Goal: Information Seeking & Learning: Learn about a topic

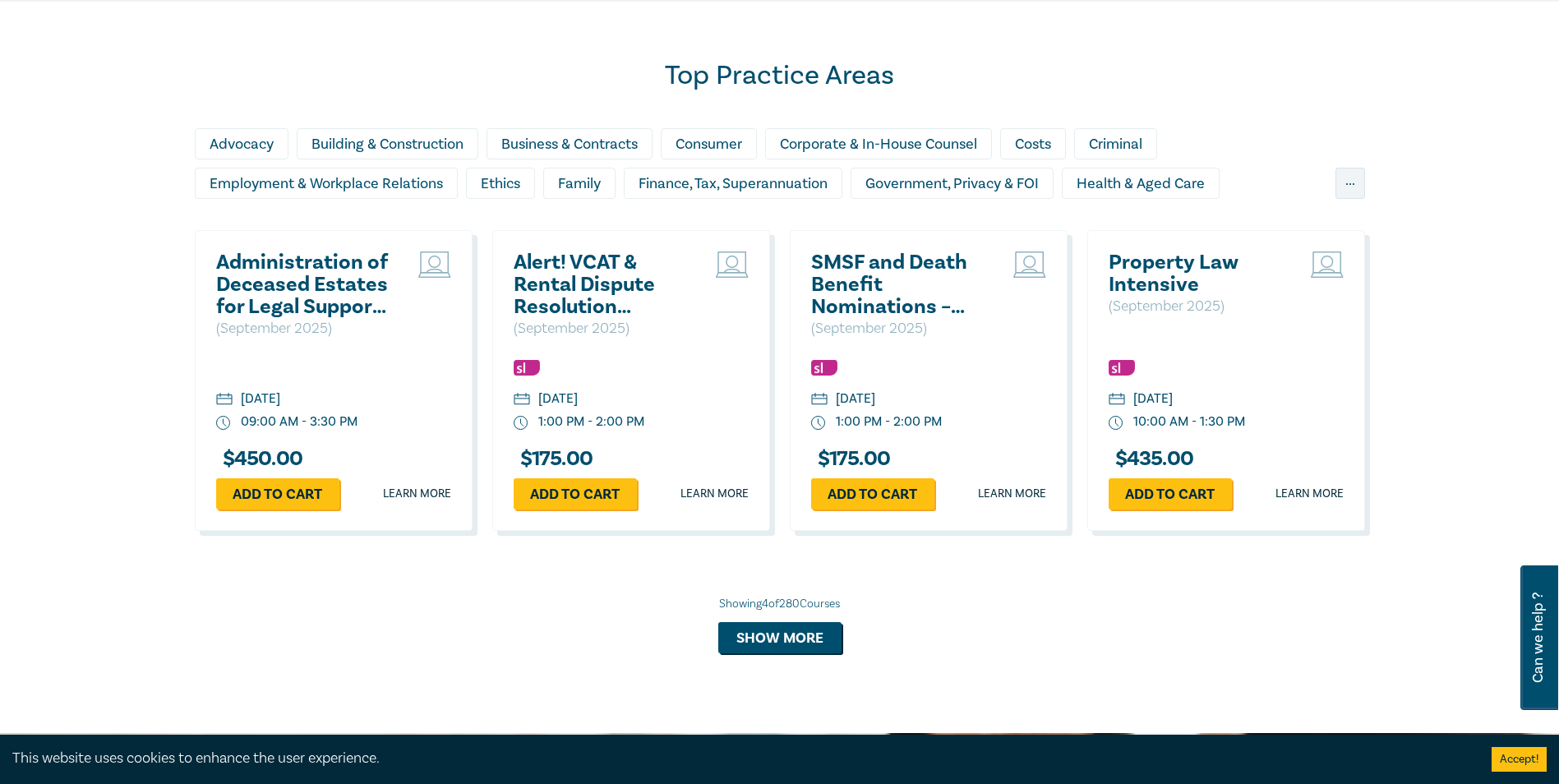
scroll to position [1397, 0]
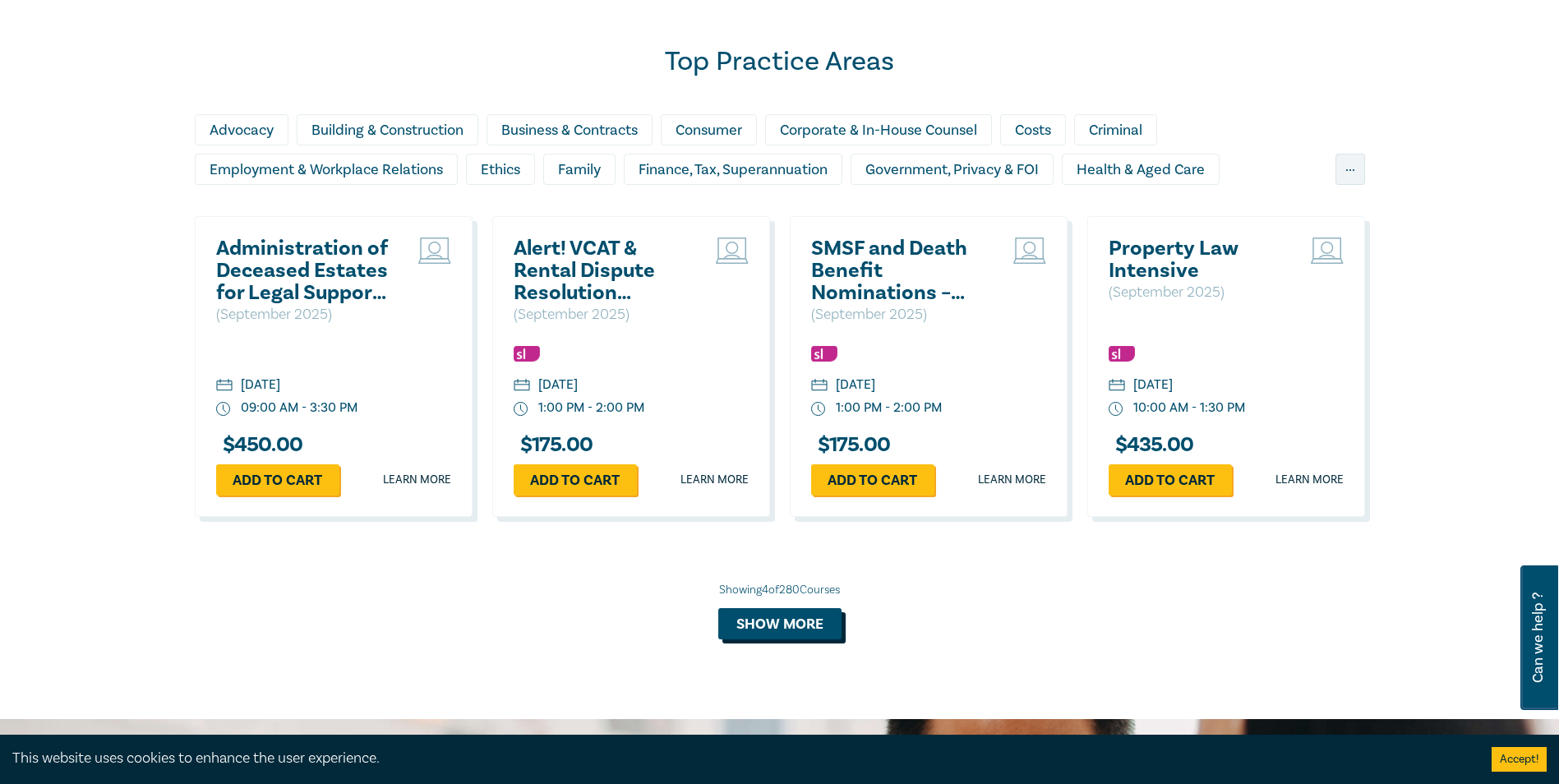
click at [782, 621] on button "Show more" at bounding box center [780, 623] width 123 height 31
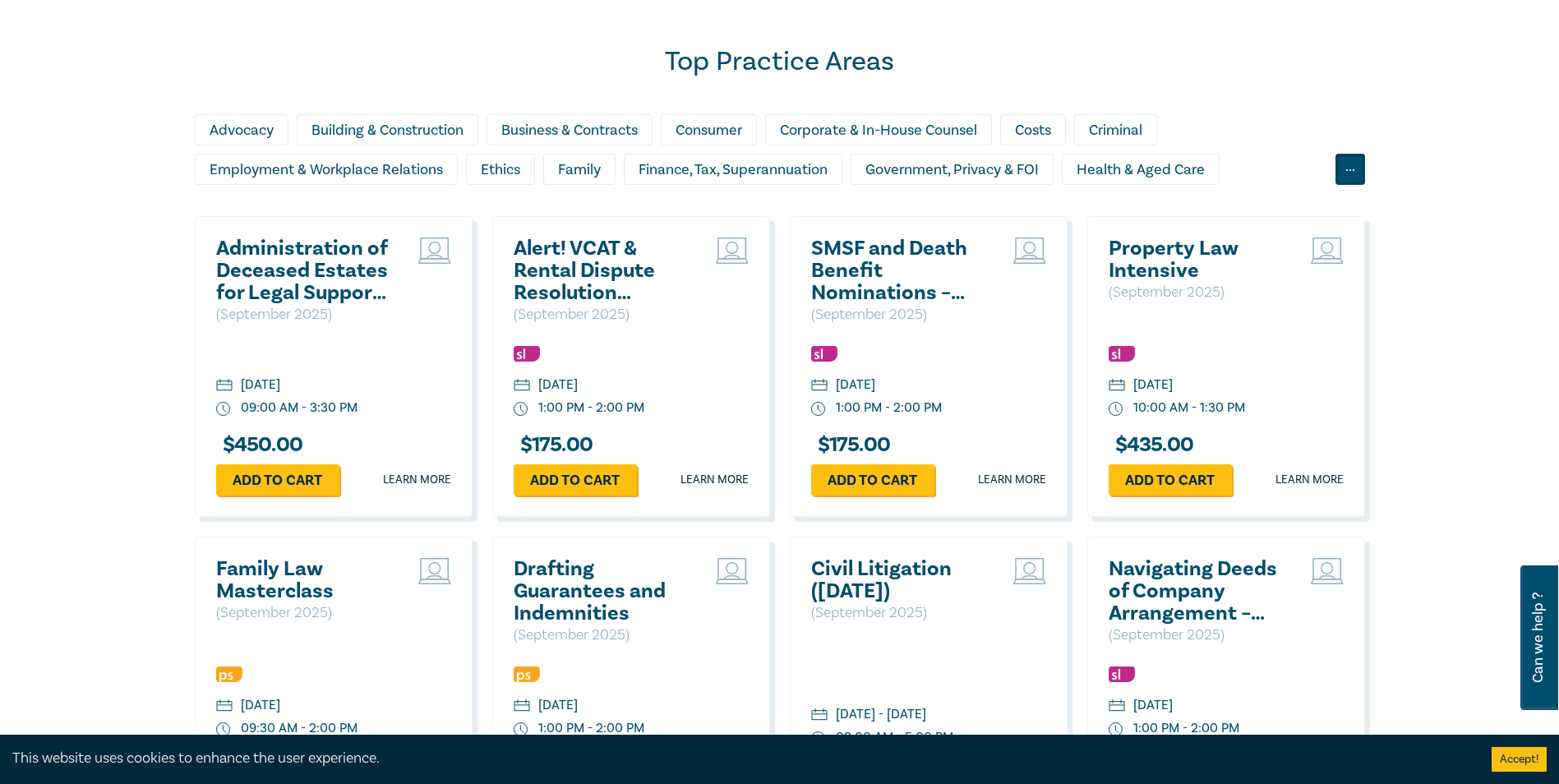
click at [1363, 175] on div "..." at bounding box center [1350, 168] width 29 height 31
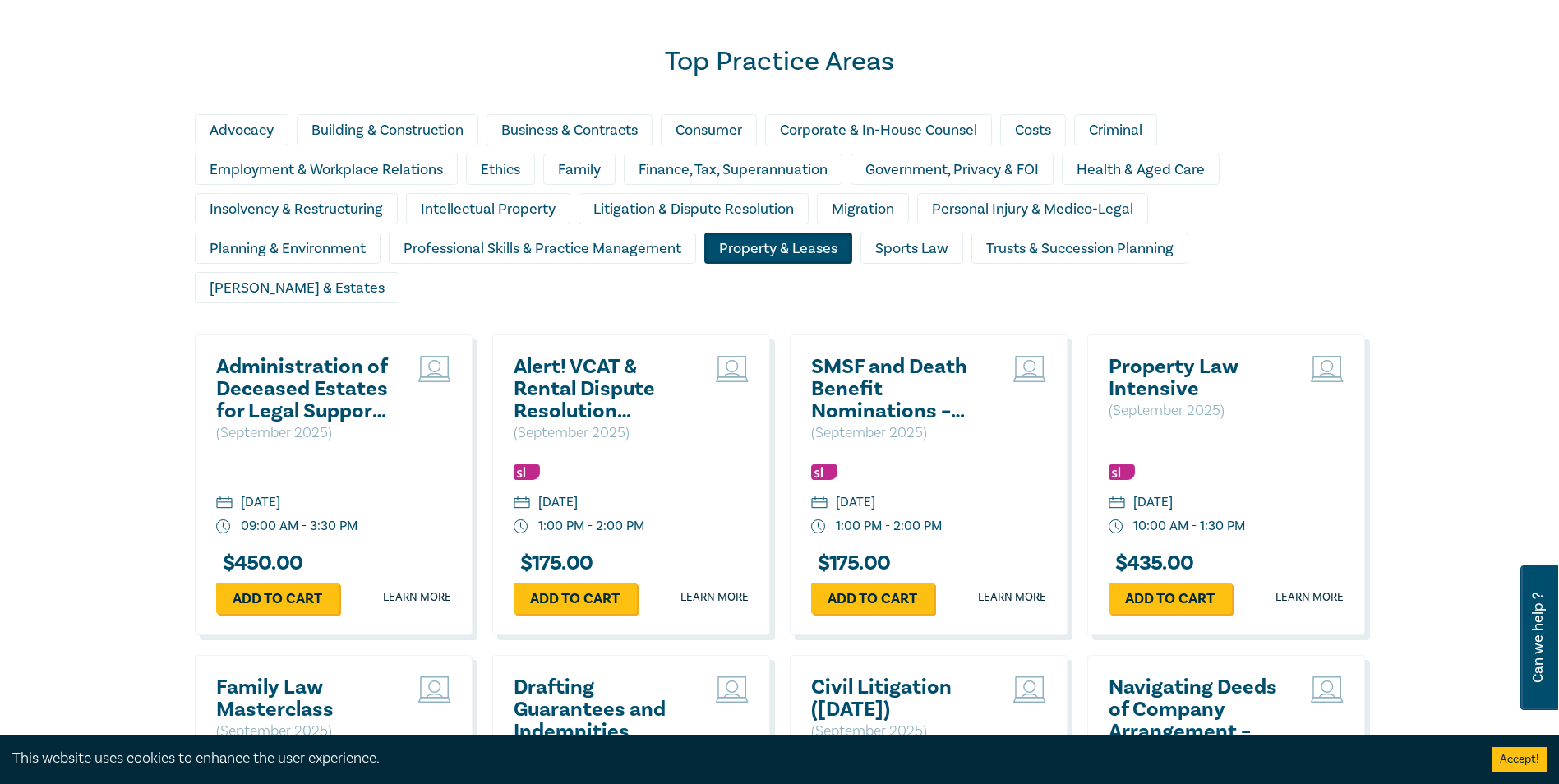
click at [809, 242] on div "Property & Leases" at bounding box center [779, 248] width 148 height 31
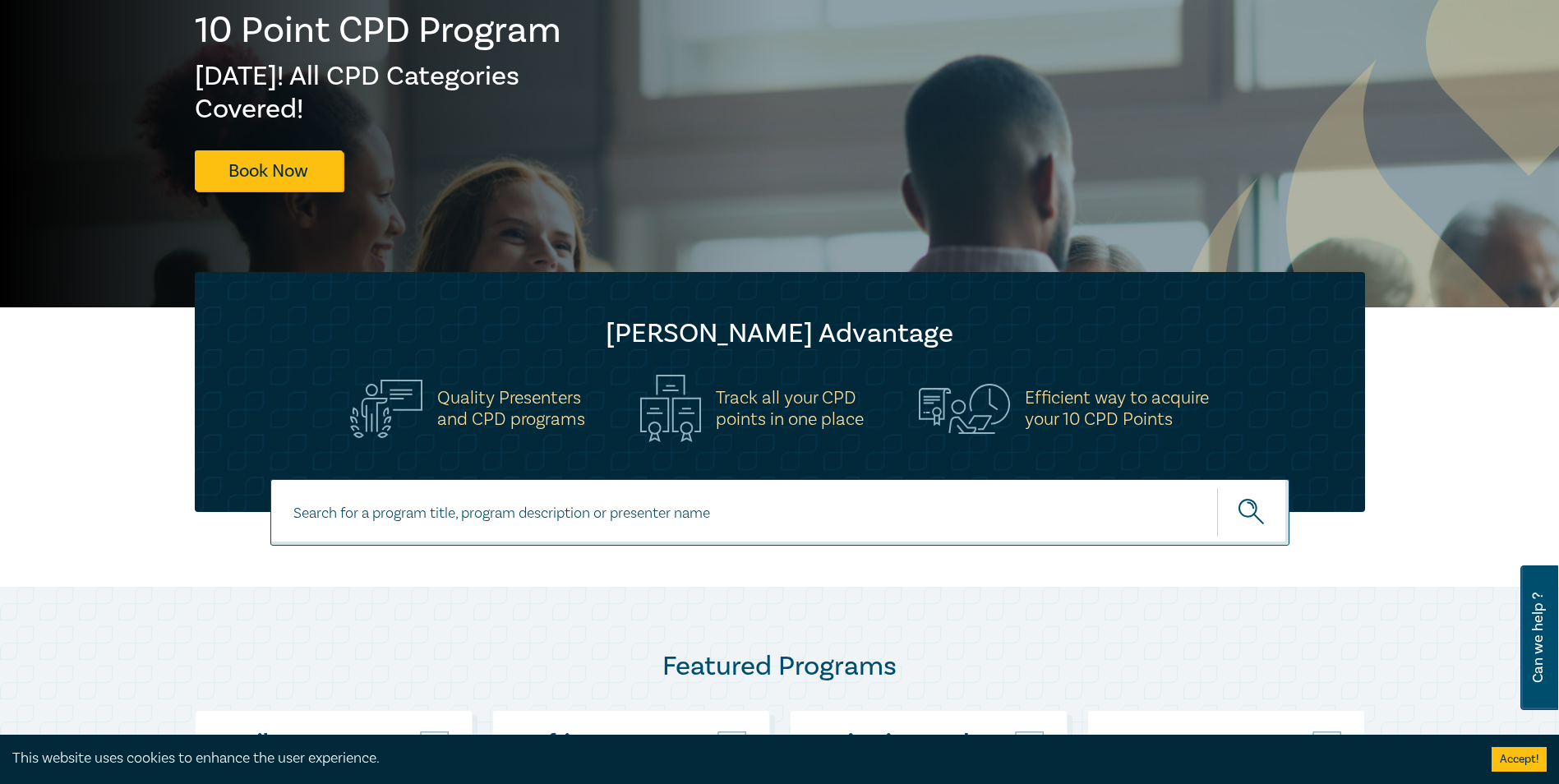
scroll to position [247, 0]
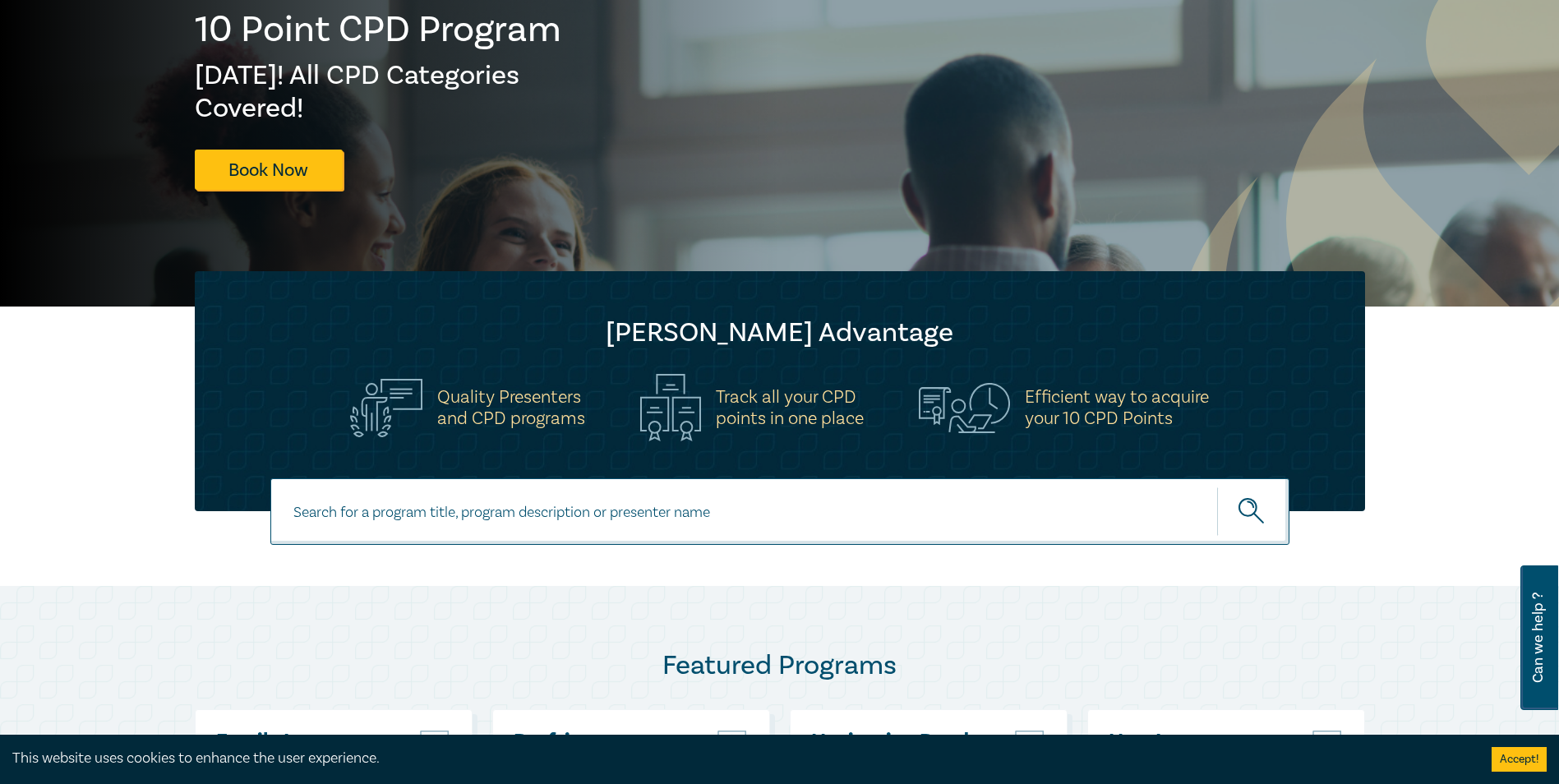
click at [595, 492] on input at bounding box center [780, 512] width 1019 height 66
click at [423, 519] on input at bounding box center [757, 513] width 868 height 22
type input "property & Leases"
click at [1217, 486] on button "submit" at bounding box center [1253, 511] width 72 height 50
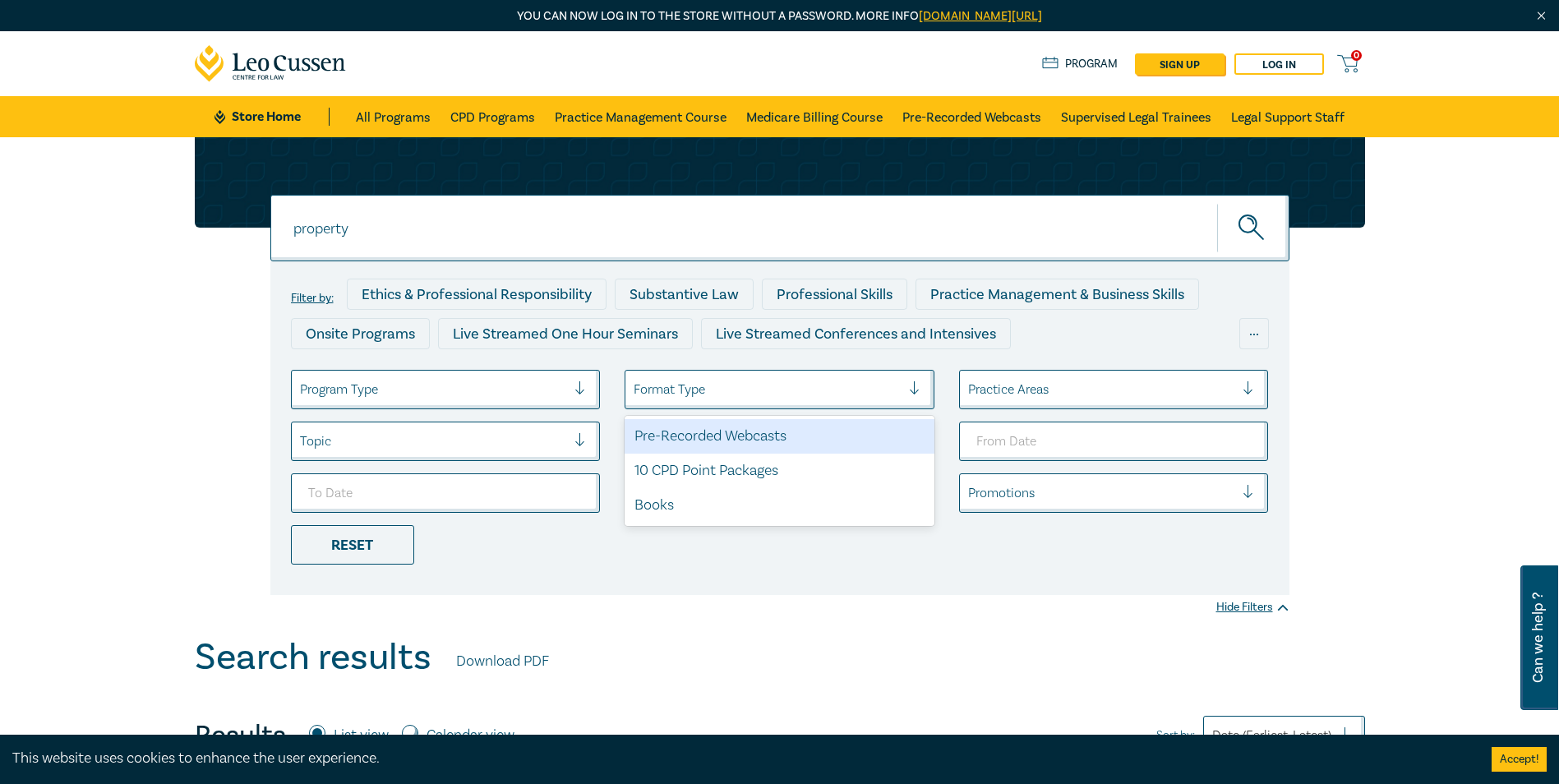
click at [890, 390] on div at bounding box center [767, 390] width 267 height 22
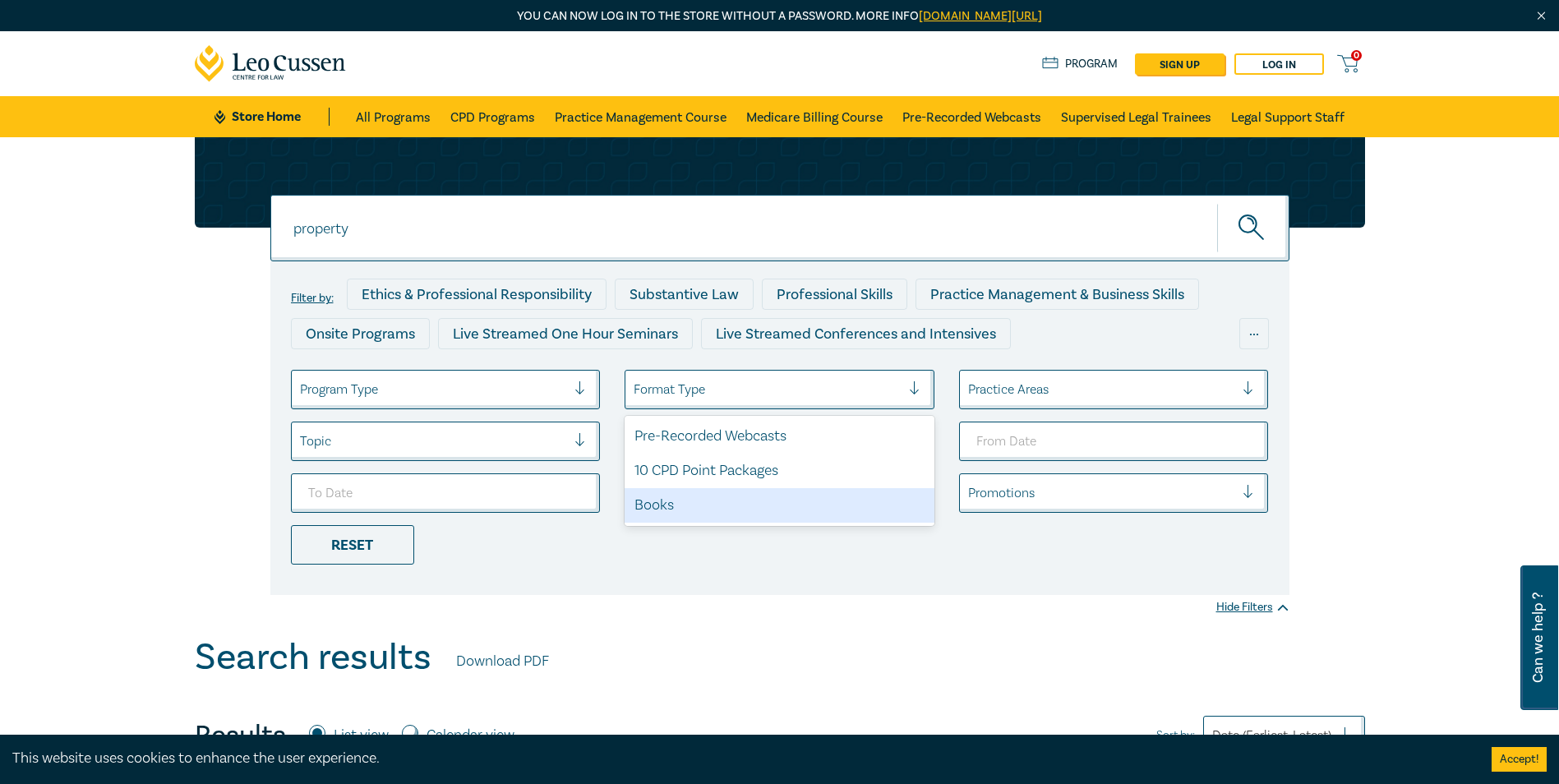
click at [692, 581] on div "Filter by: Ethics & Professional Responsibility Substantive Law Professional Sk…" at bounding box center [780, 427] width 1019 height 334
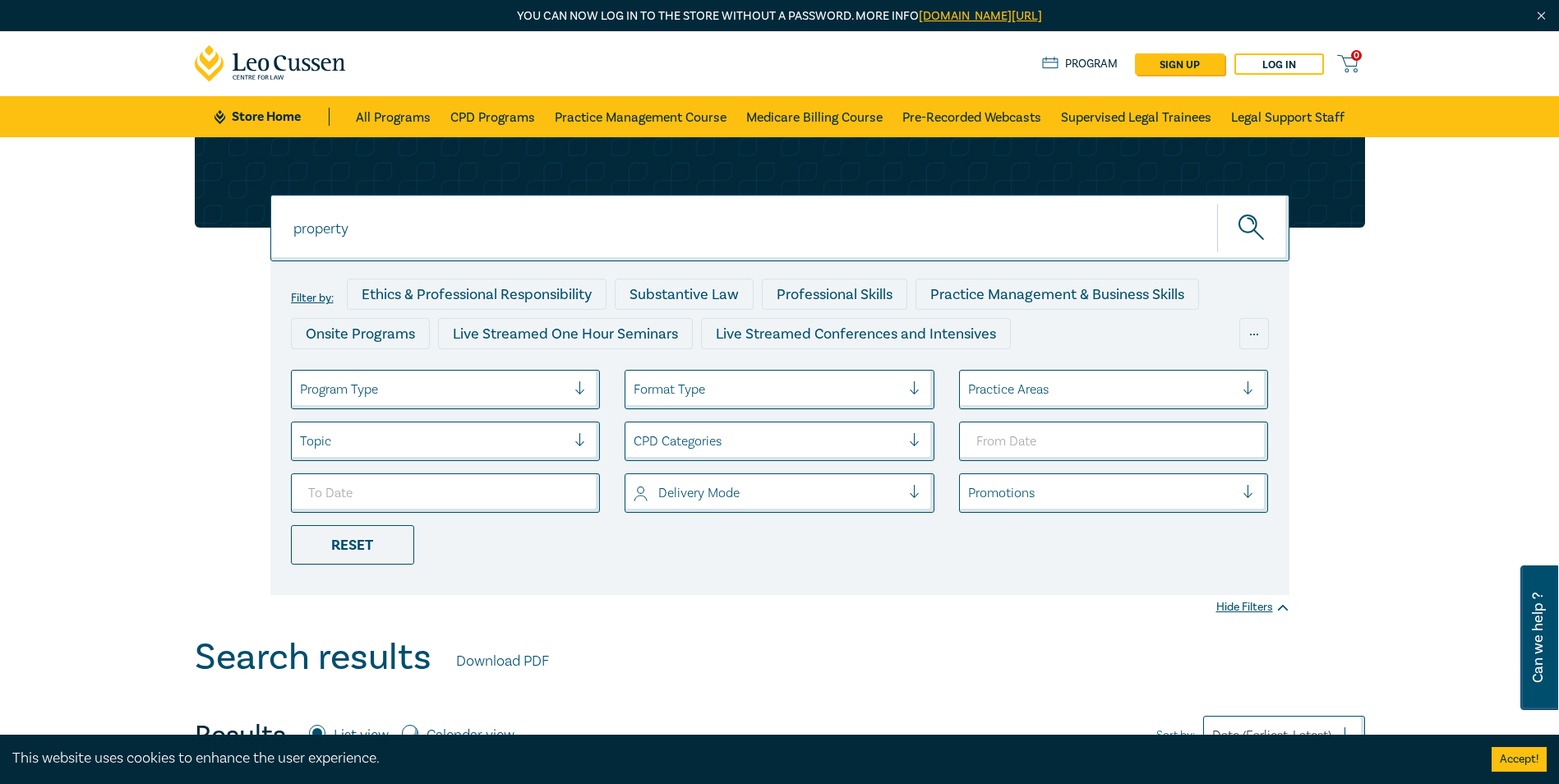
click at [559, 392] on div at bounding box center [433, 390] width 267 height 22
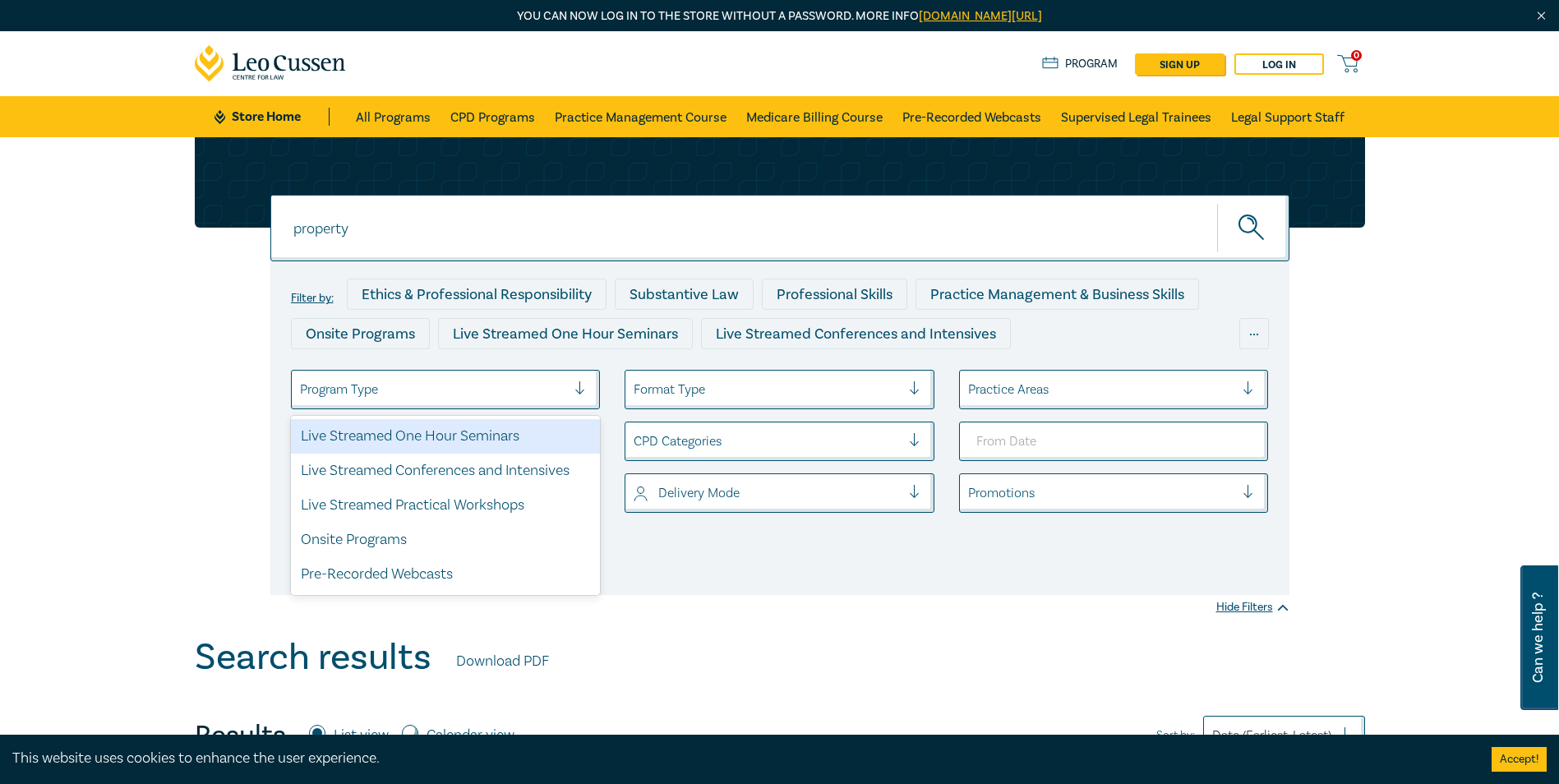
click at [447, 435] on div "Live Streamed One Hour Seminars" at bounding box center [447, 436] width 310 height 34
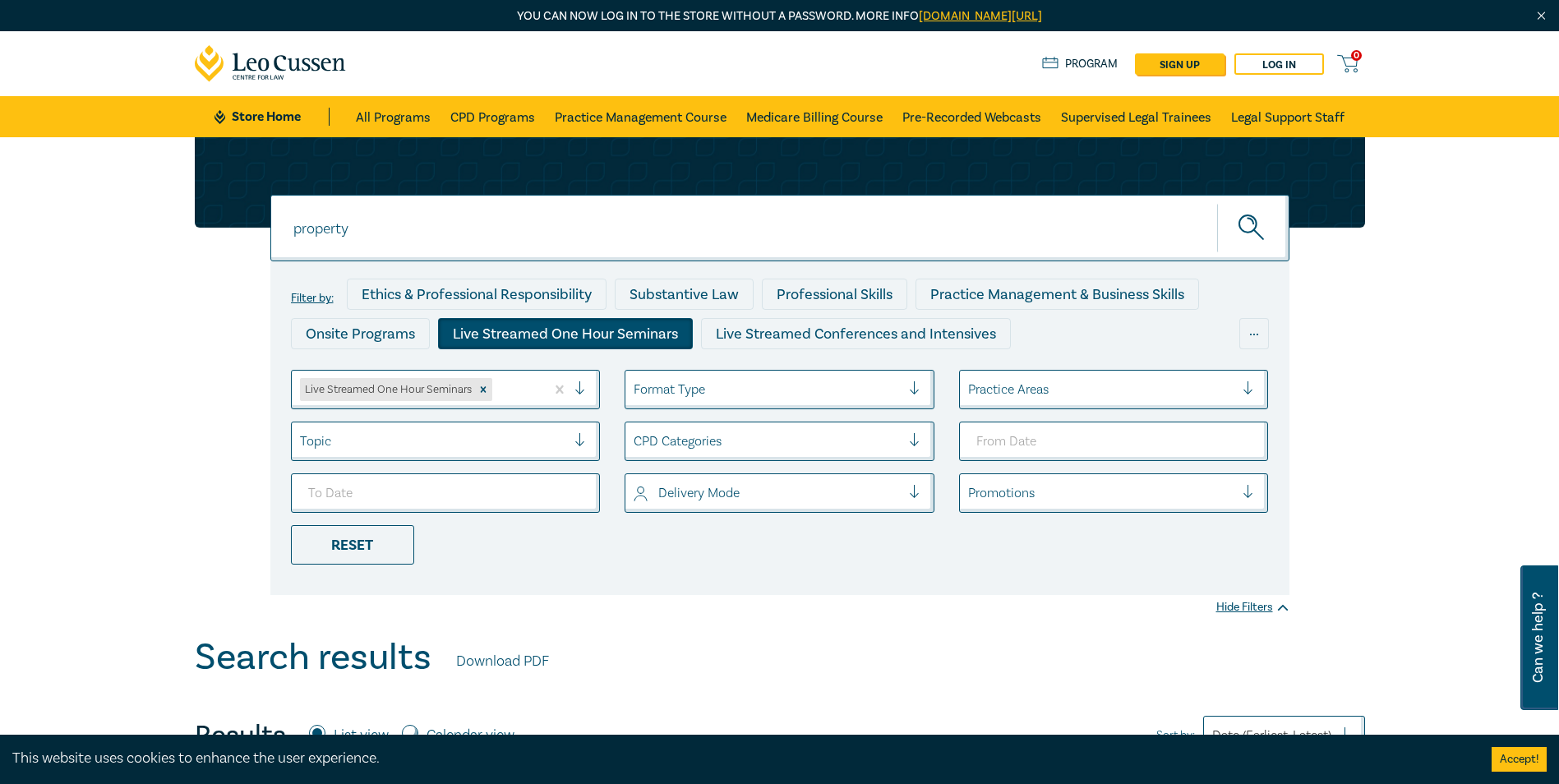
click at [586, 388] on div at bounding box center [587, 389] width 25 height 16
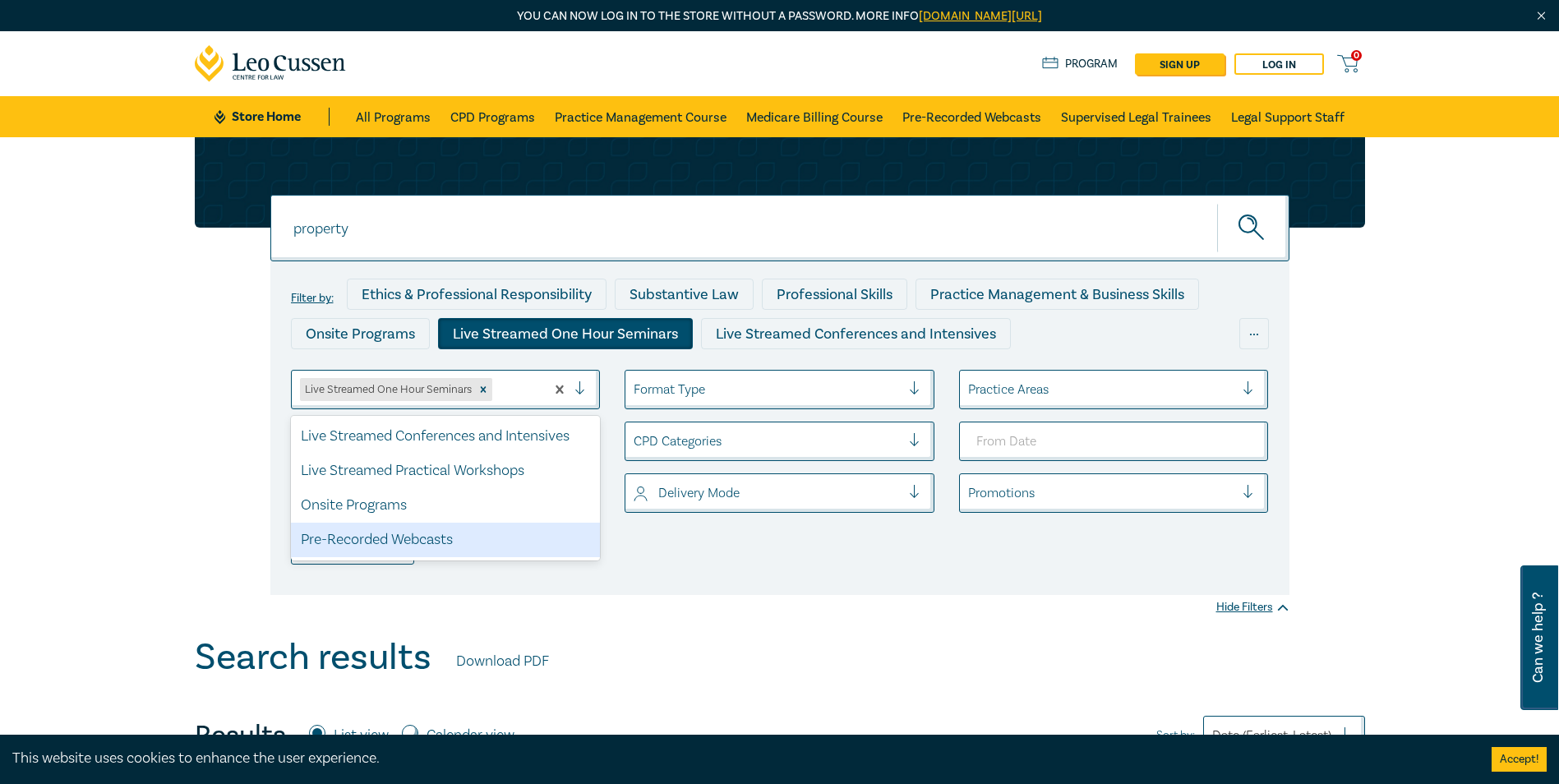
click at [463, 531] on div "Pre-Recorded Webcasts" at bounding box center [447, 540] width 310 height 34
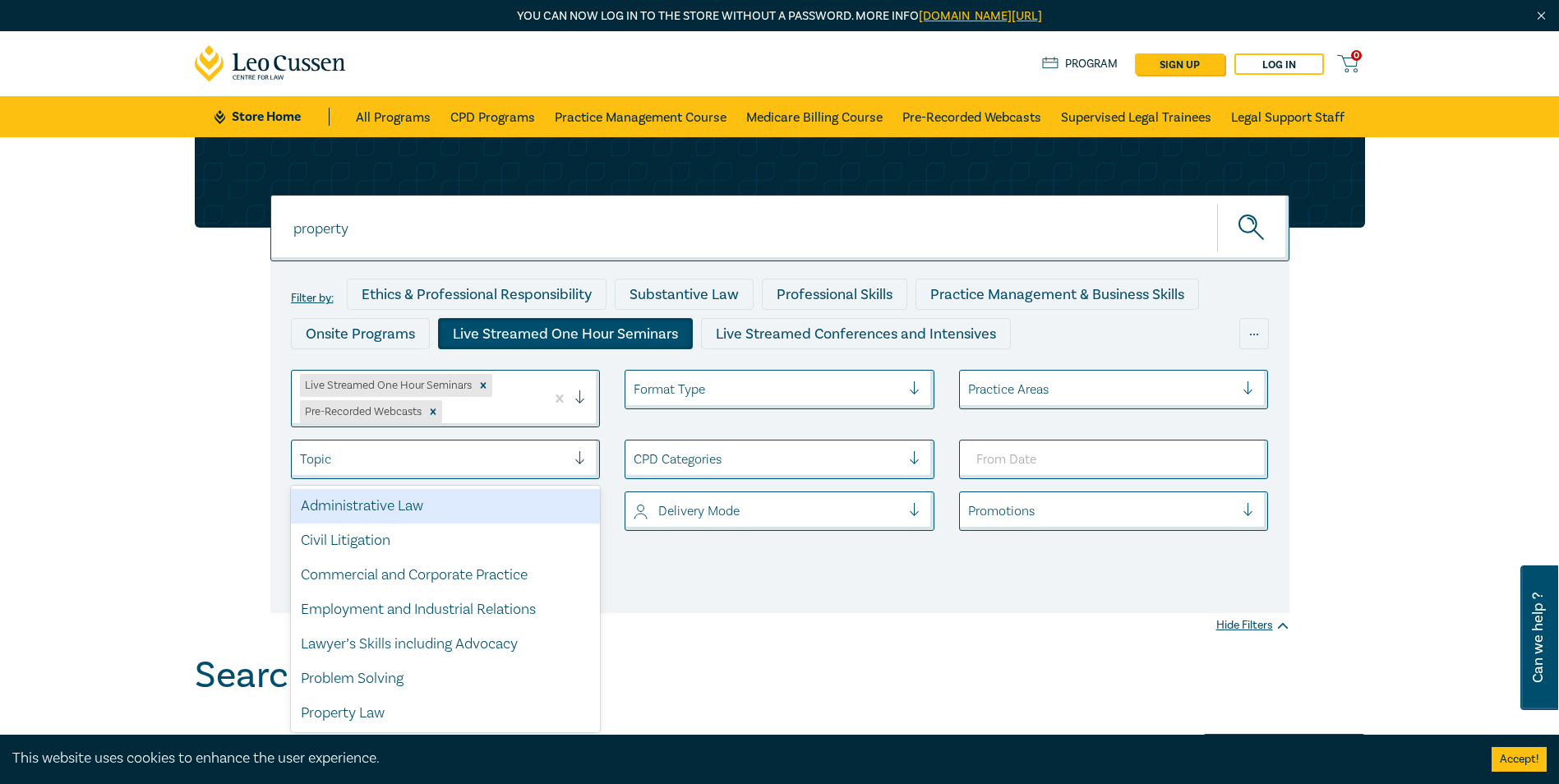
click at [548, 459] on div at bounding box center [433, 459] width 267 height 22
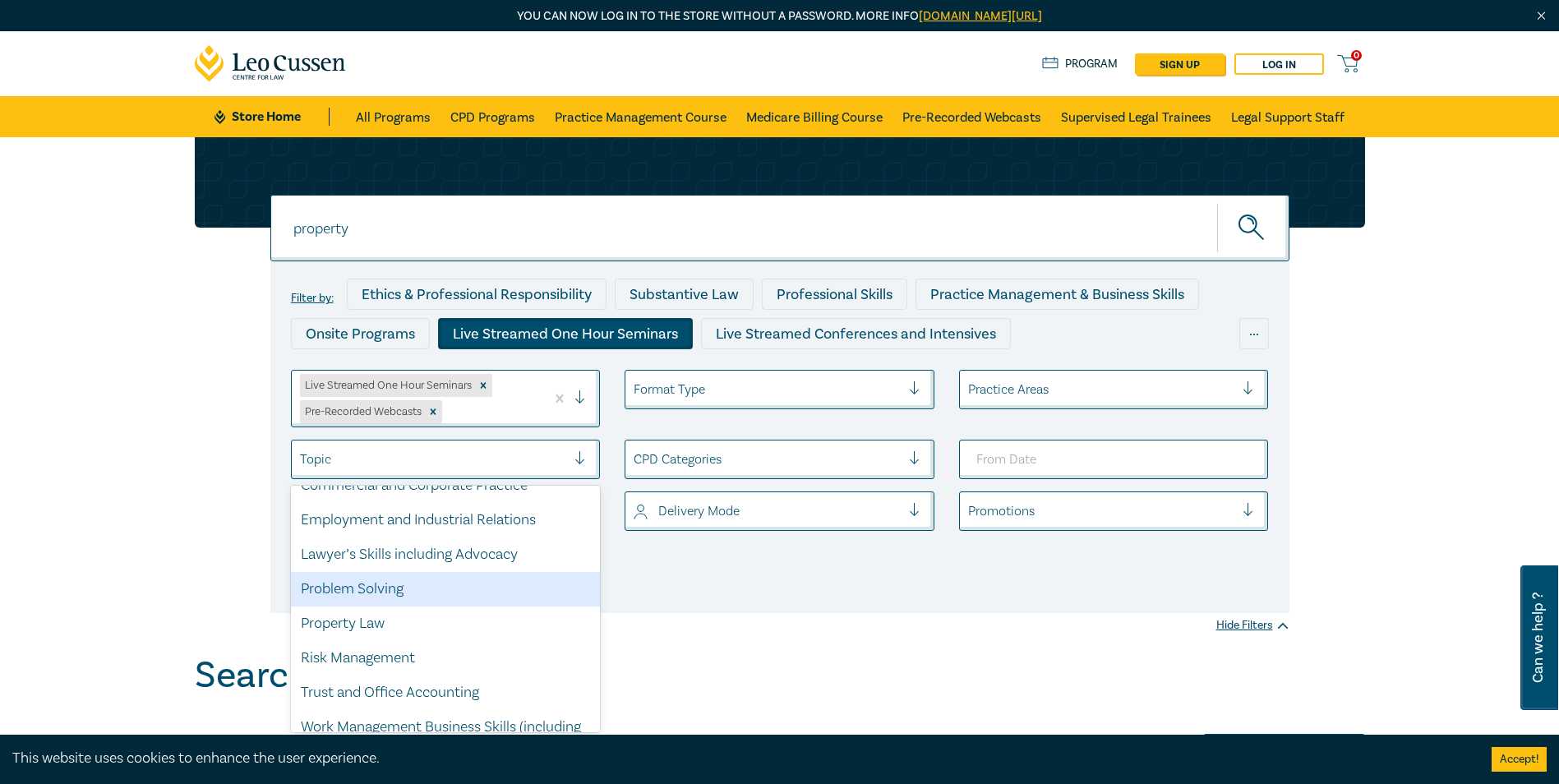
scroll to position [126, 0]
click at [398, 594] on div "Property Law" at bounding box center [447, 587] width 310 height 34
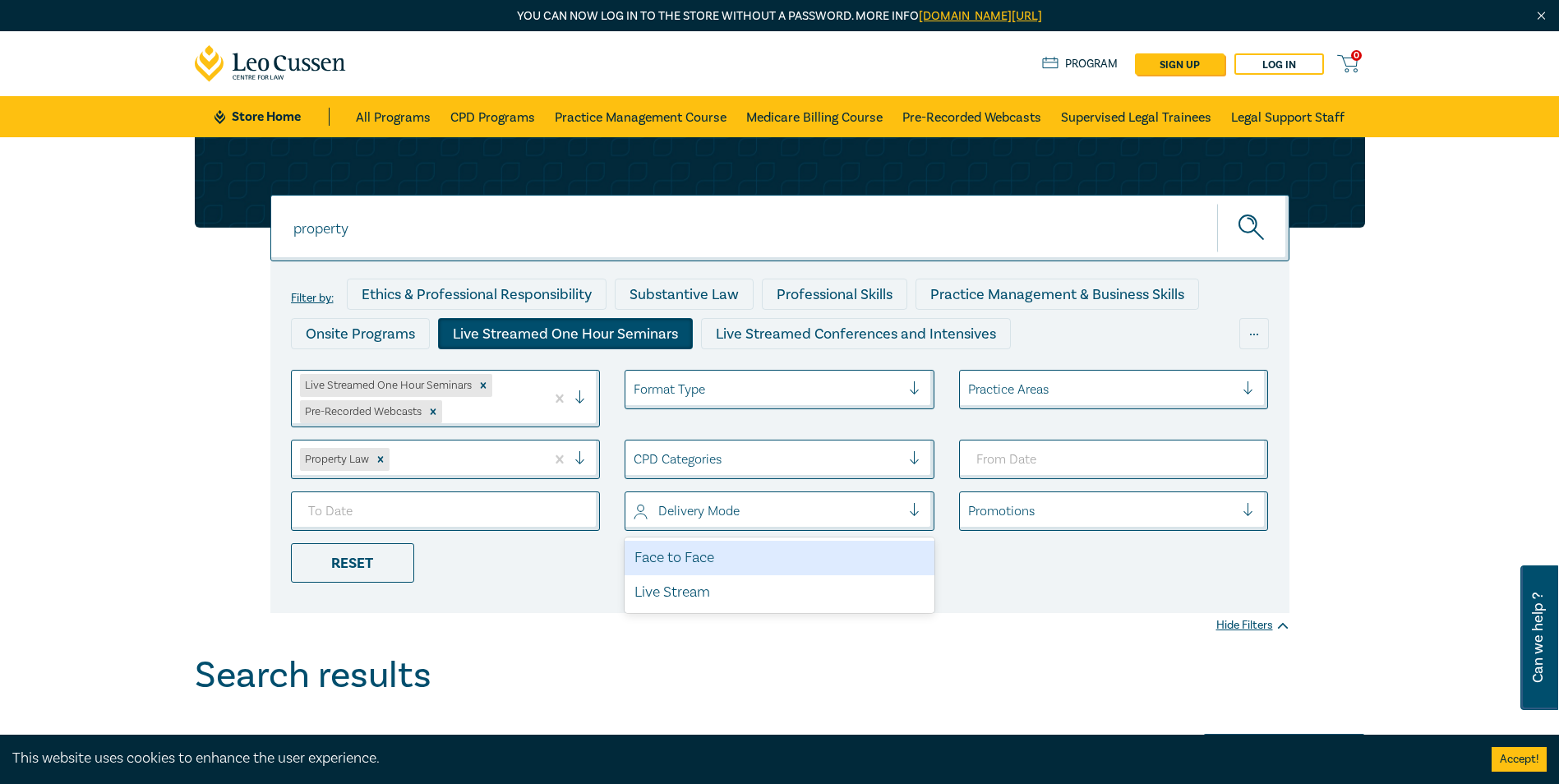
click at [834, 500] on div at bounding box center [767, 511] width 267 height 22
click at [837, 499] on div "Delivery Mode" at bounding box center [767, 512] width 284 height 28
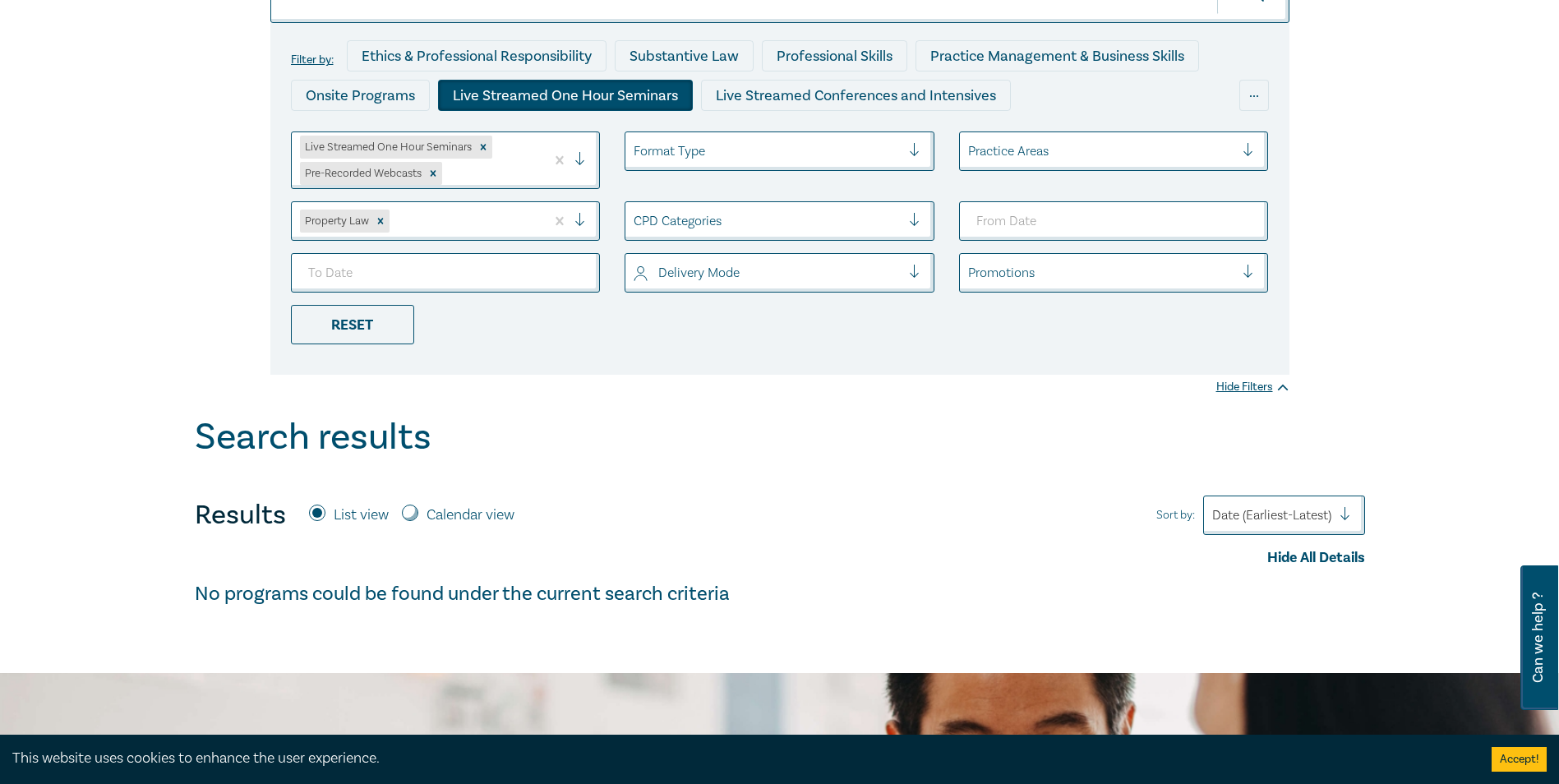
scroll to position [247, 0]
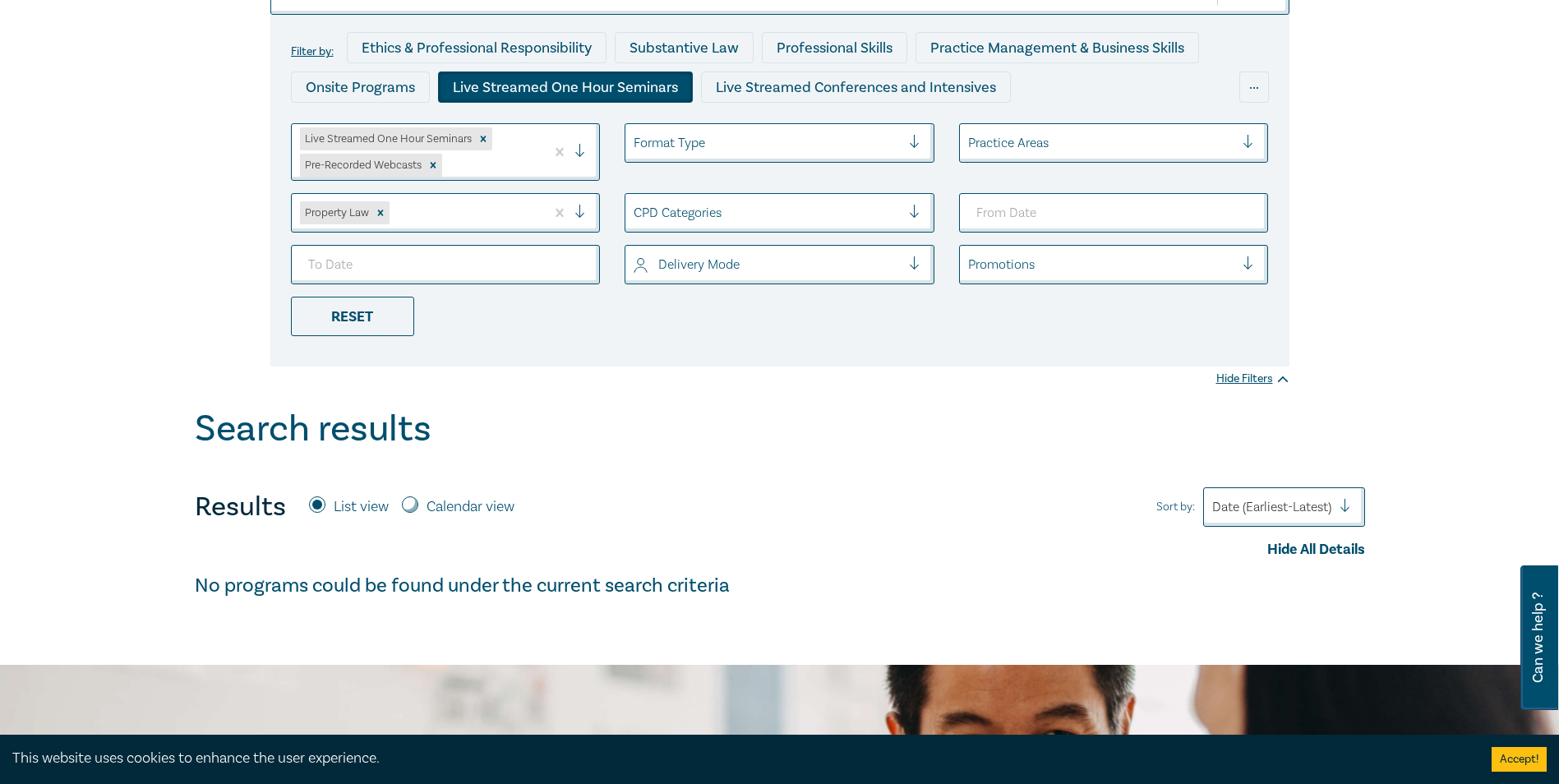
click at [1105, 136] on div at bounding box center [1102, 143] width 267 height 22
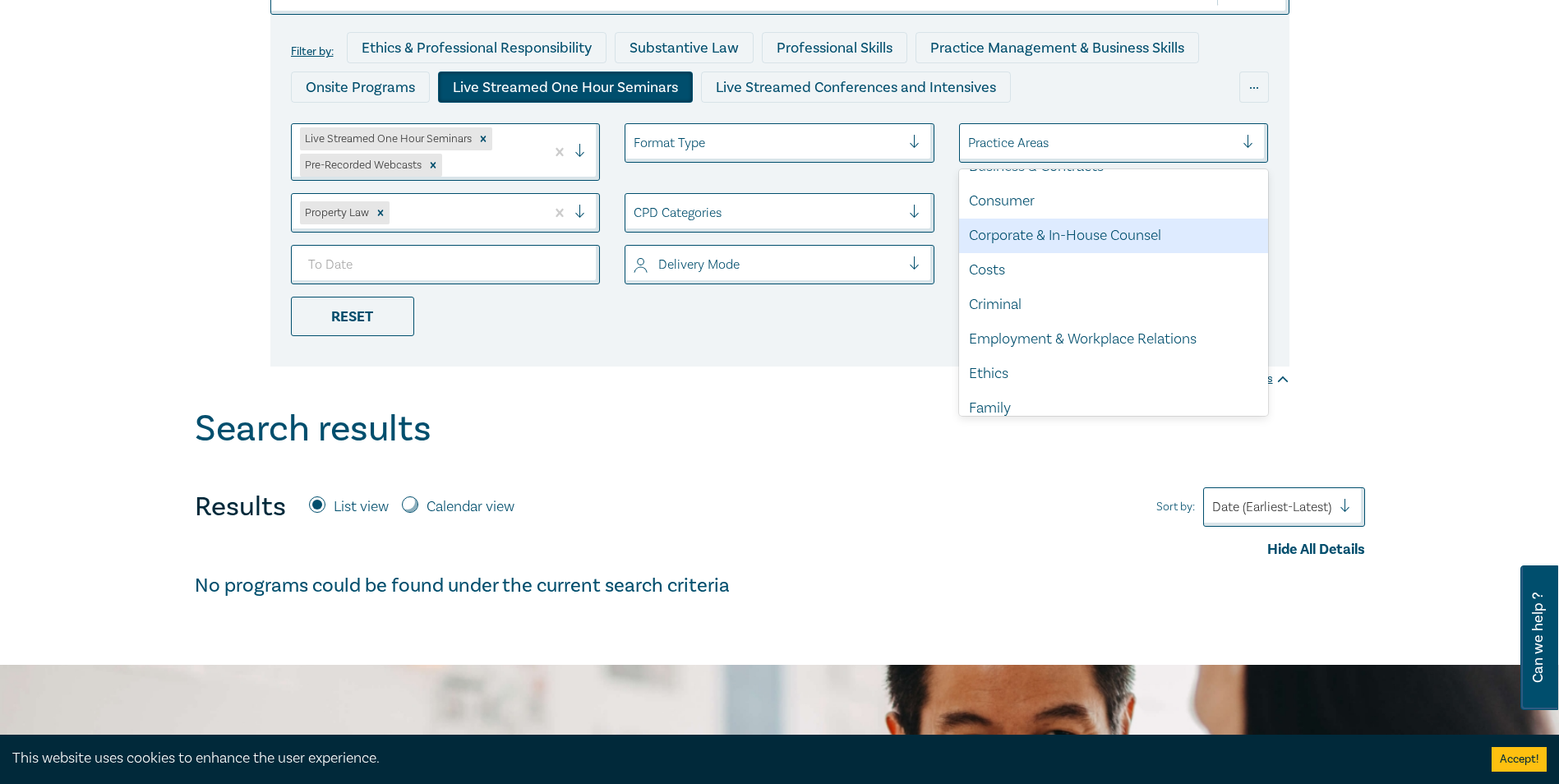
scroll to position [82, 0]
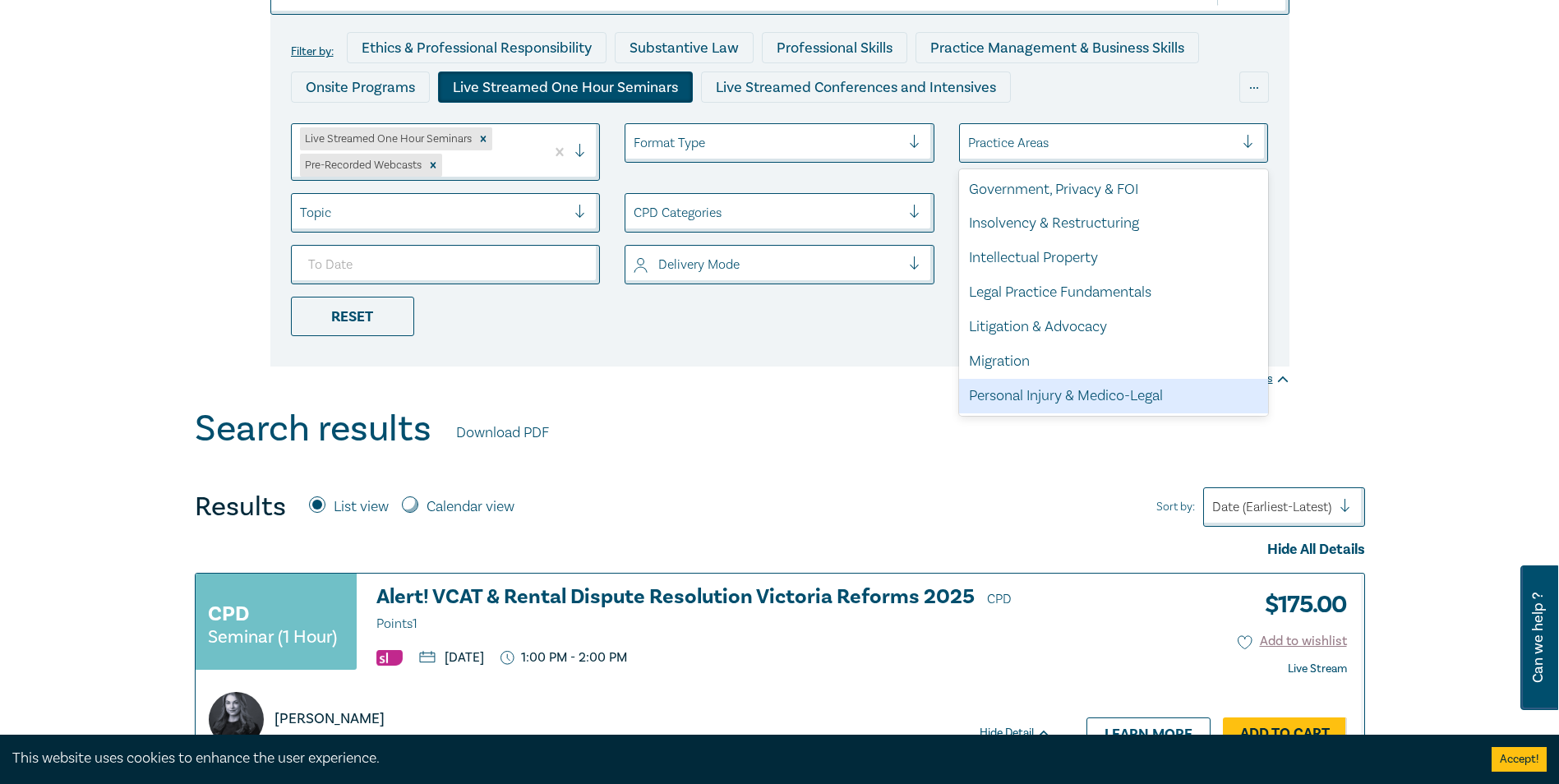
scroll to position [483, 0]
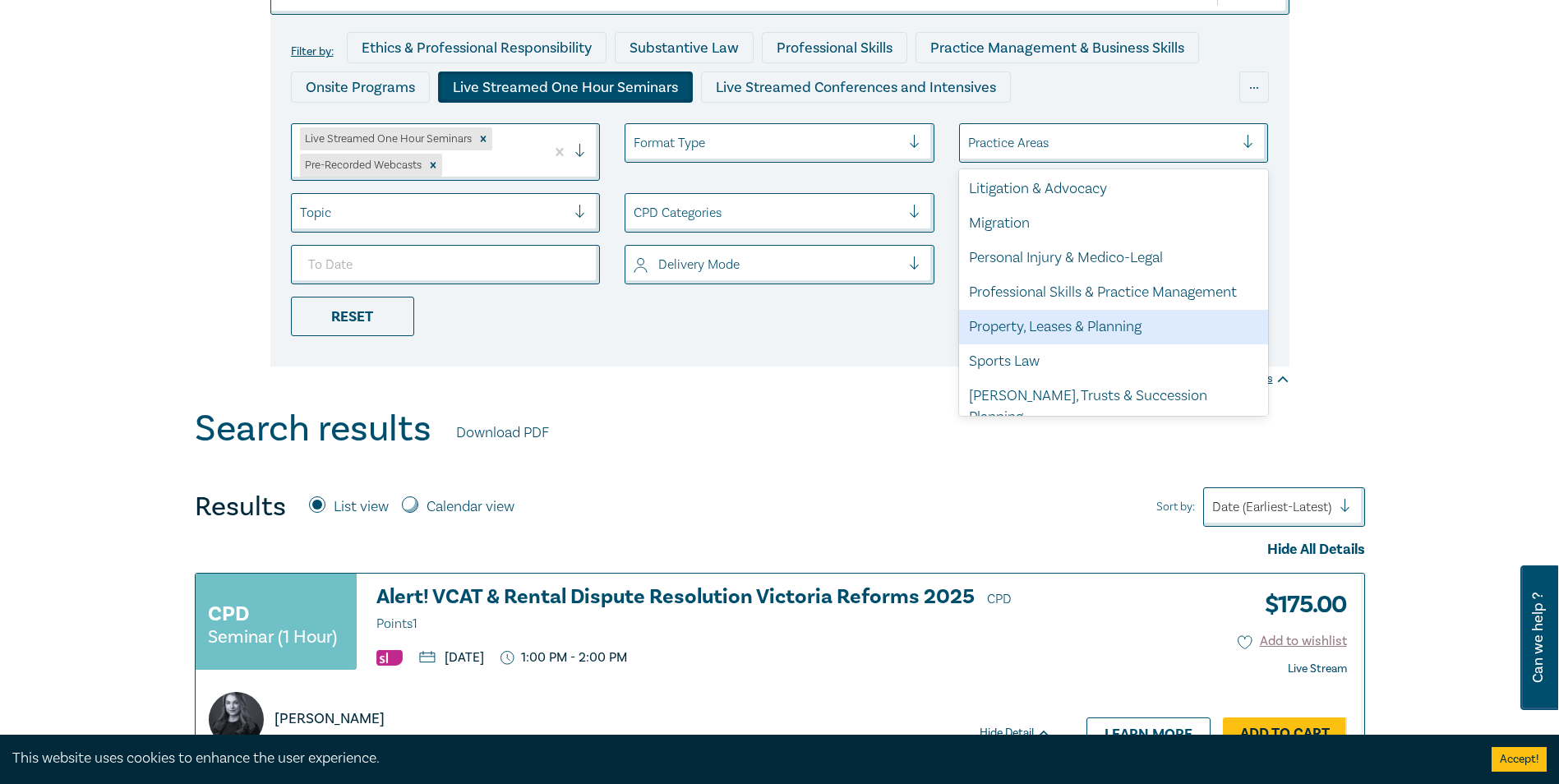
click at [1055, 322] on div "Property, Leases & Planning" at bounding box center [1114, 327] width 310 height 34
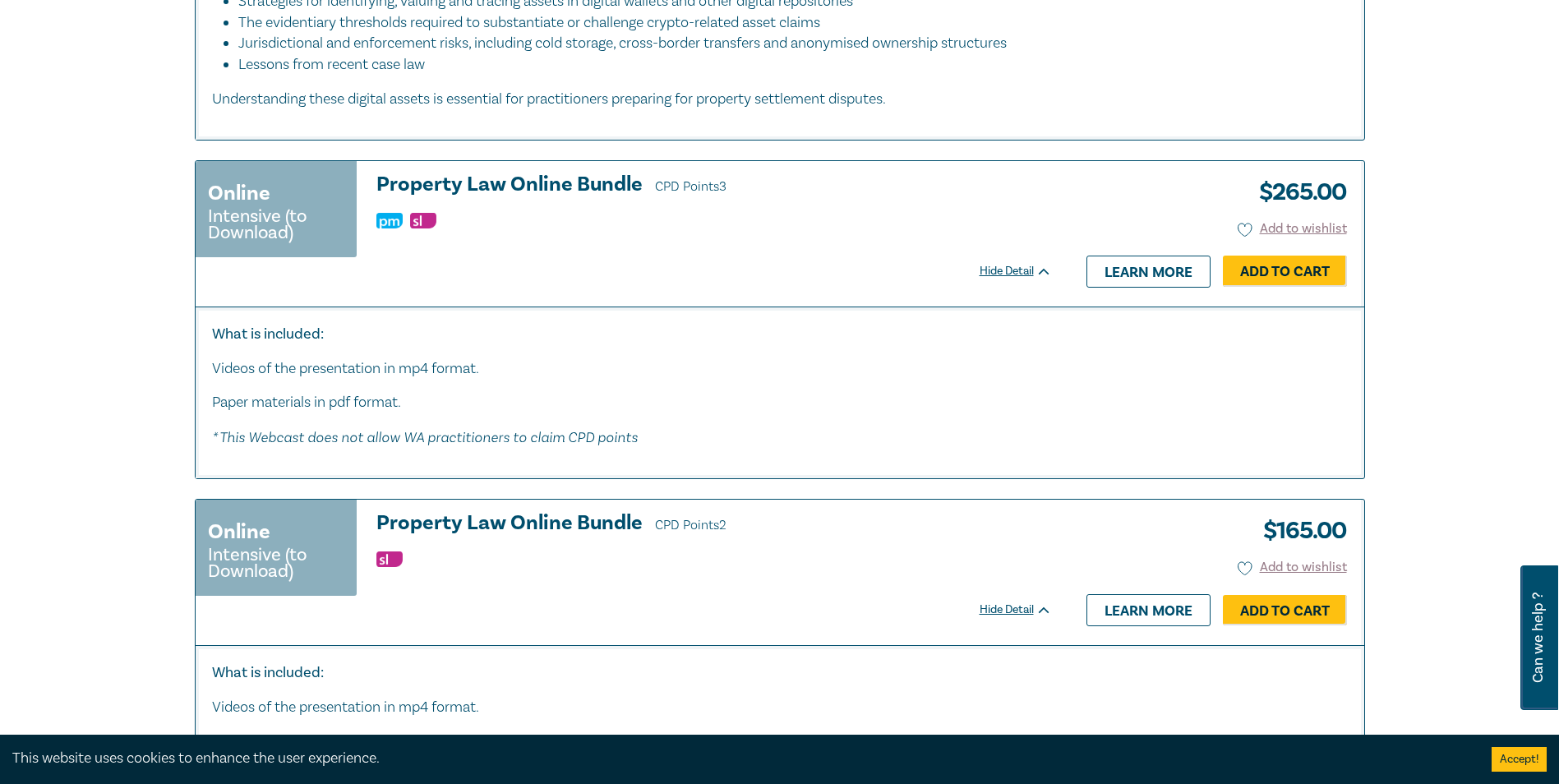
scroll to position [1808, 0]
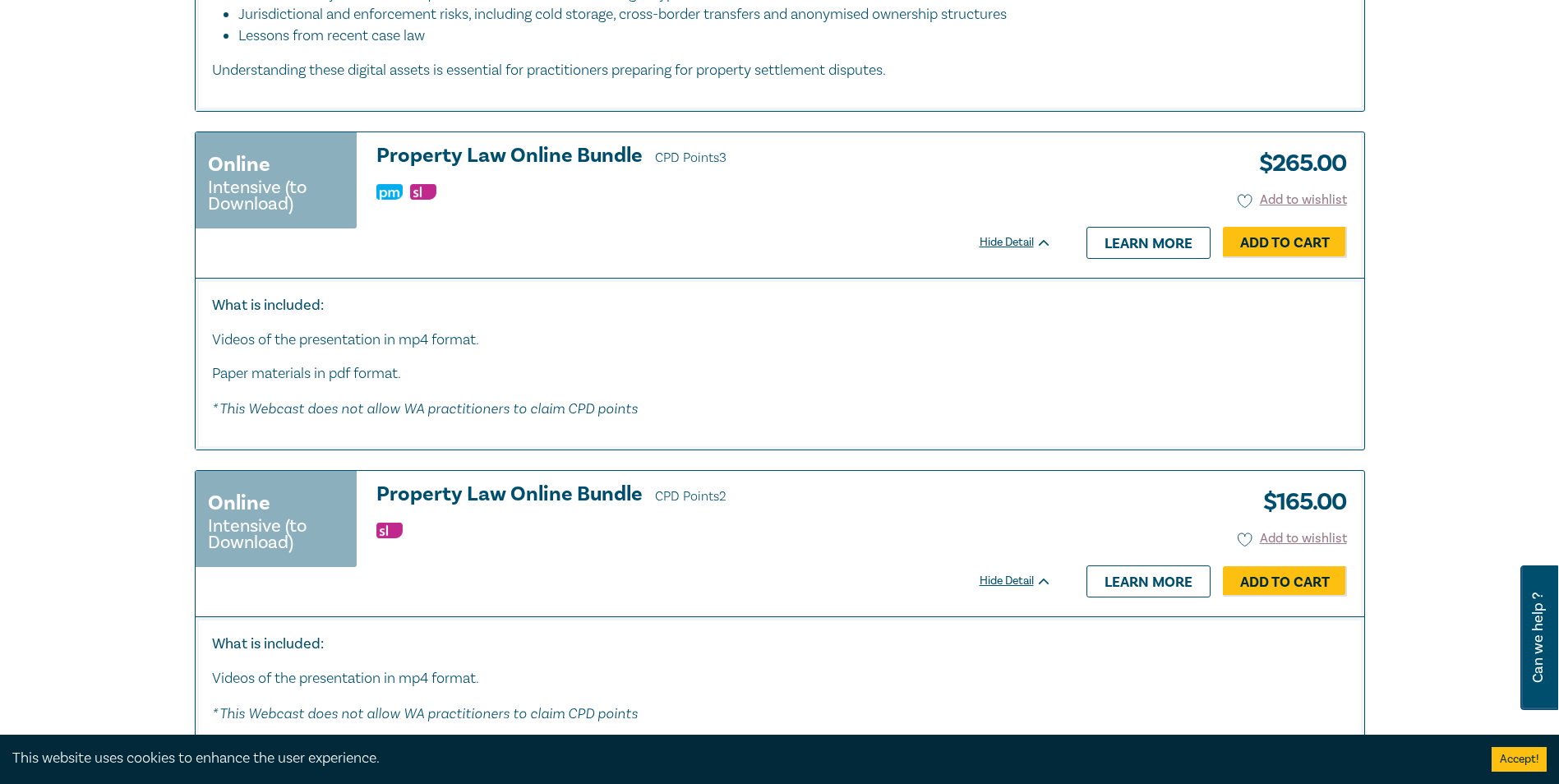
click at [498, 161] on h3 "Property Law Online Bundle CPD Points 3" at bounding box center [714, 157] width 675 height 25
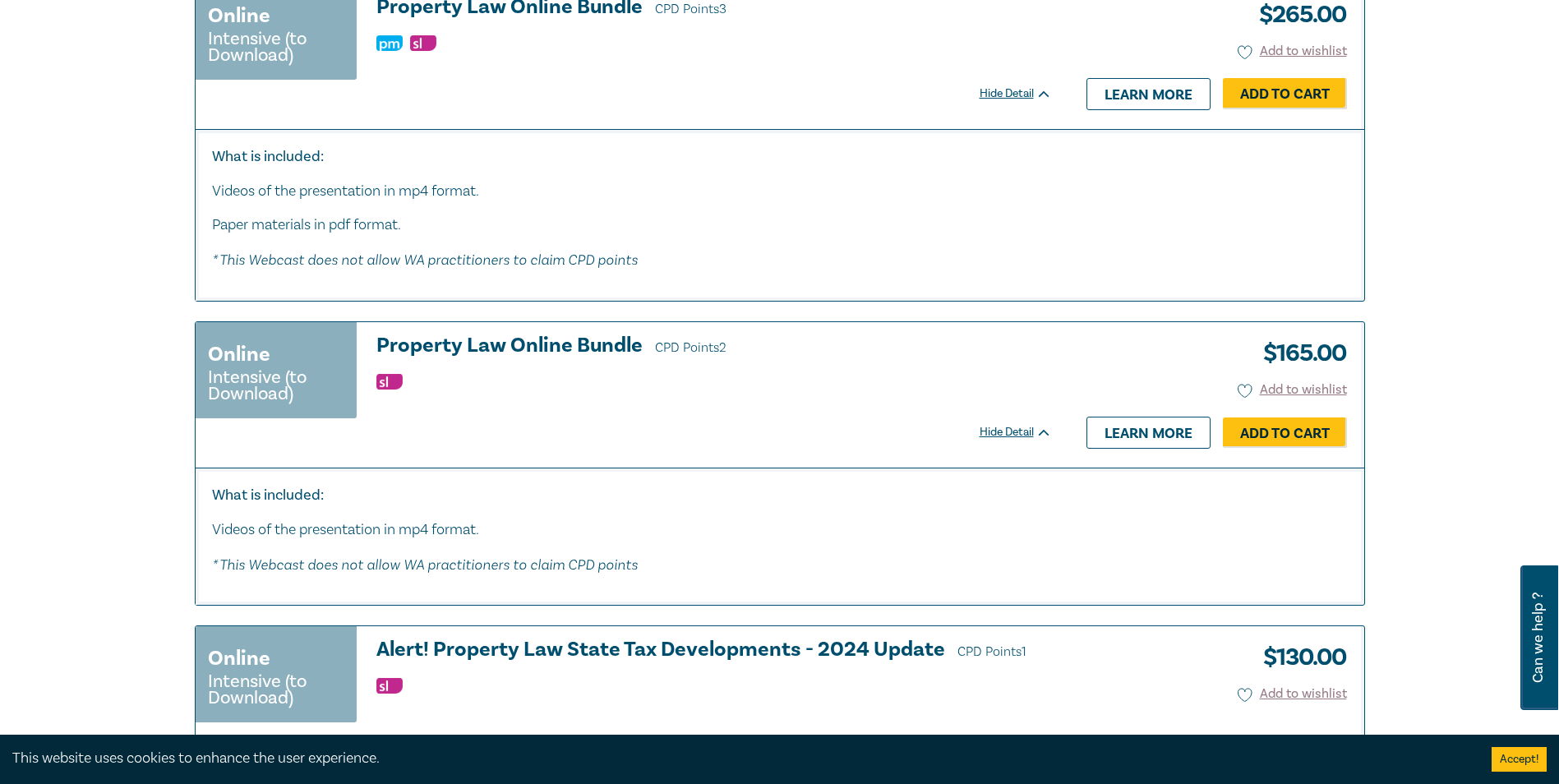
scroll to position [1972, 0]
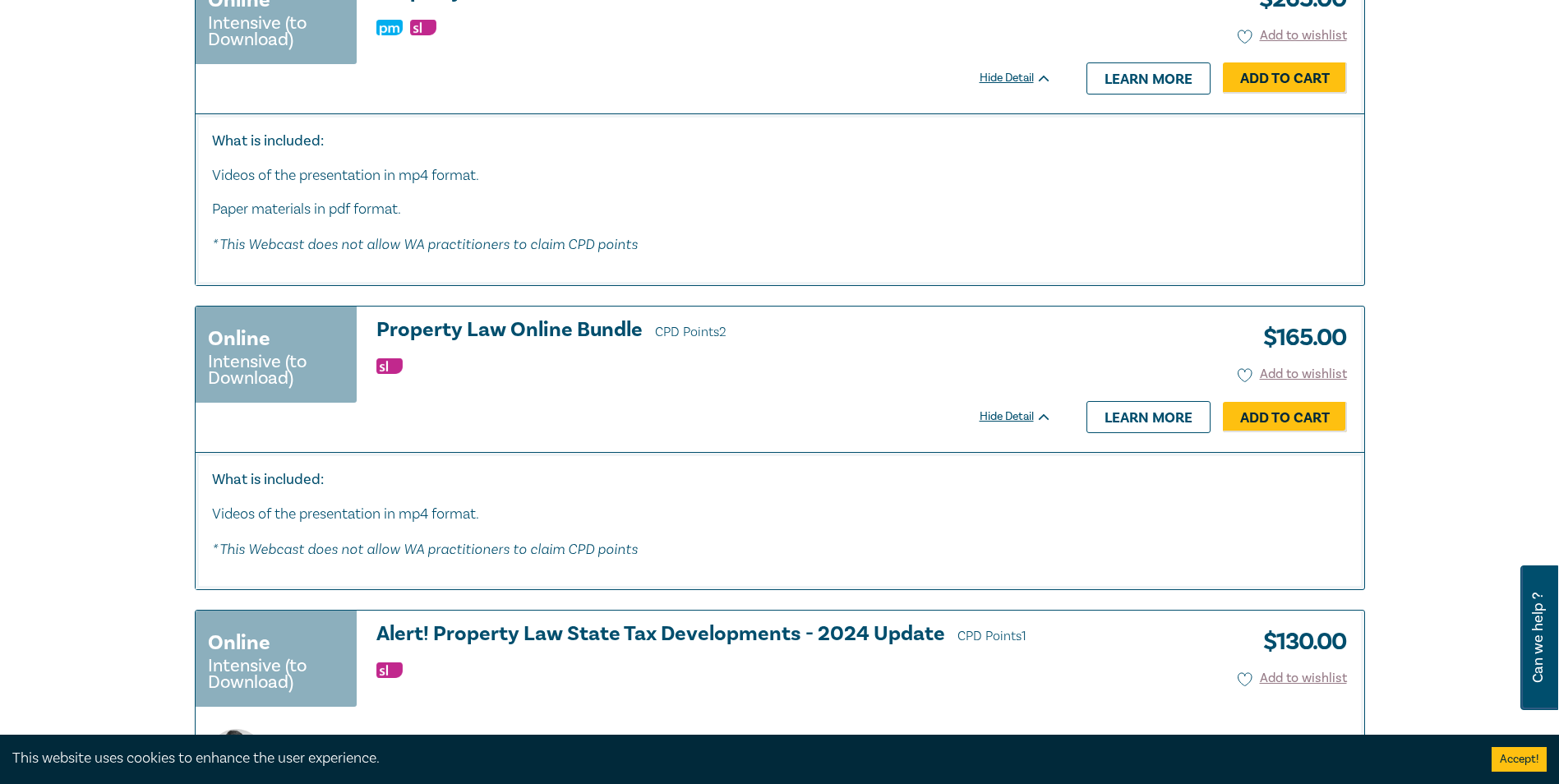
click at [527, 319] on h3 "Property Law Online Bundle CPD Points 2" at bounding box center [714, 331] width 675 height 25
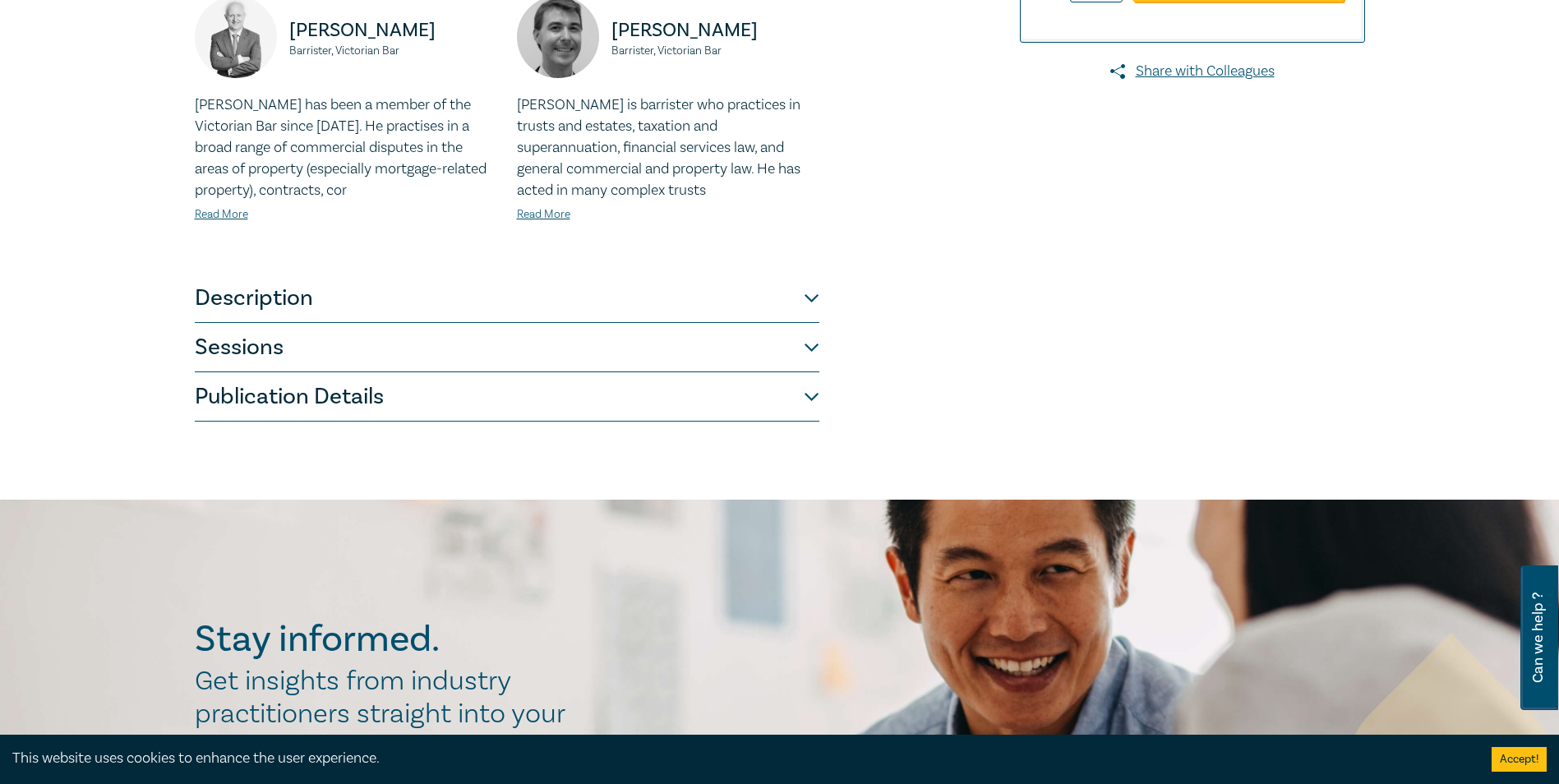
scroll to position [493, 0]
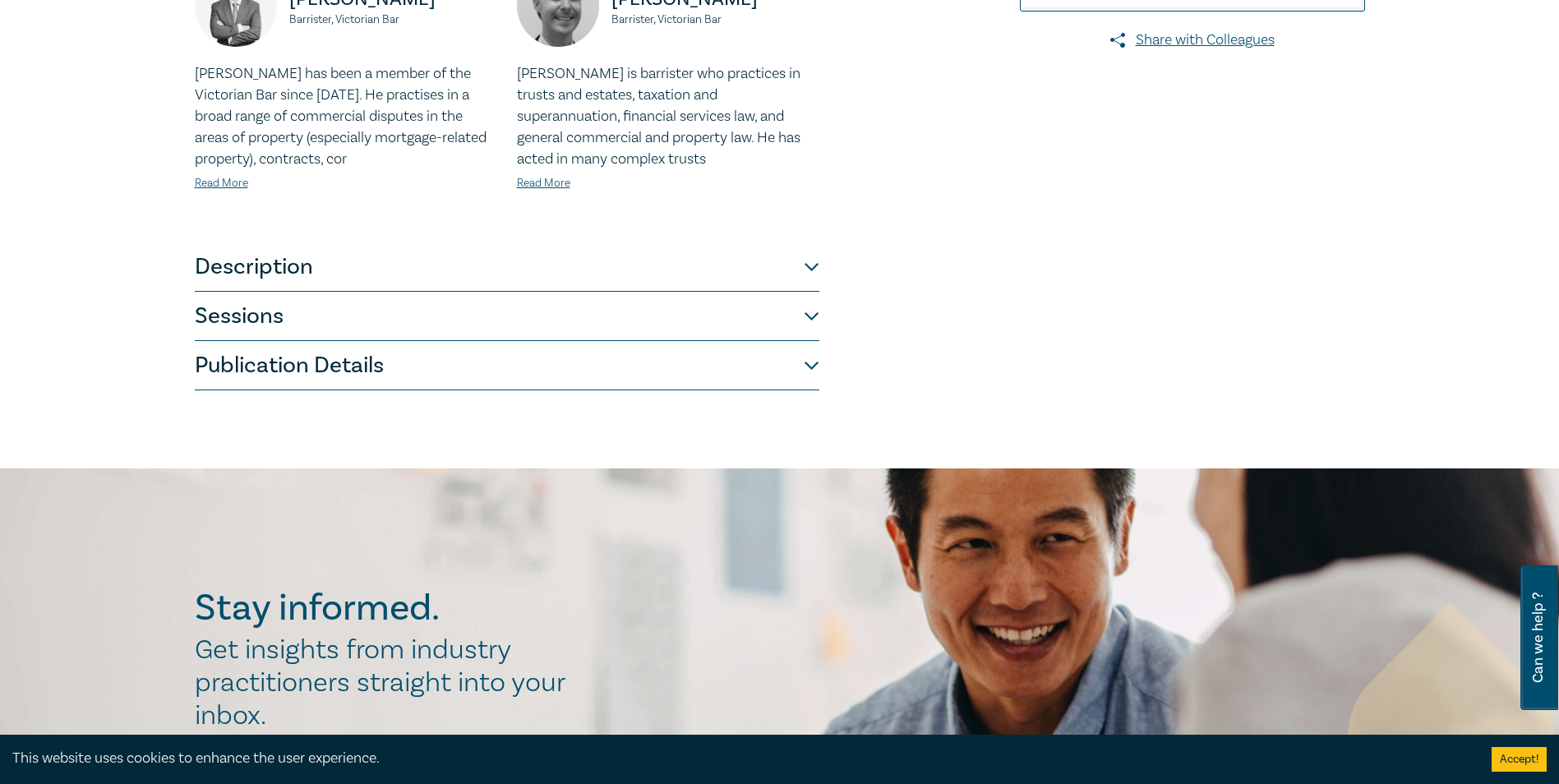
click at [437, 279] on button "Description" at bounding box center [507, 267] width 624 height 49
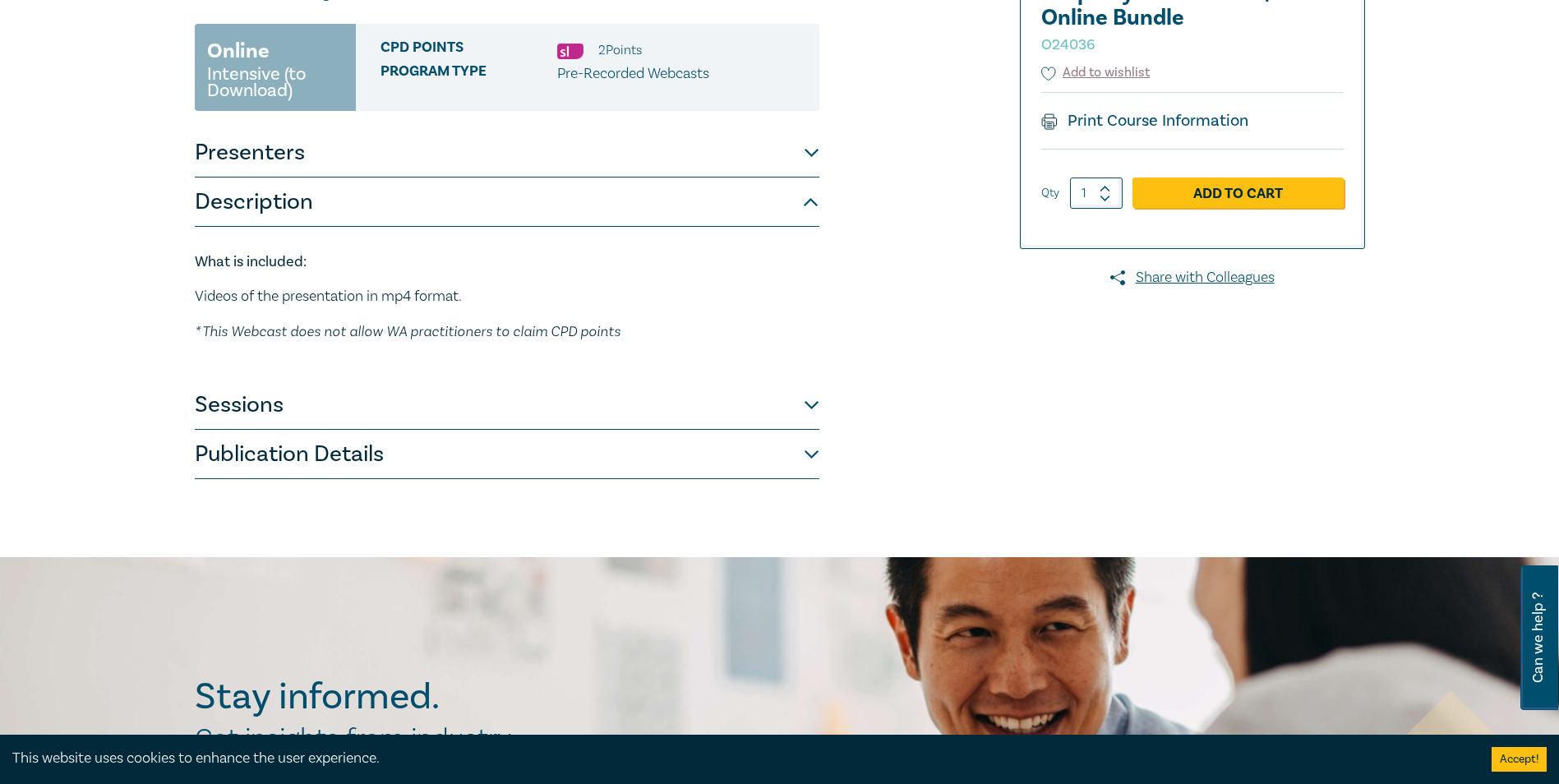
scroll to position [247, 0]
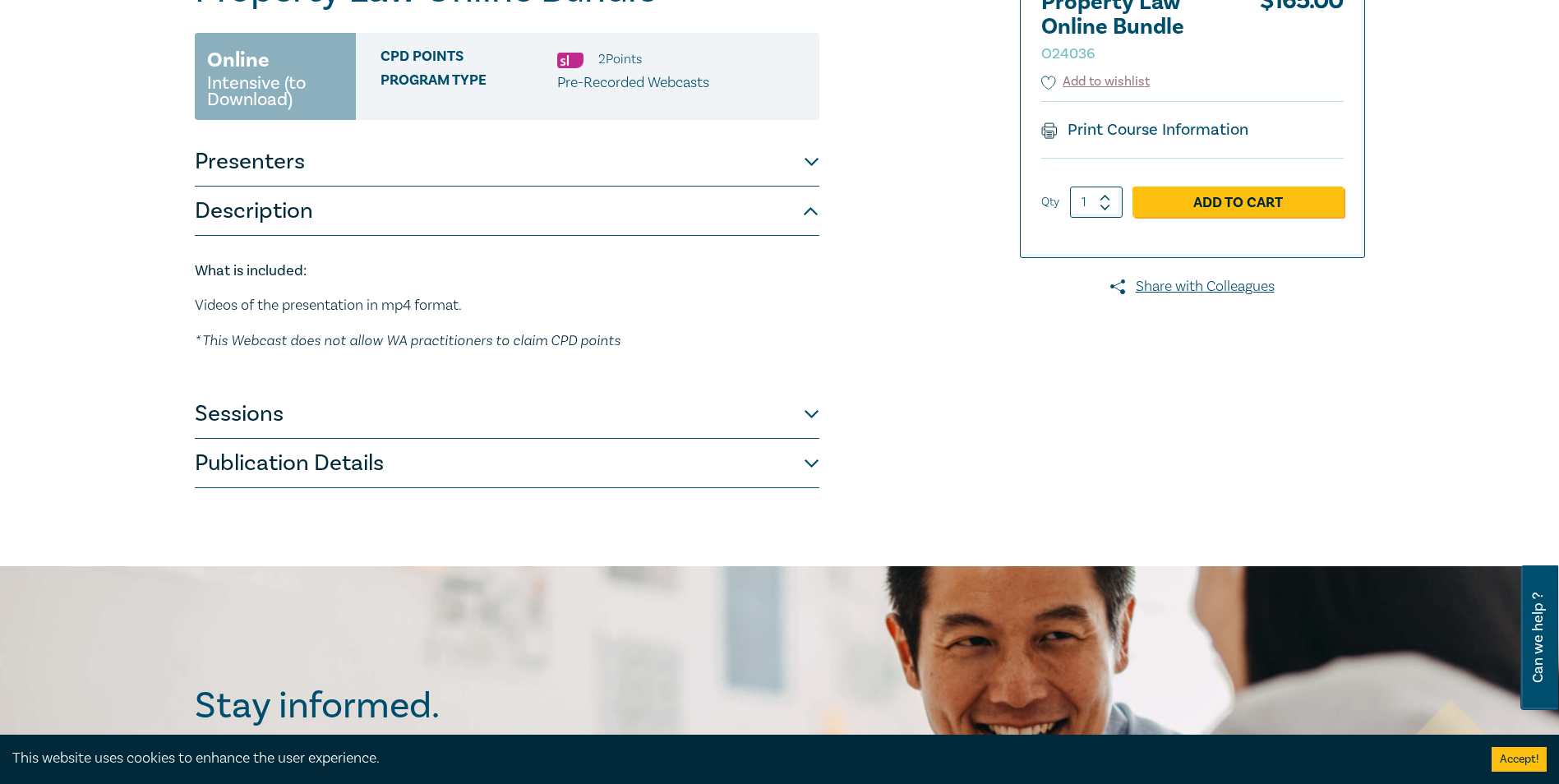
click at [446, 418] on button "Sessions" at bounding box center [507, 414] width 624 height 49
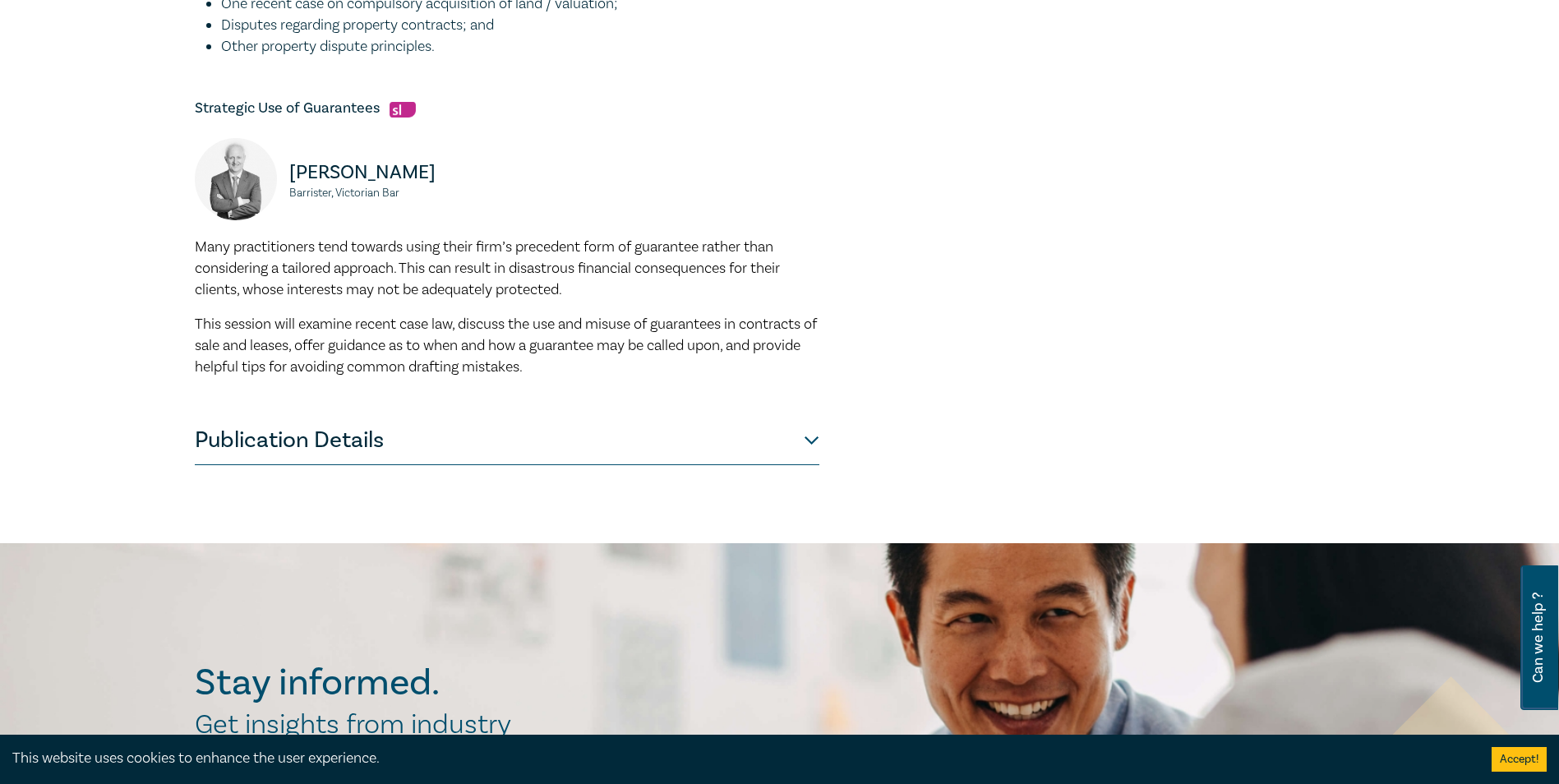
scroll to position [822, 0]
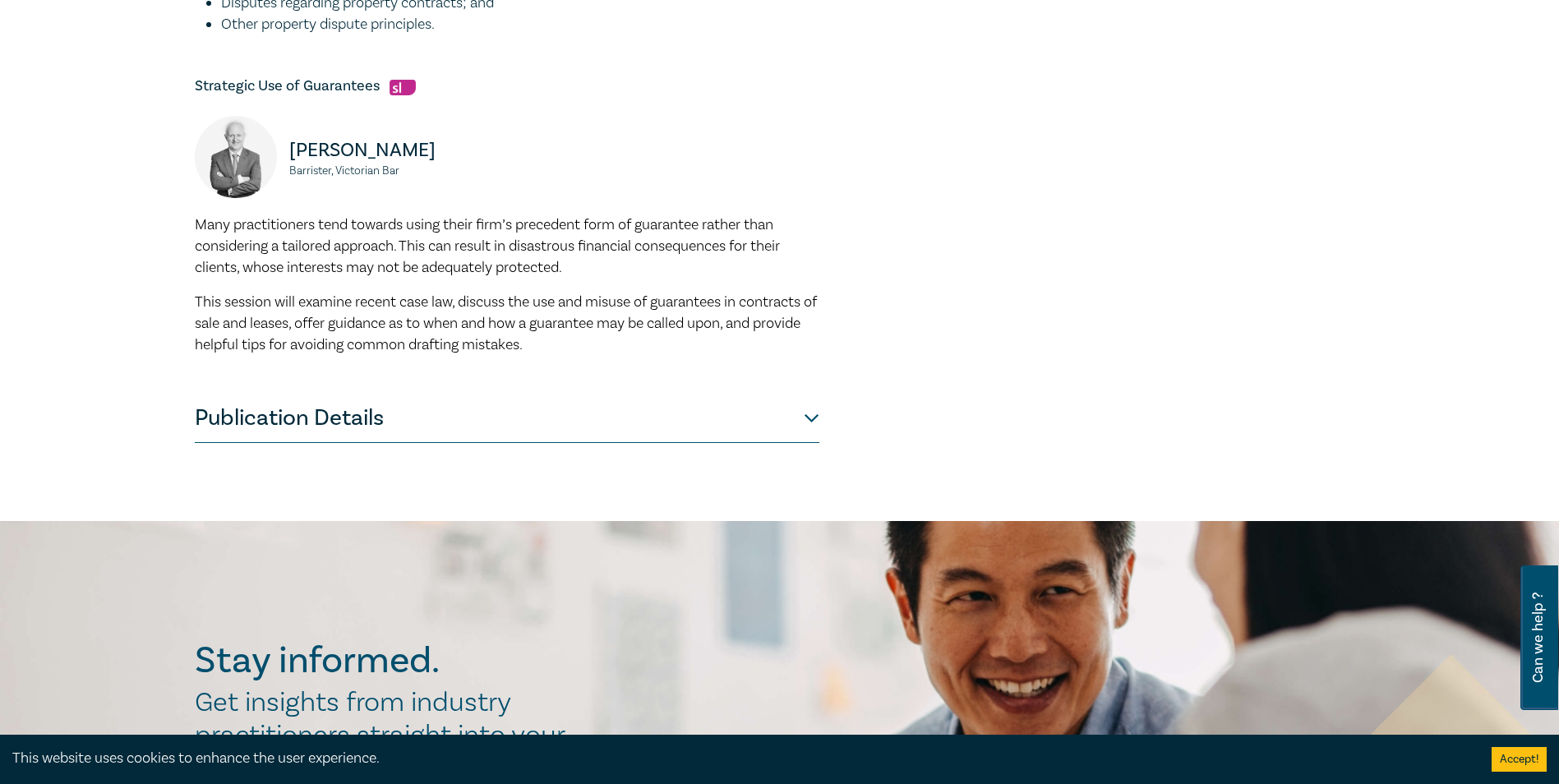
click at [486, 423] on button "Publication Details" at bounding box center [507, 418] width 624 height 49
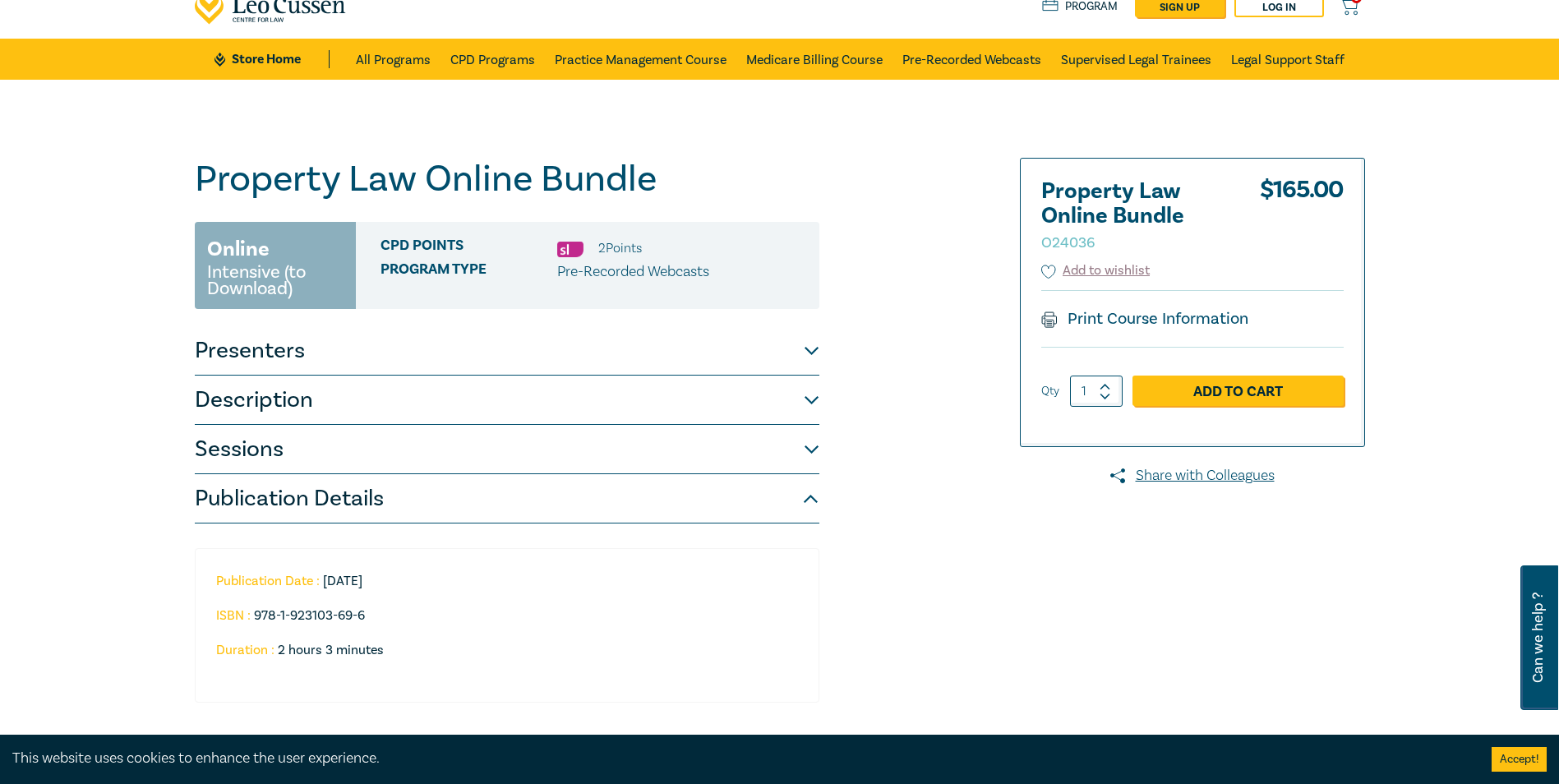
scroll to position [0, 0]
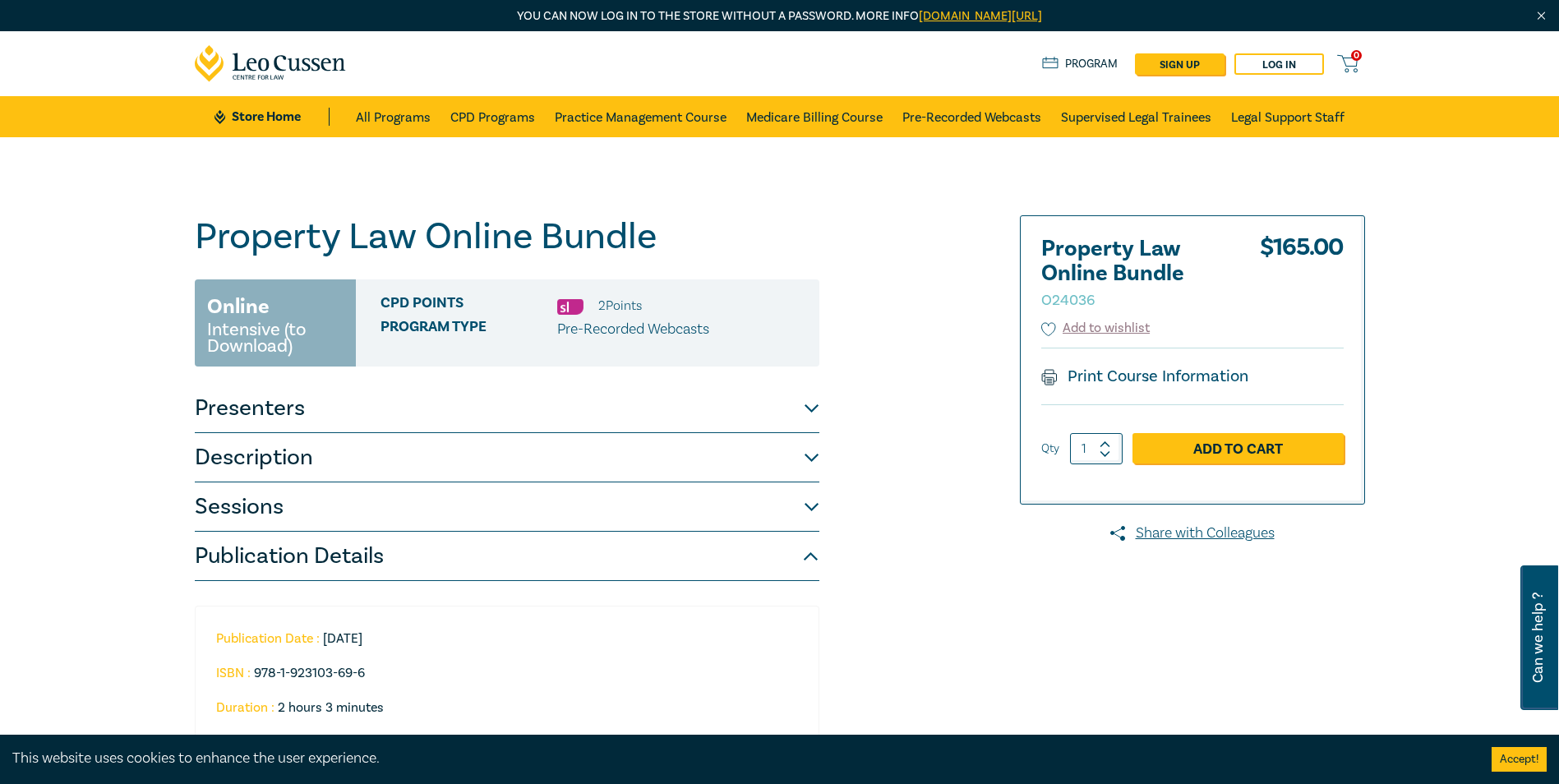
click at [526, 410] on button "Presenters" at bounding box center [507, 409] width 624 height 49
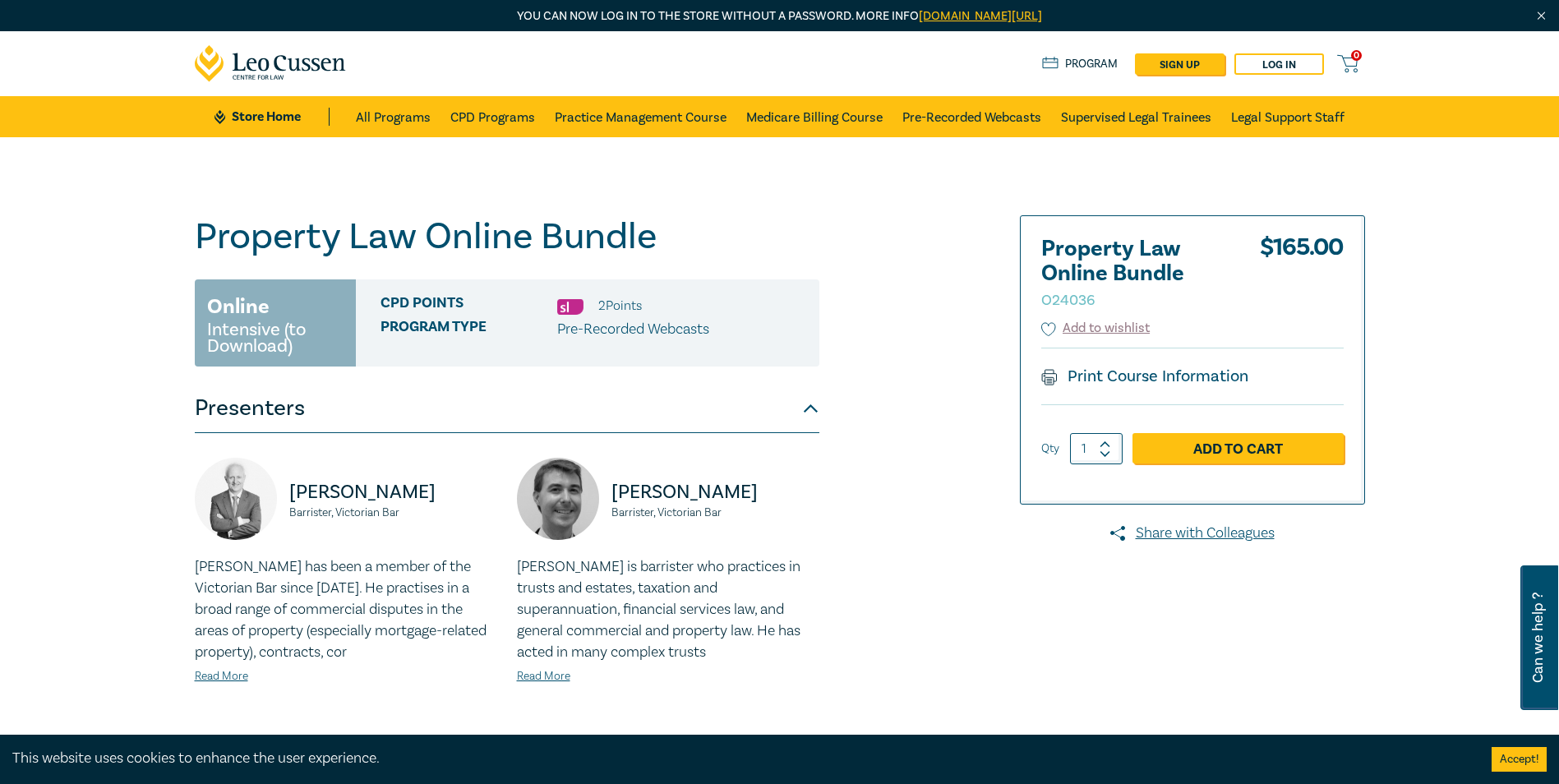
click at [272, 441] on div "William Stark Barrister, Victorian Bar William Stark has been a member of the V…" at bounding box center [507, 584] width 624 height 303
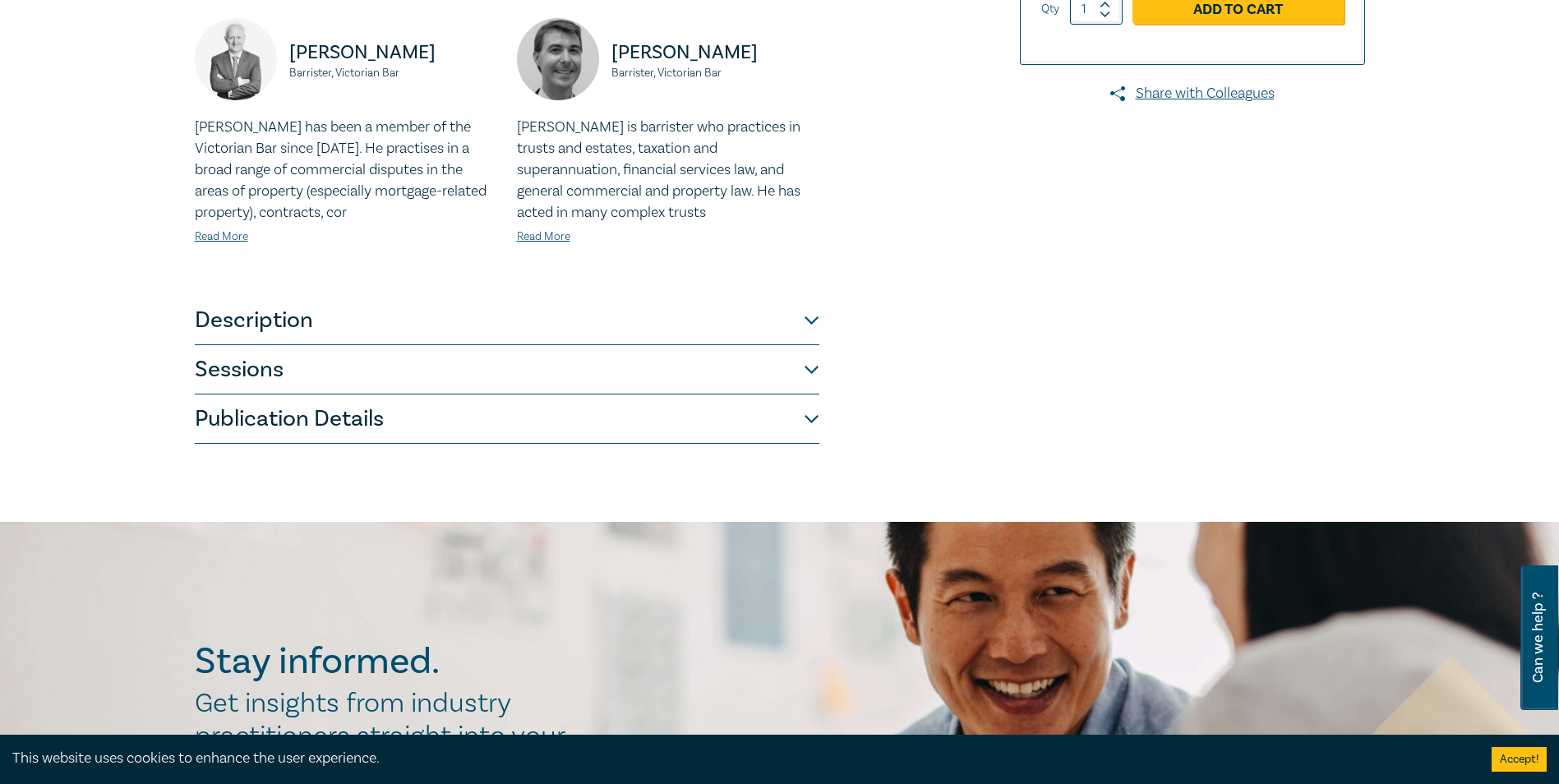
scroll to position [493, 0]
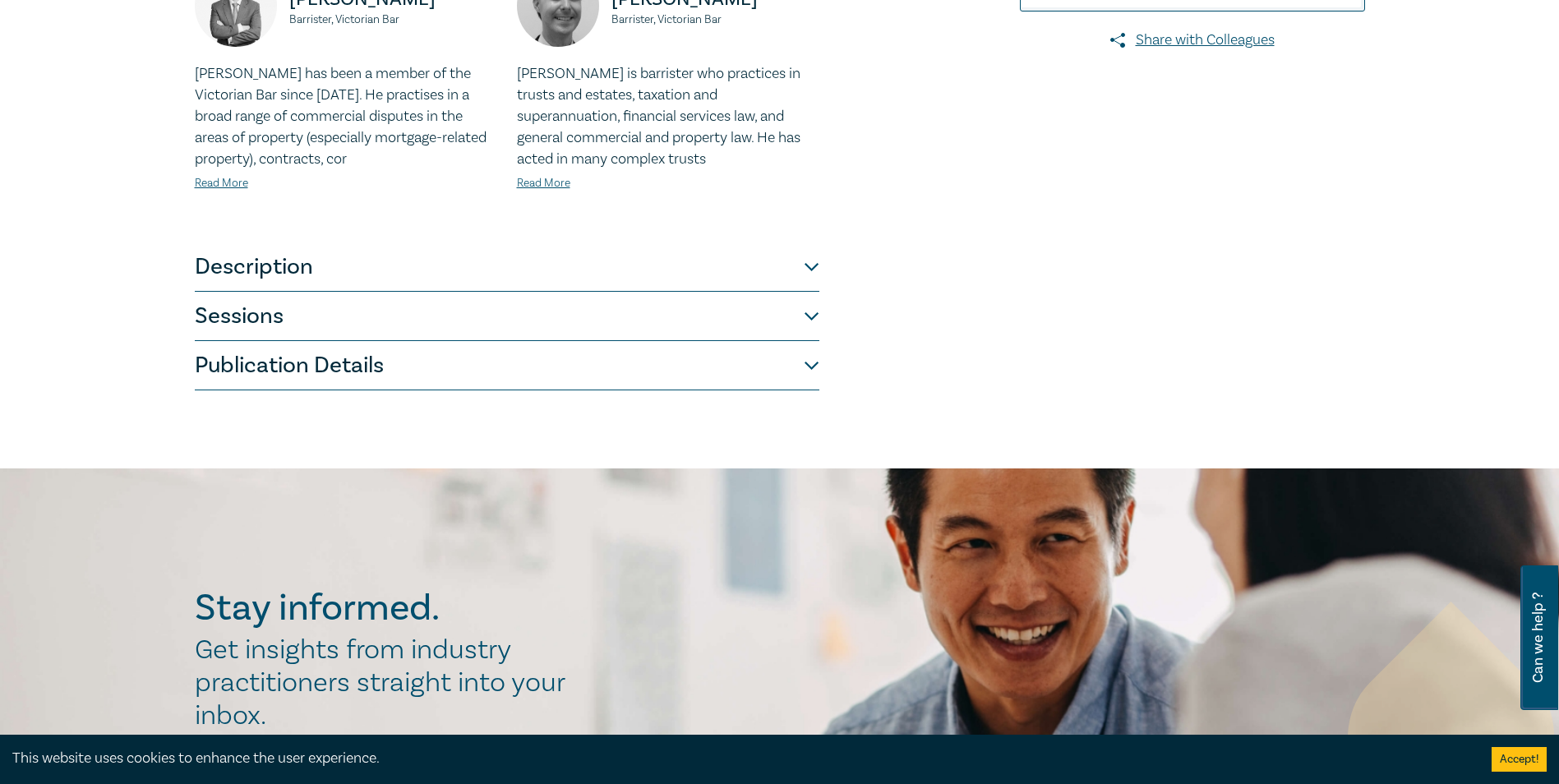
click at [315, 276] on button "Description" at bounding box center [507, 267] width 624 height 49
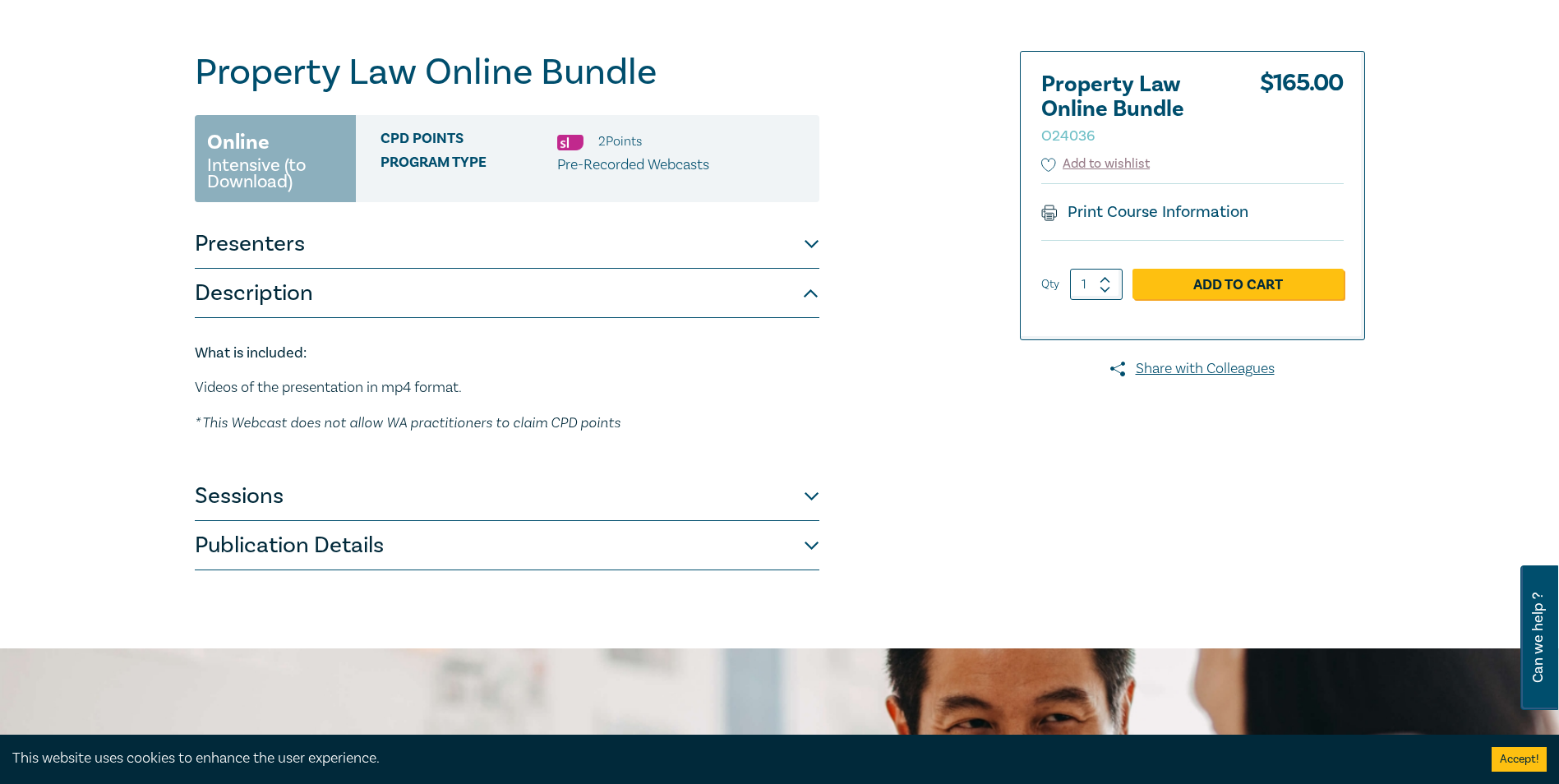
scroll to position [0, 0]
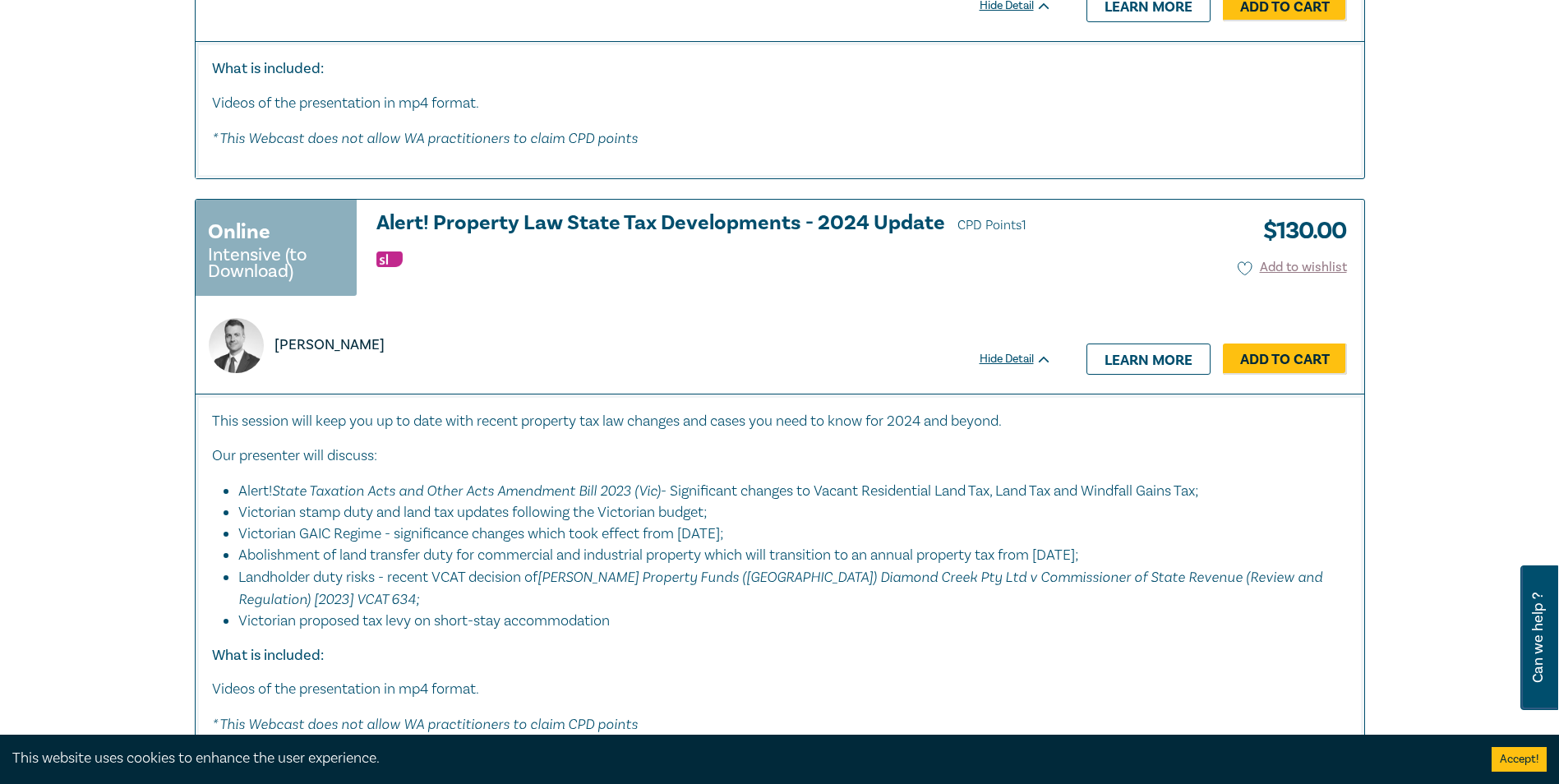
scroll to position [2465, 0]
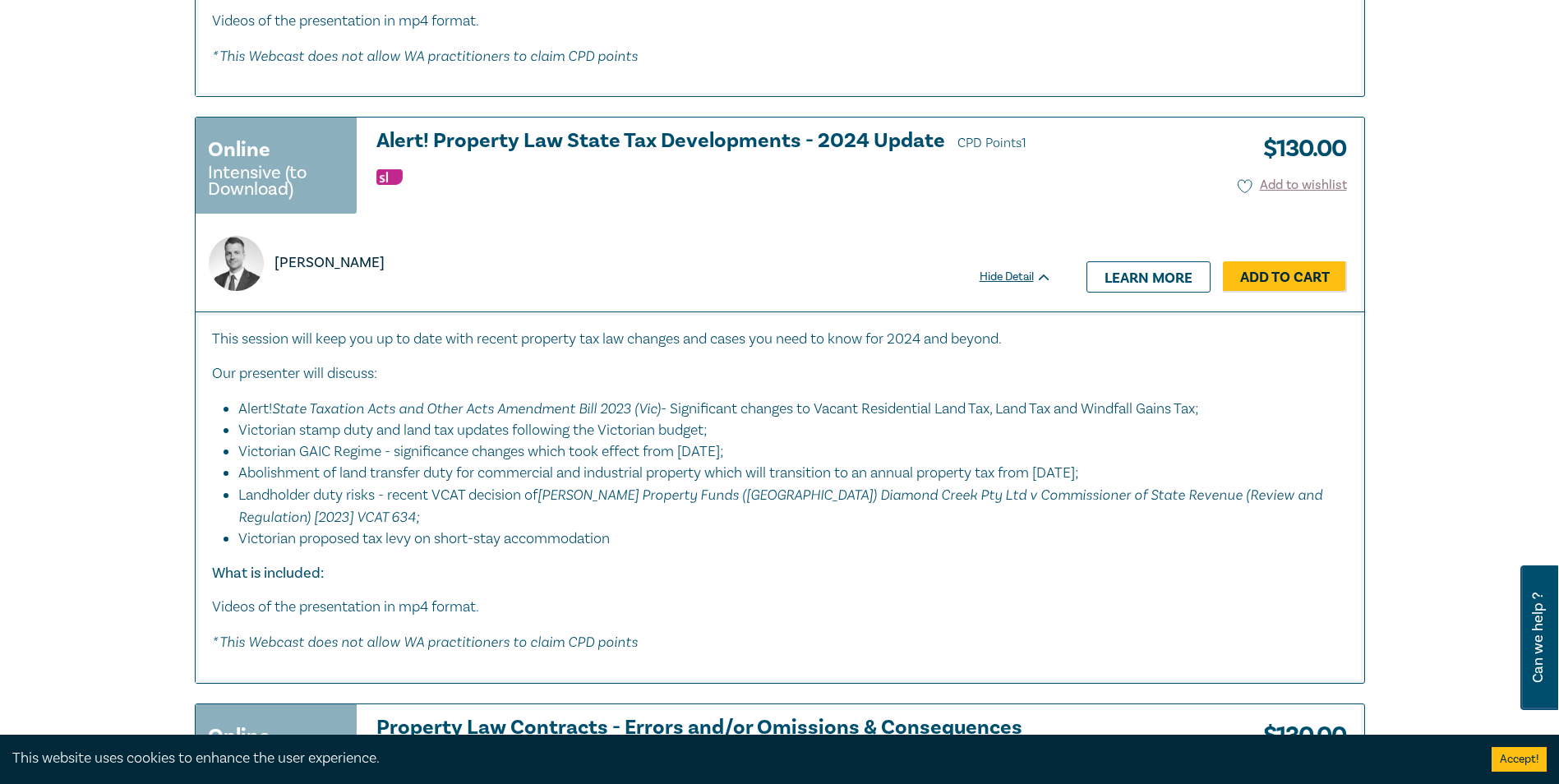
click at [606, 140] on h3 "Alert! Property Law State Tax Developments - 2024 Update CPD Points 1" at bounding box center [714, 142] width 675 height 25
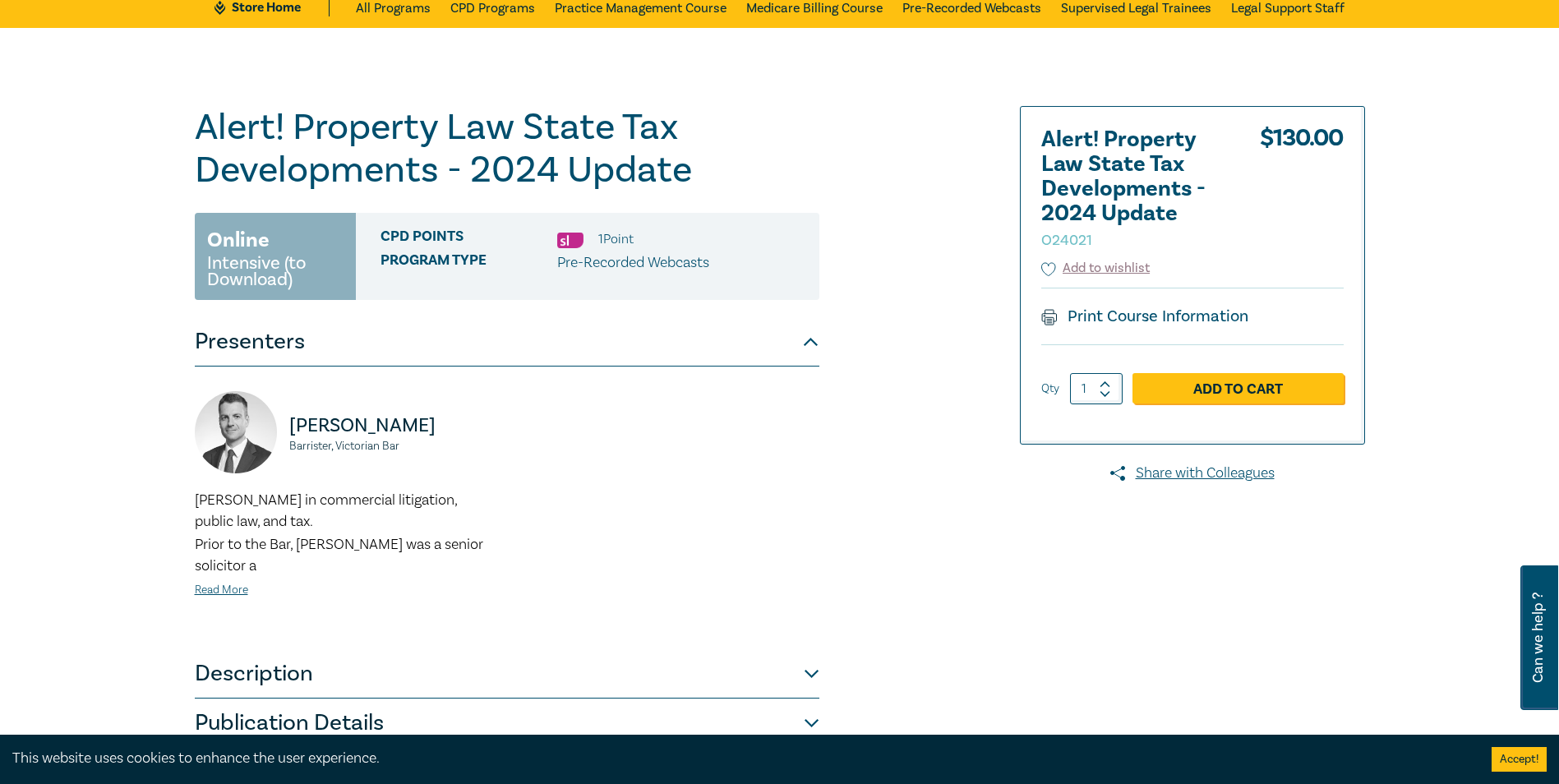
scroll to position [410, 0]
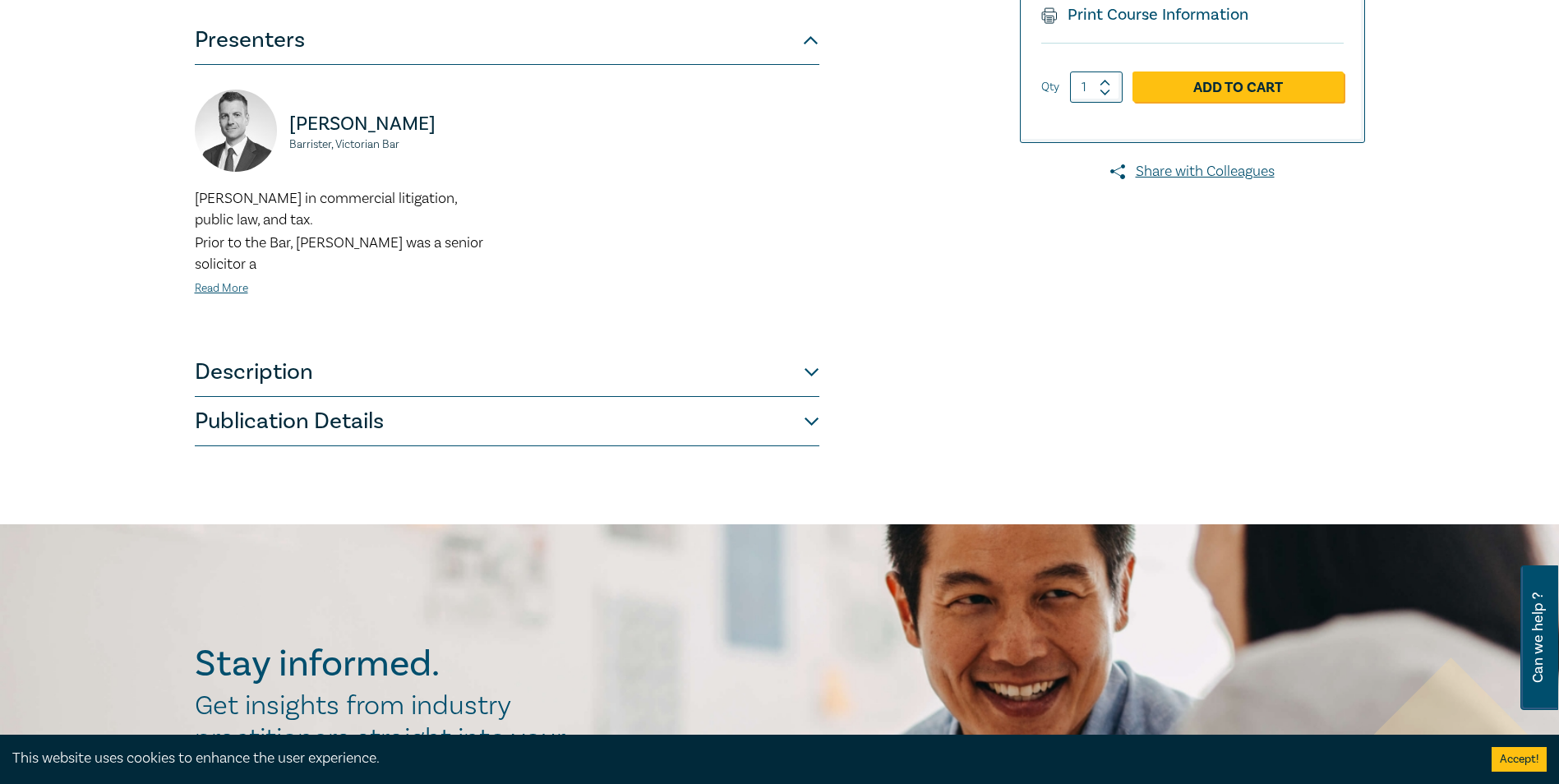
click at [475, 416] on button "Publication Details" at bounding box center [507, 422] width 624 height 49
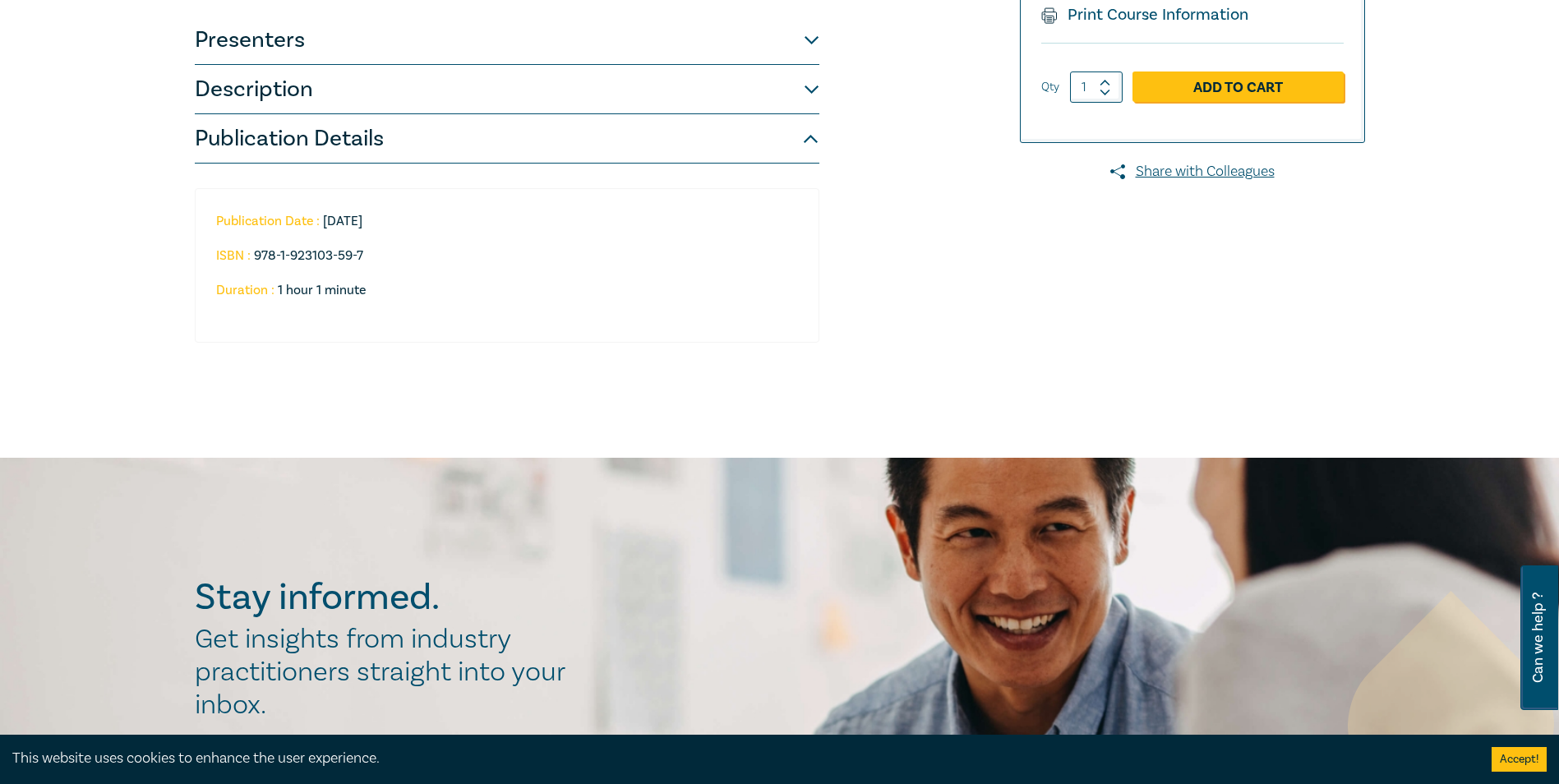
click at [475, 148] on button "Publication Details" at bounding box center [507, 139] width 624 height 49
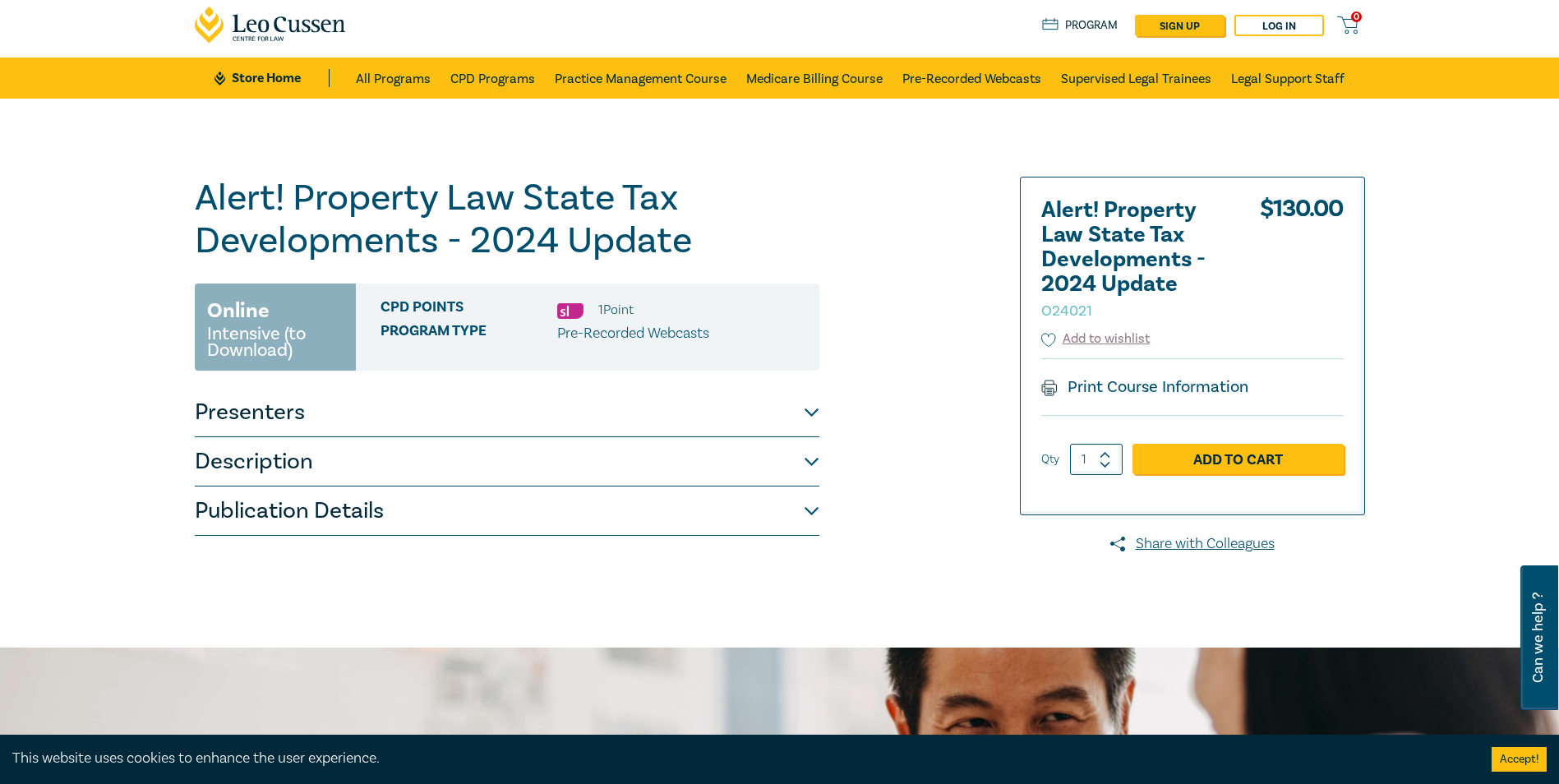
scroll to position [0, 0]
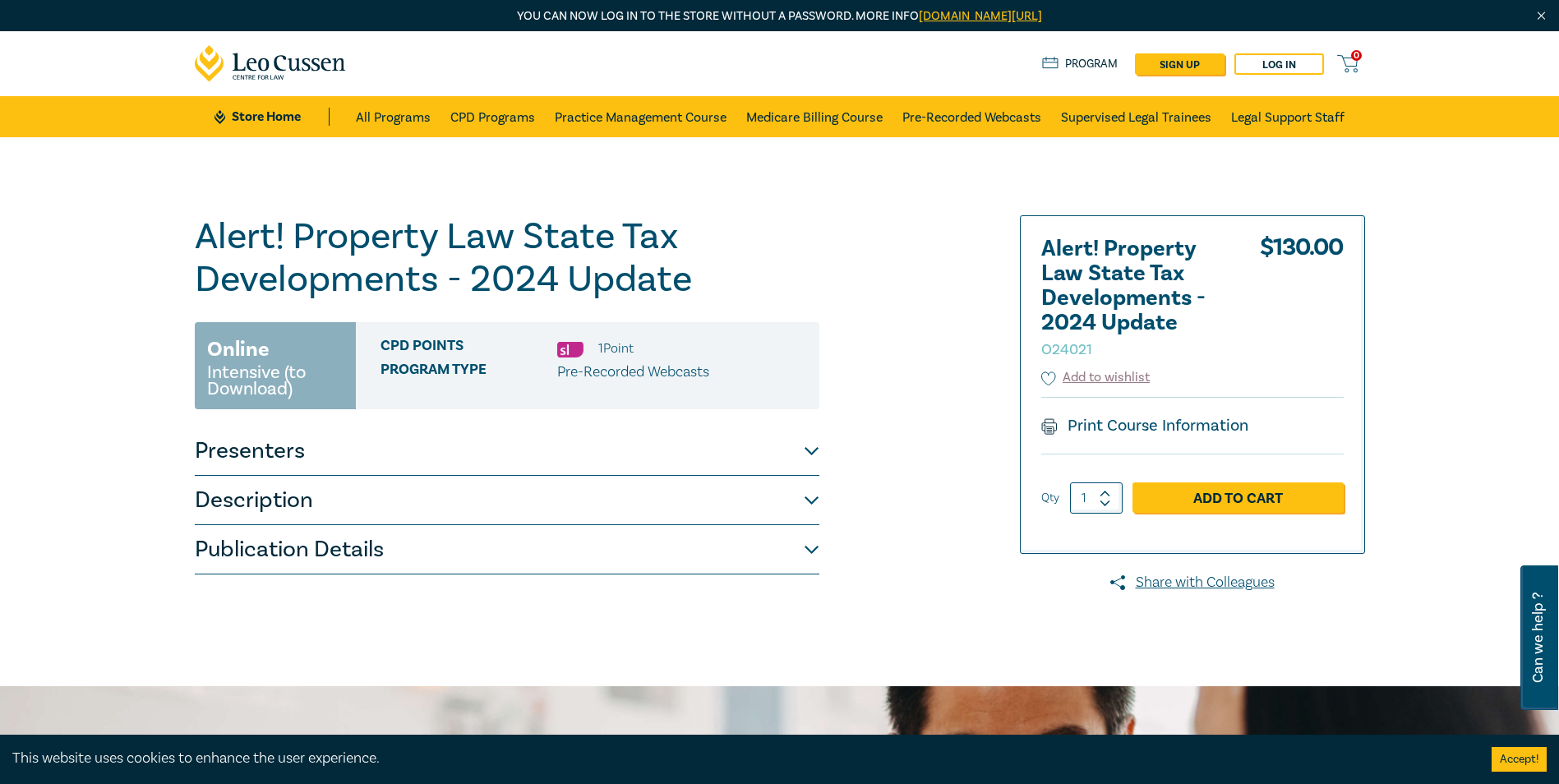
click at [306, 506] on button "Description" at bounding box center [507, 500] width 624 height 49
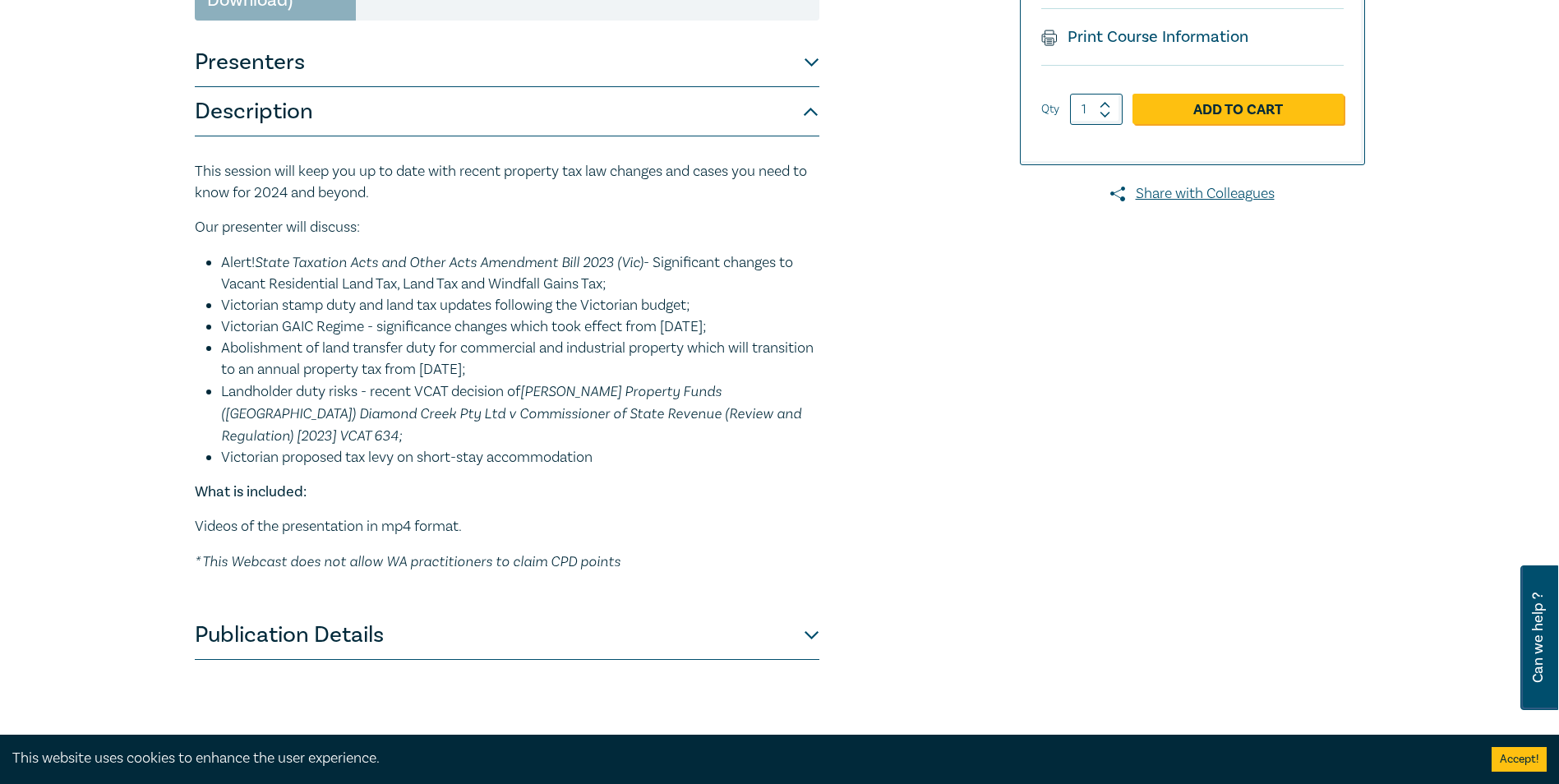
scroll to position [82, 0]
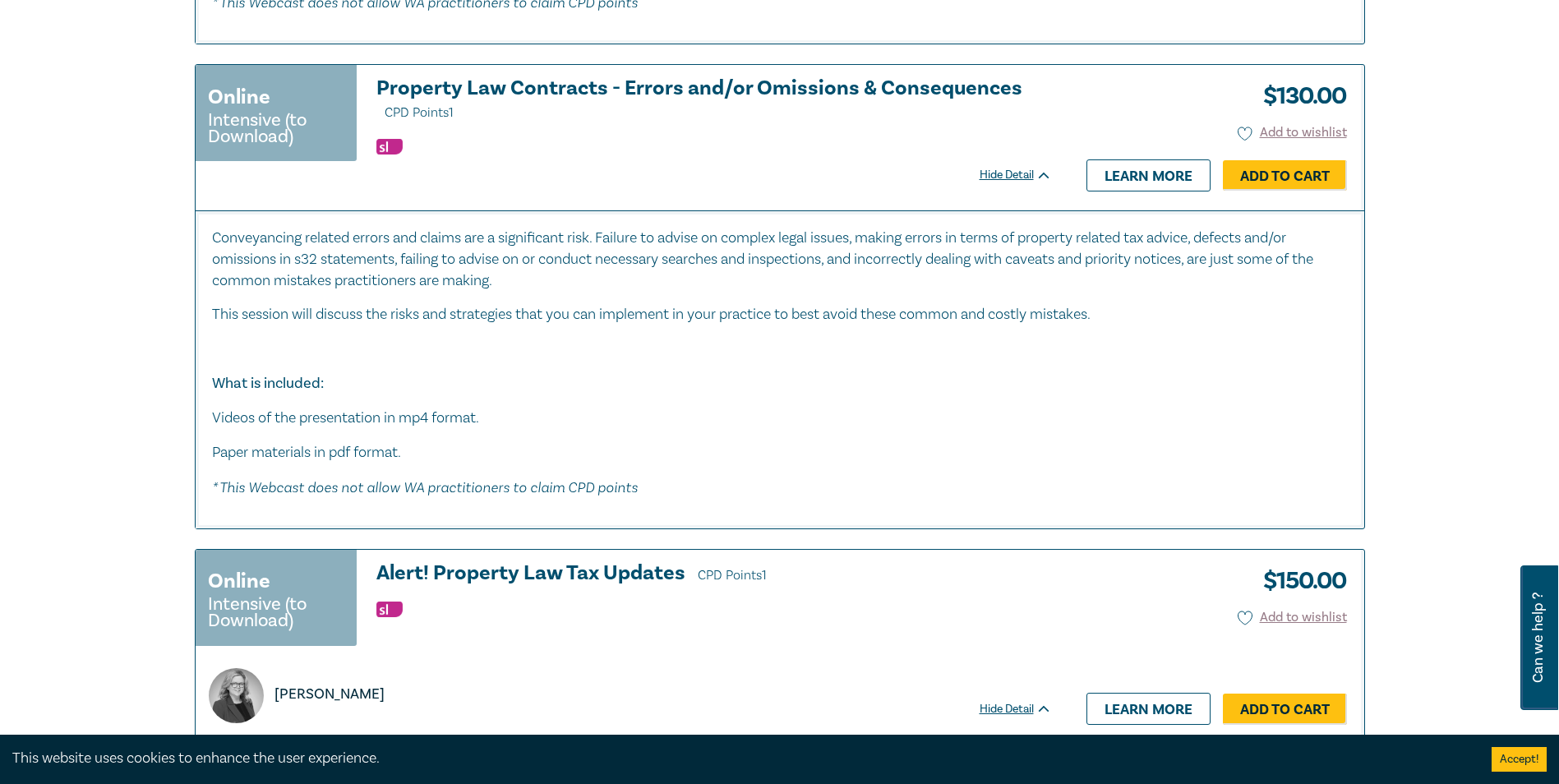
scroll to position [3106, 0]
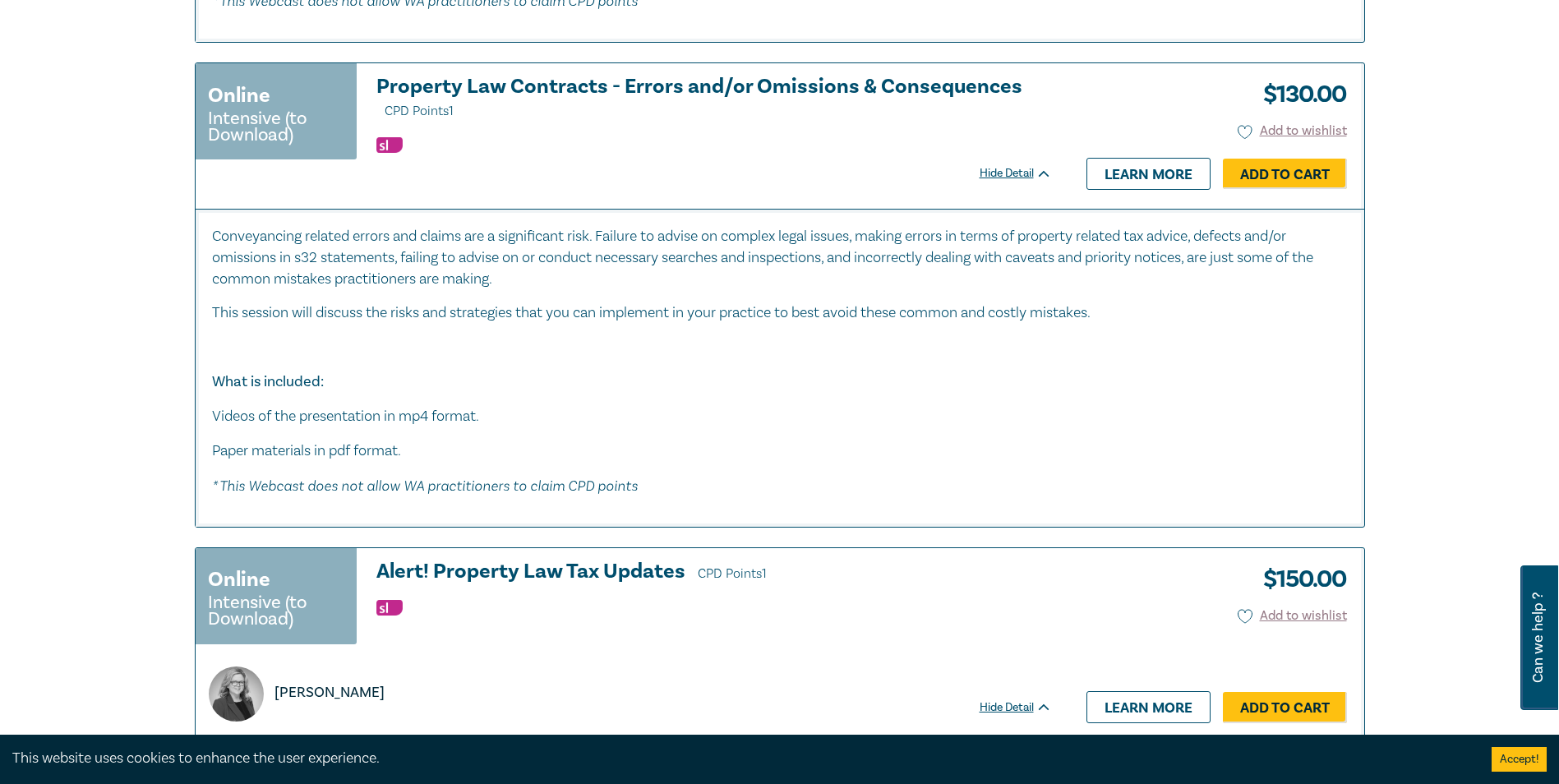
click at [641, 77] on h3 "Property Law Contracts - Errors and/or Omissions & Consequences CPD Points 1" at bounding box center [714, 99] width 675 height 47
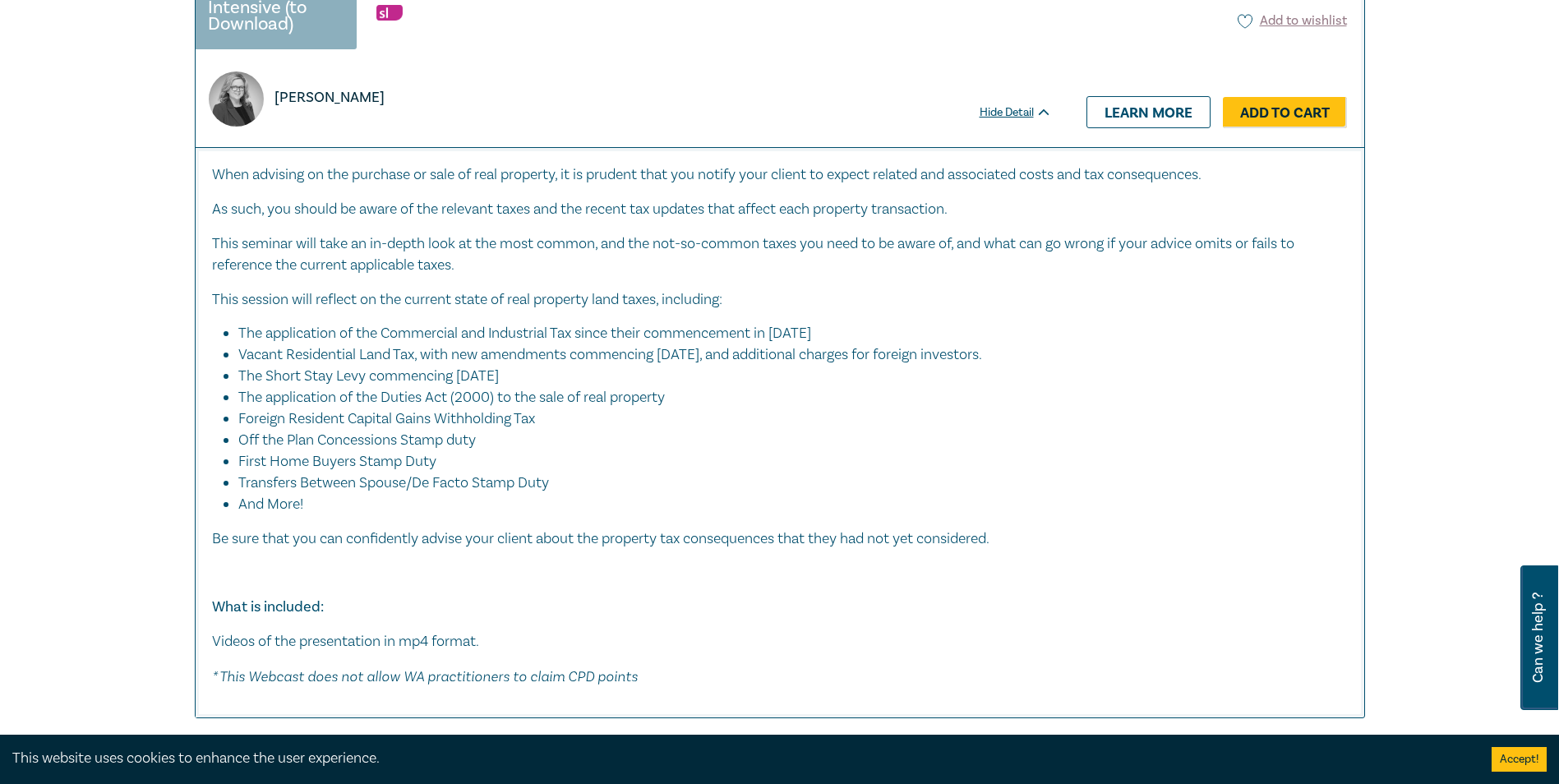
scroll to position [3453, 0]
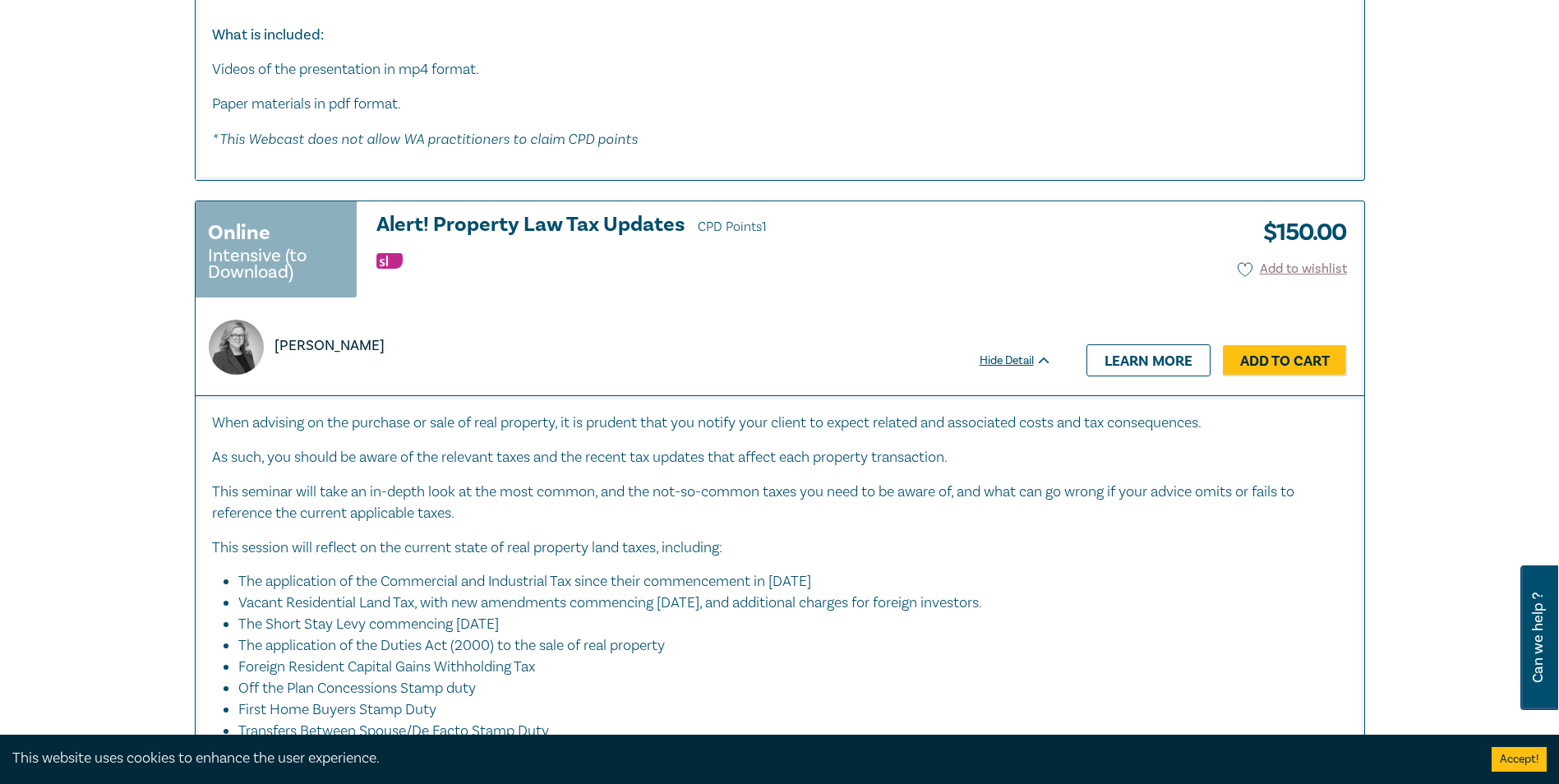
click at [596, 217] on h3 "Alert! Property Law Tax Updates CPD Points 1" at bounding box center [714, 226] width 675 height 25
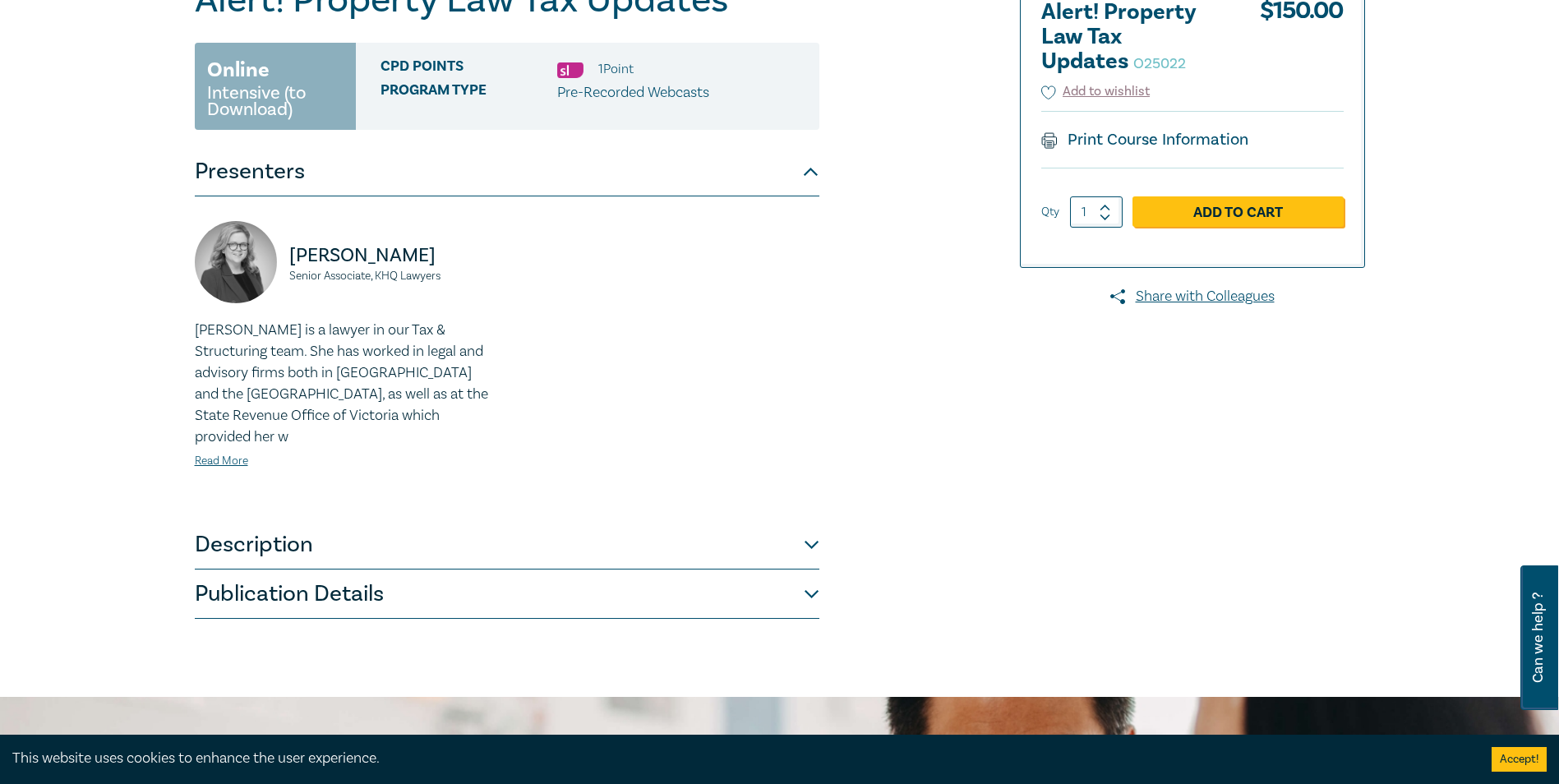
scroll to position [165, 0]
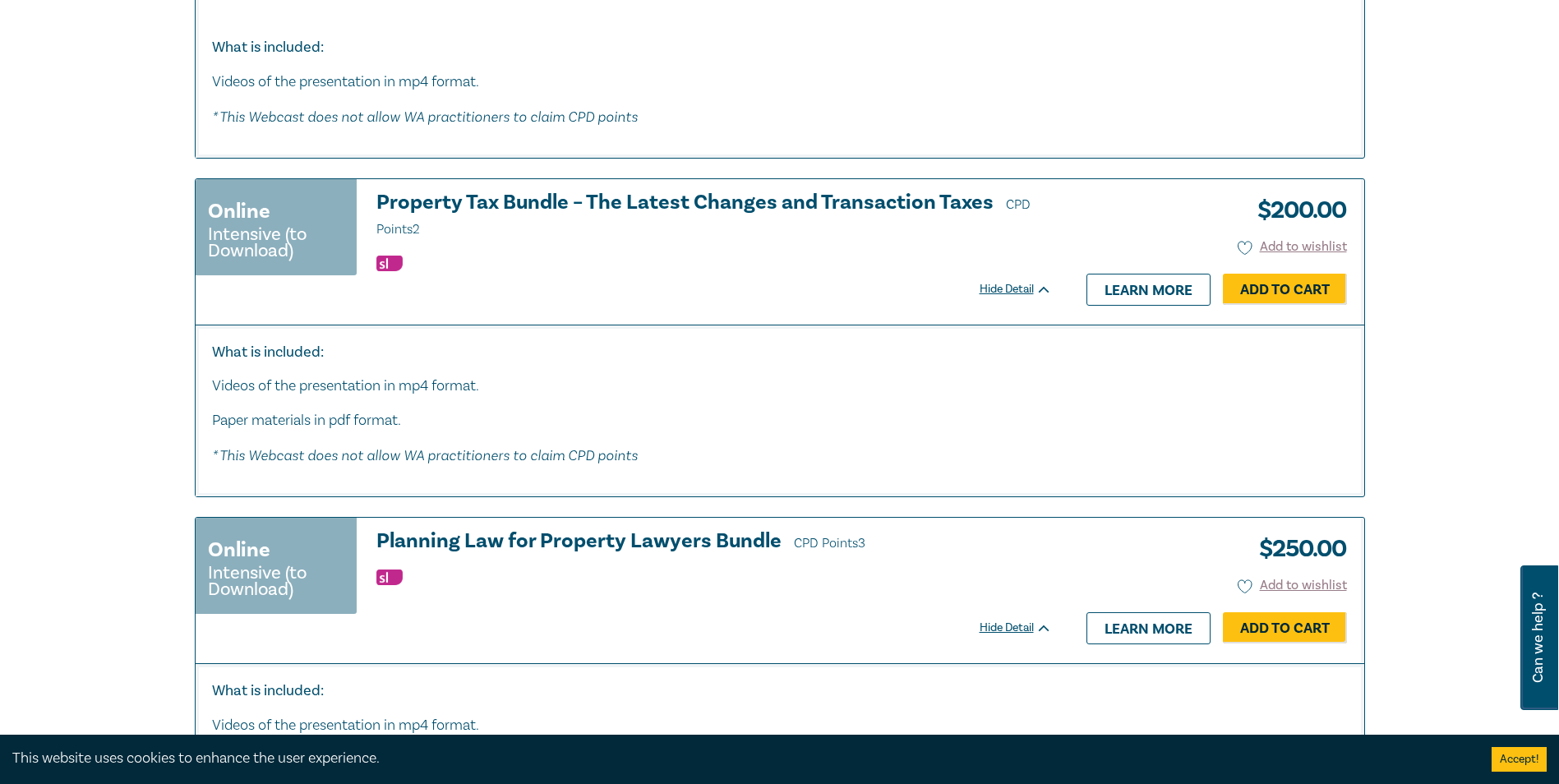
scroll to position [4275, 0]
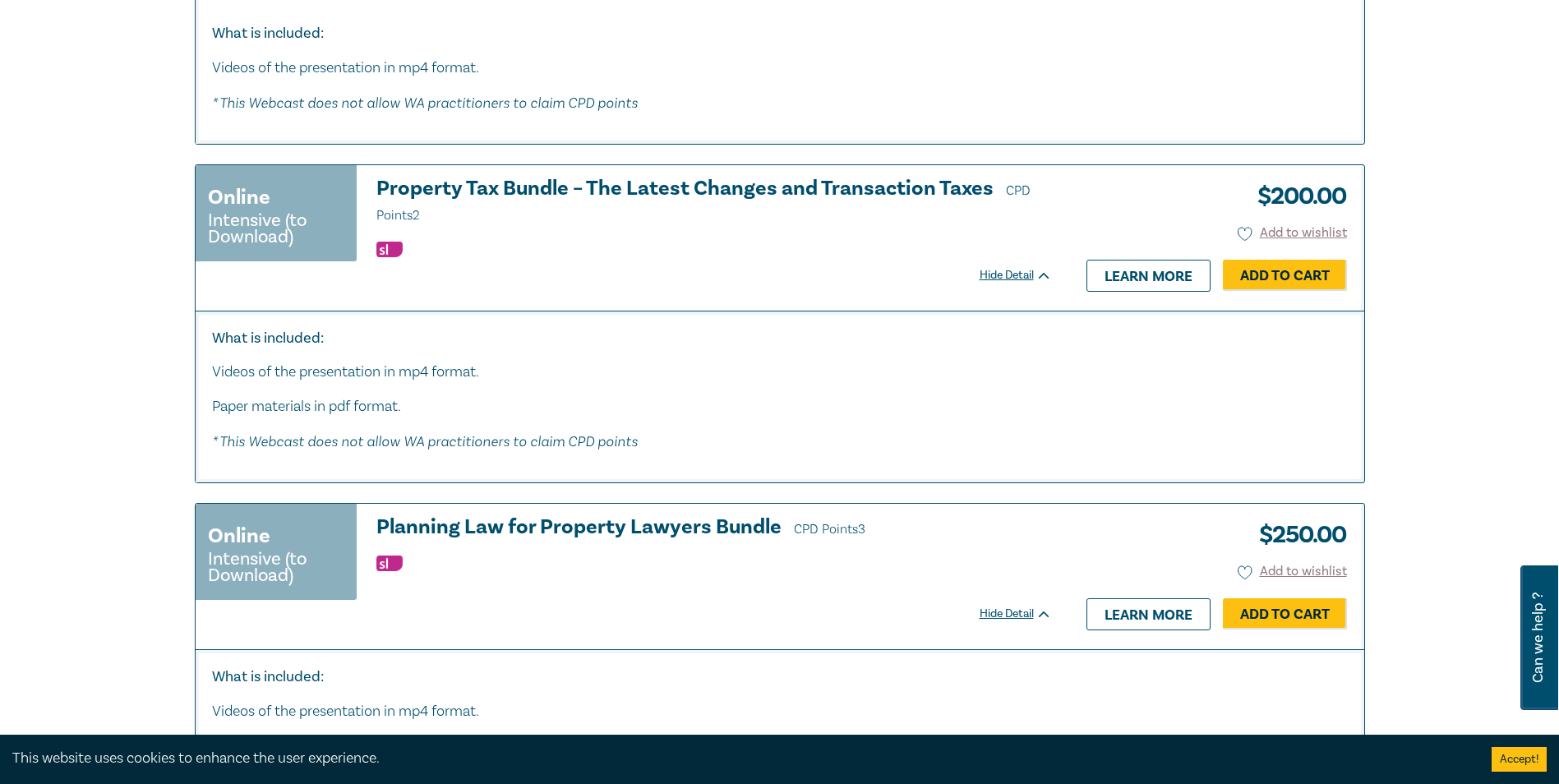
click at [742, 196] on h3 "Property Tax Bundle – The Latest Changes and Transaction Taxes CPD Points 2" at bounding box center [714, 202] width 675 height 49
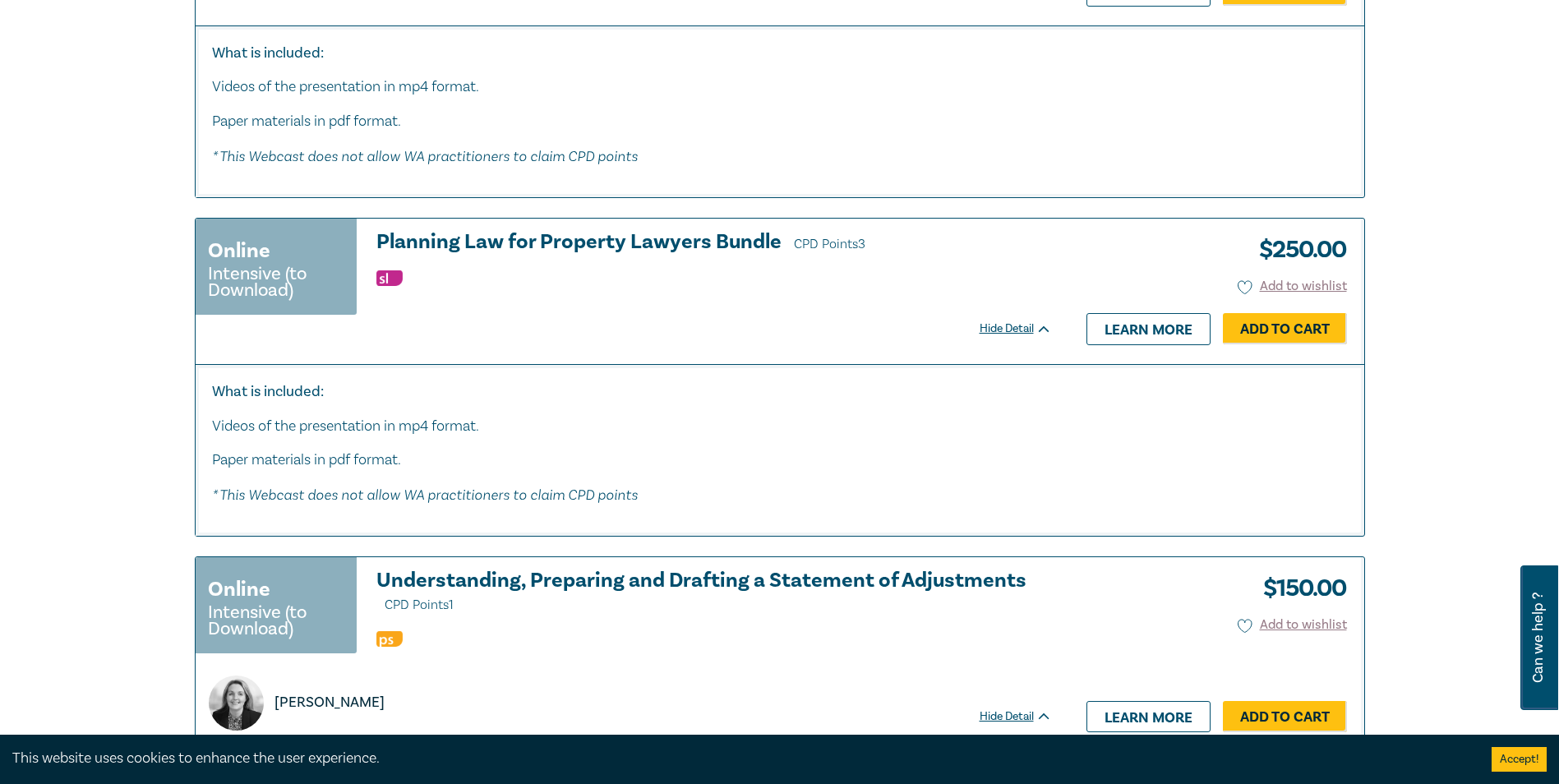
scroll to position [4604, 0]
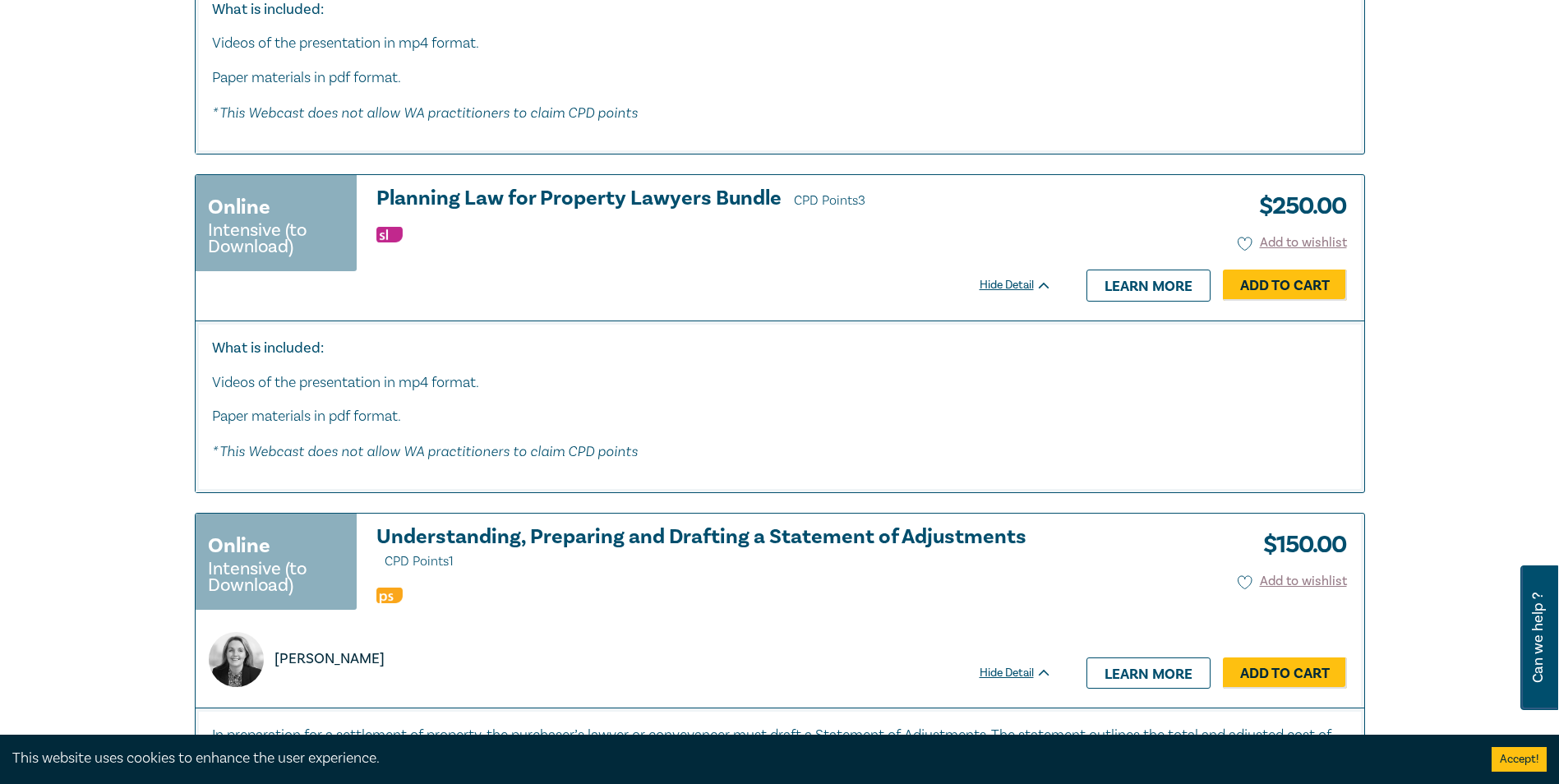
click at [551, 192] on h3 "Planning Law for Property Lawyers Bundle CPD Points 3" at bounding box center [714, 200] width 675 height 25
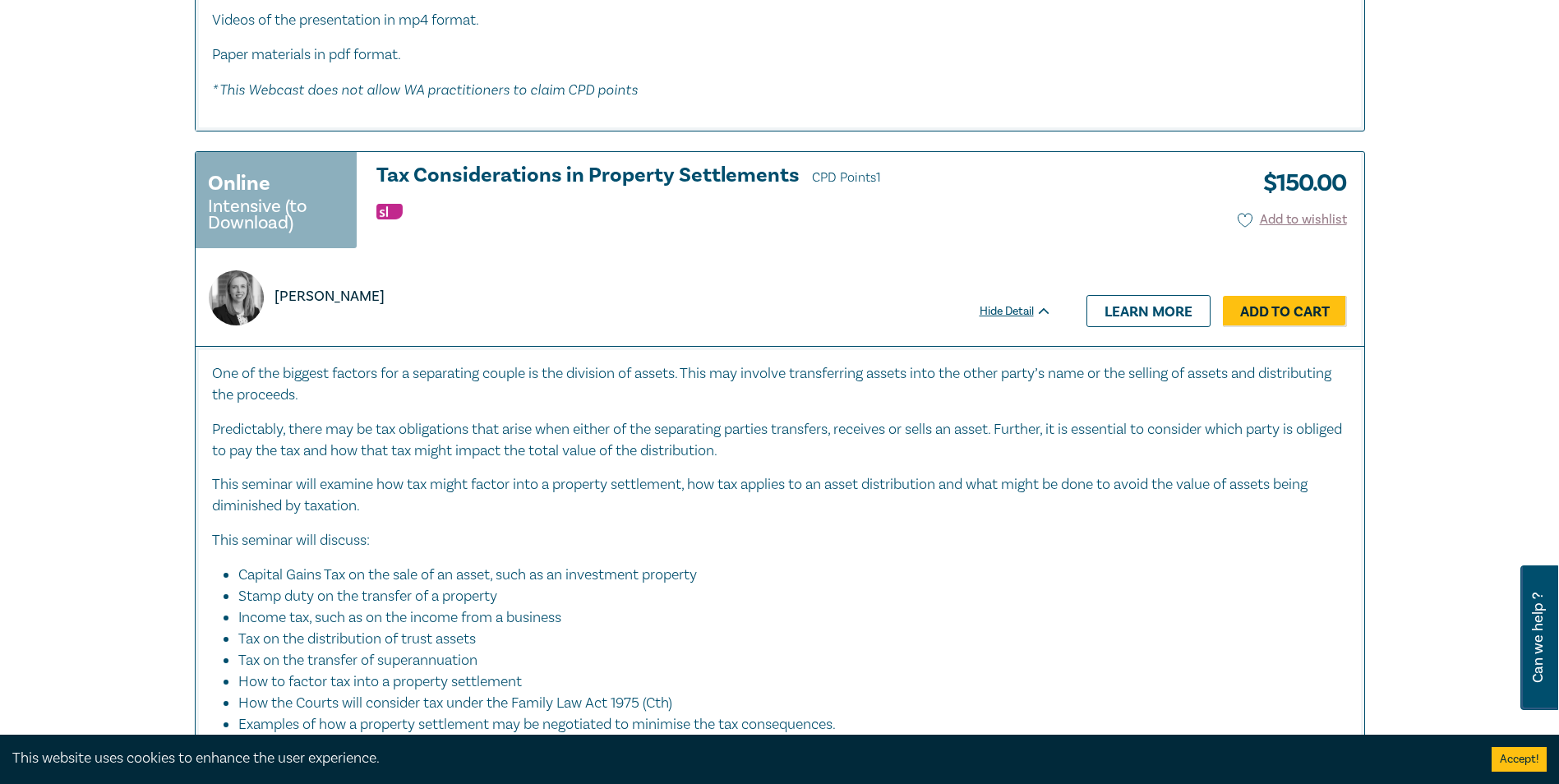
scroll to position [5589, 0]
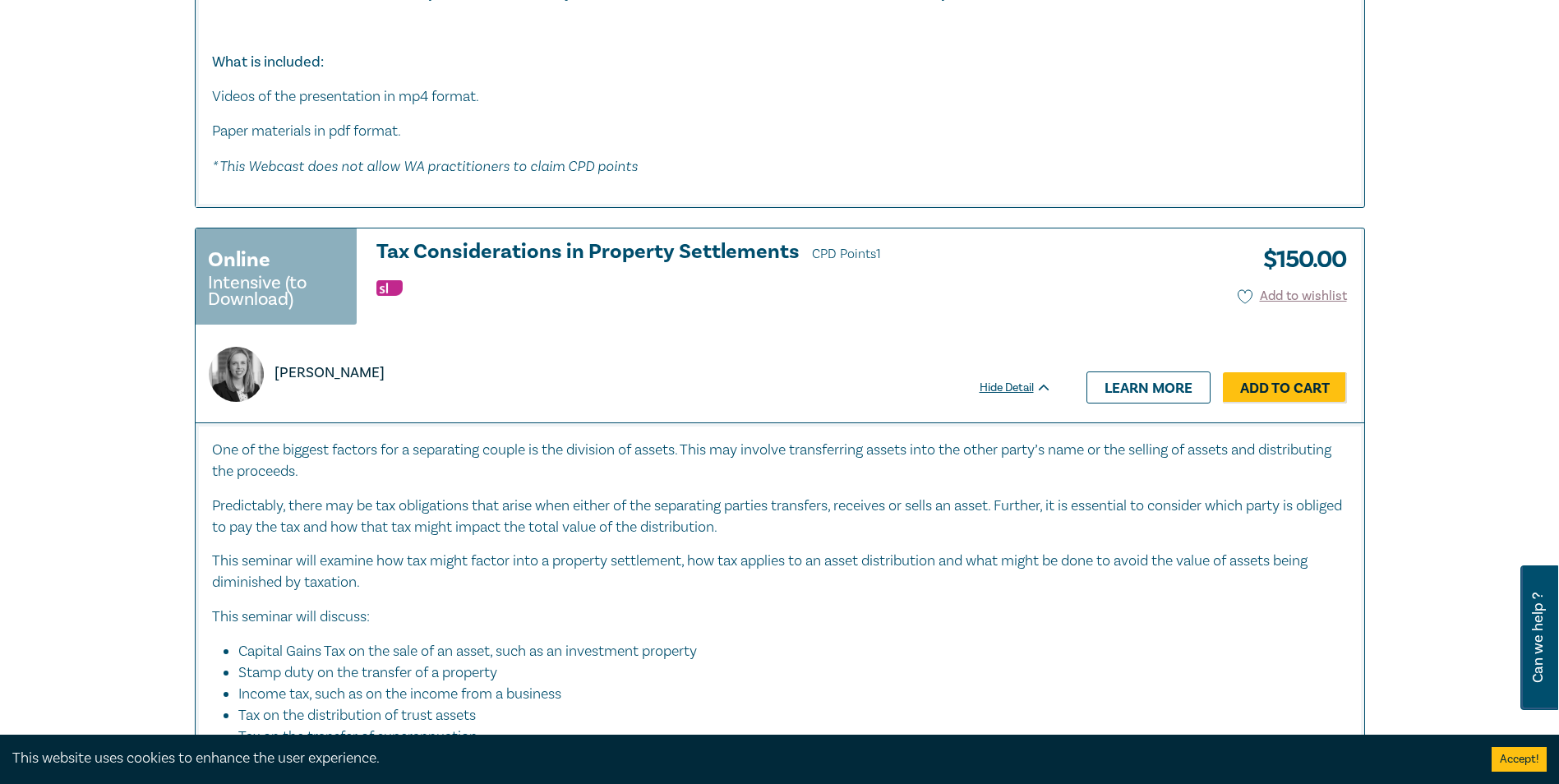
click at [589, 253] on h3 "Tax Considerations in Property Settlements CPD Points 1" at bounding box center [714, 253] width 675 height 25
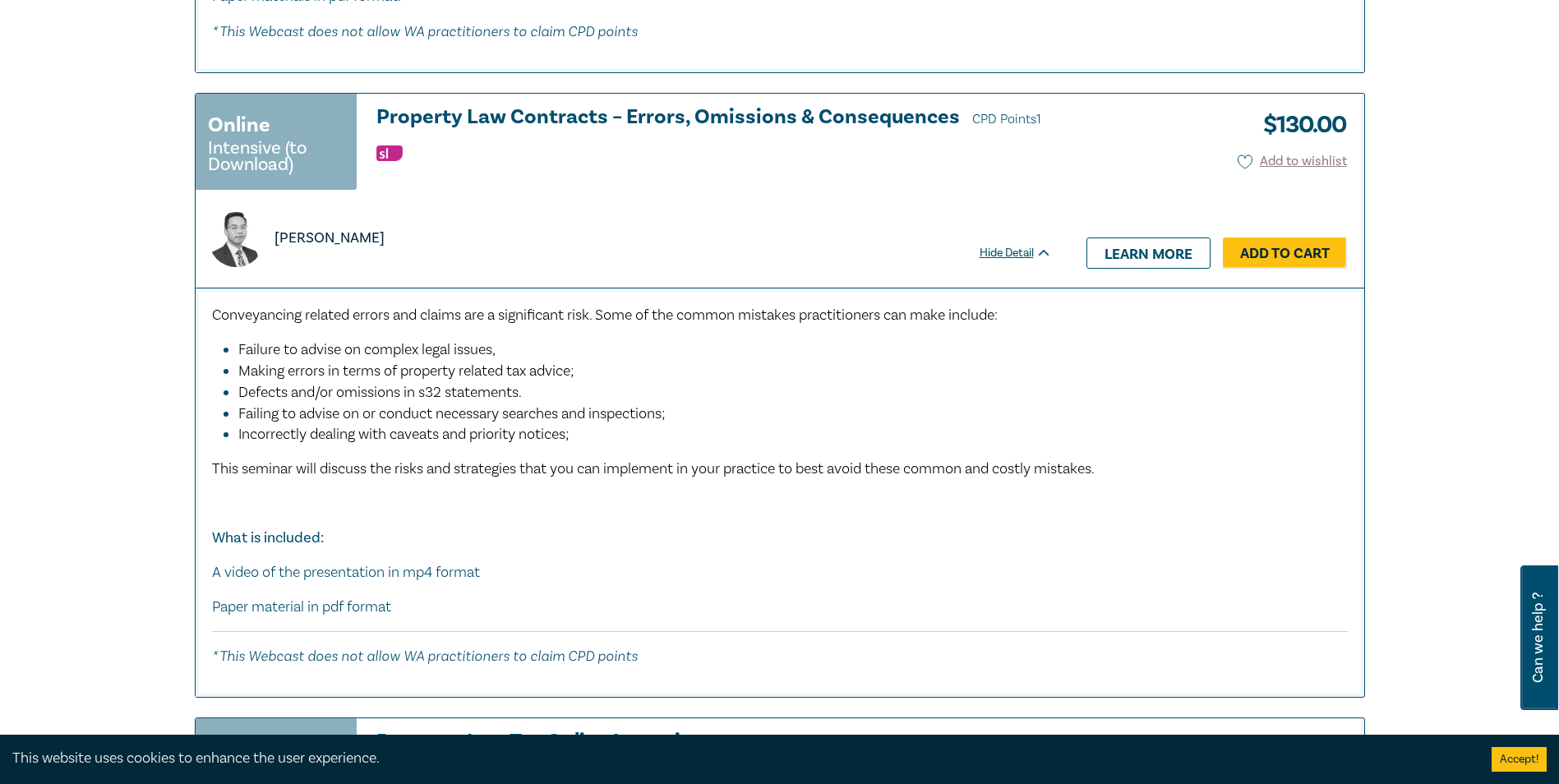
scroll to position [7972, 0]
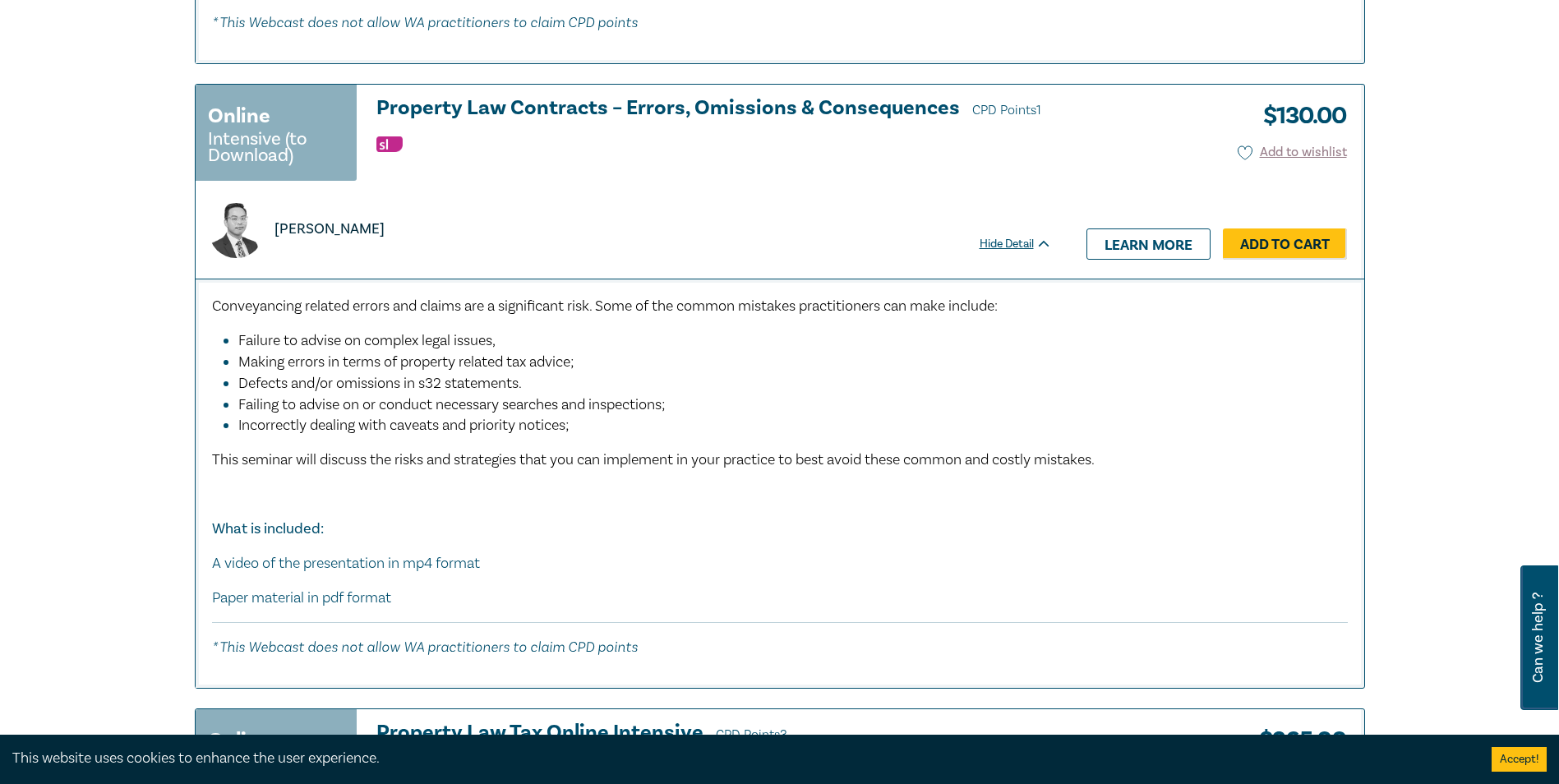
click at [623, 106] on h3 "Property Law Contracts – Errors, Omissions & Consequences CPD Points 1" at bounding box center [714, 110] width 675 height 25
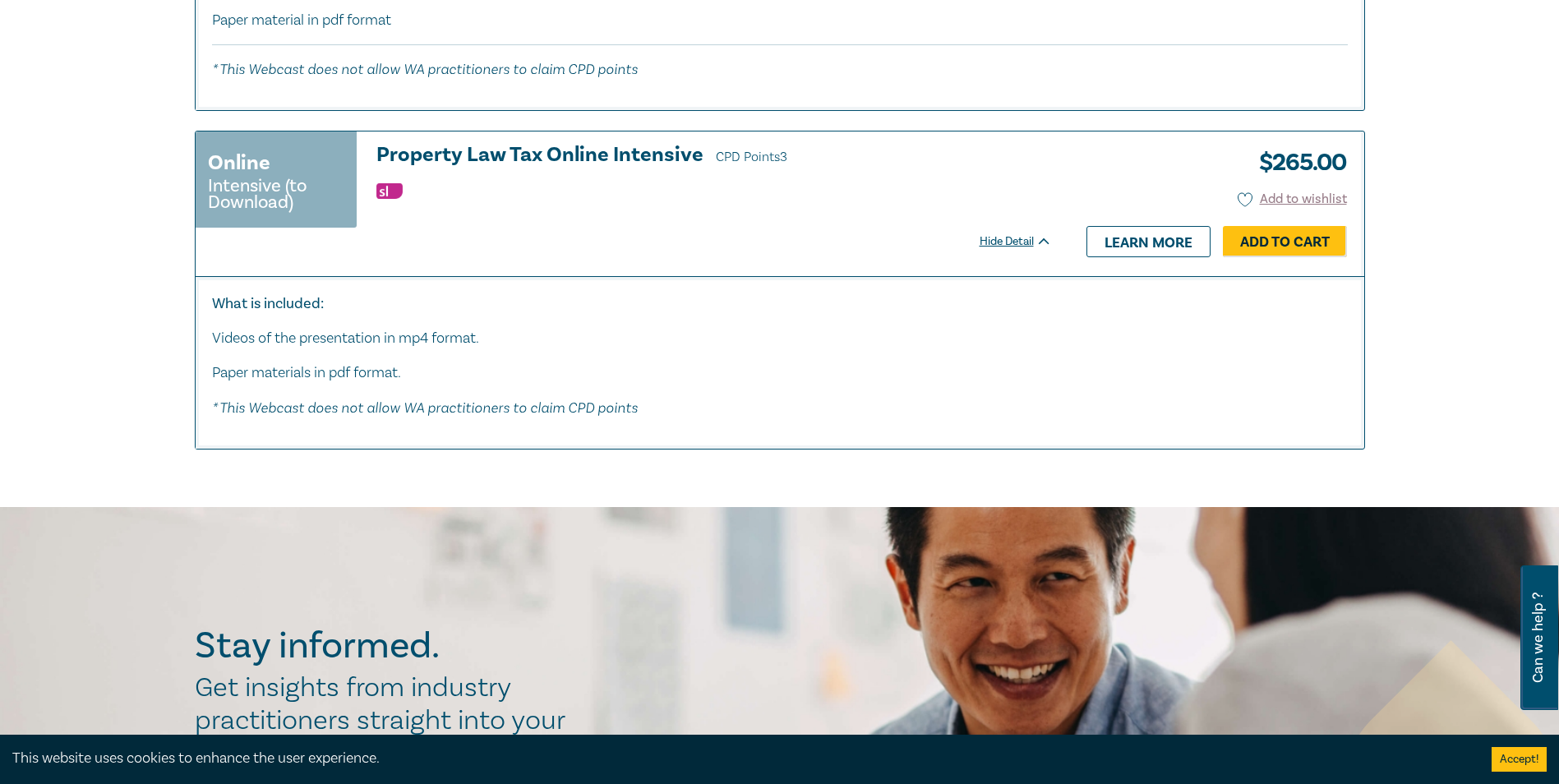
scroll to position [8410, 0]
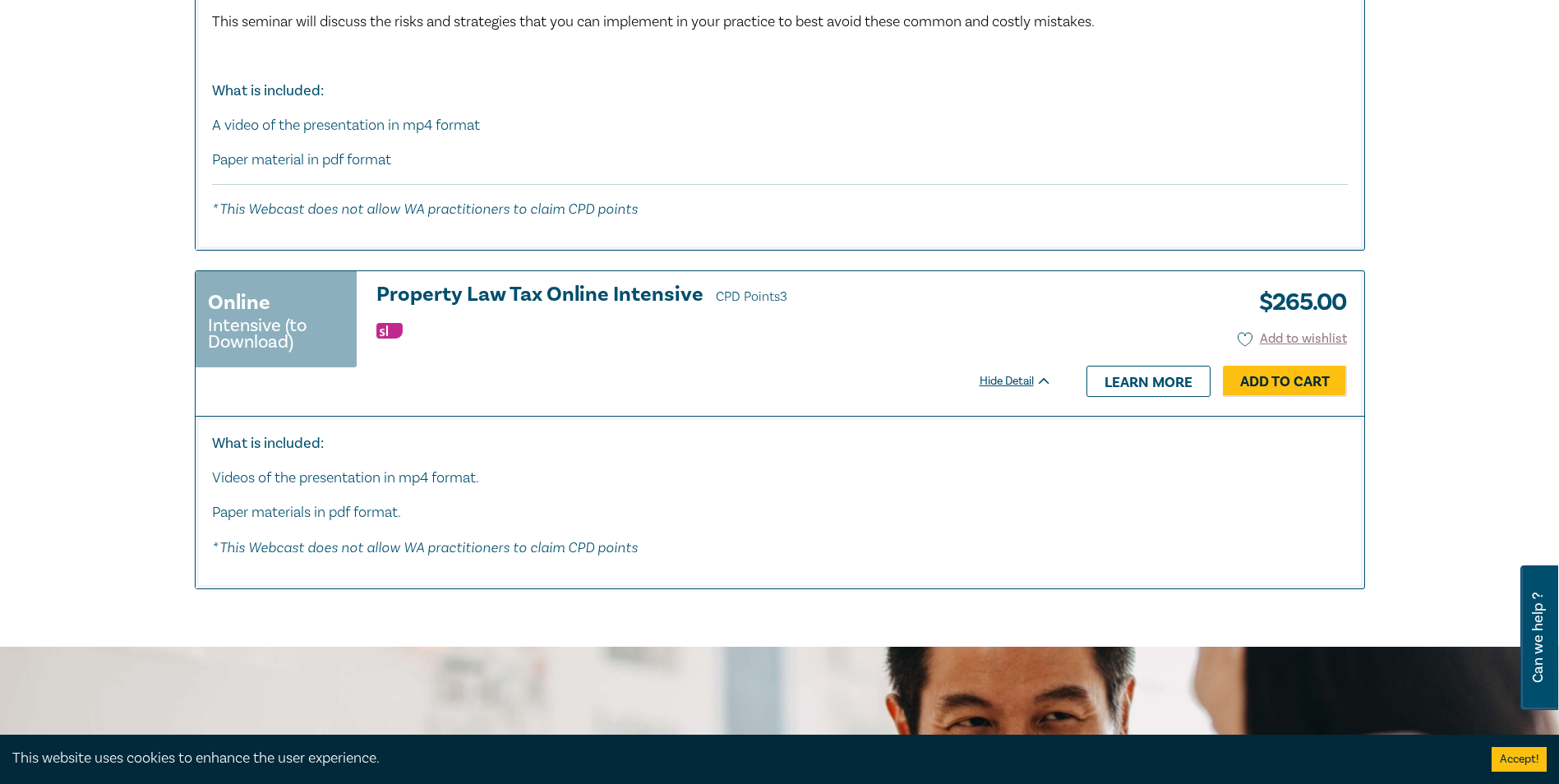
click at [503, 296] on h3 "Property Law Tax Online Intensive CPD Points 3" at bounding box center [714, 296] width 675 height 25
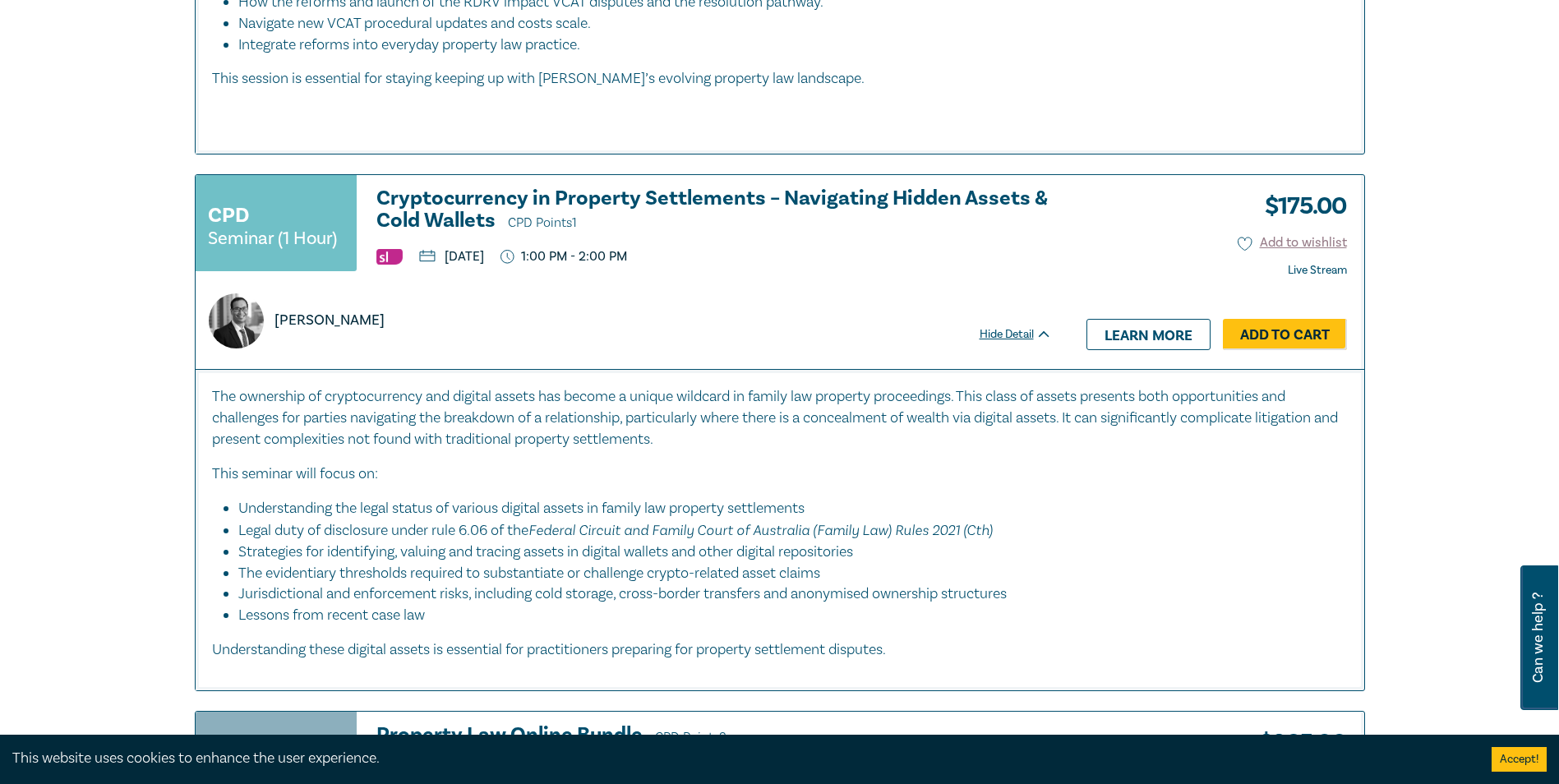
scroll to position [1232, 0]
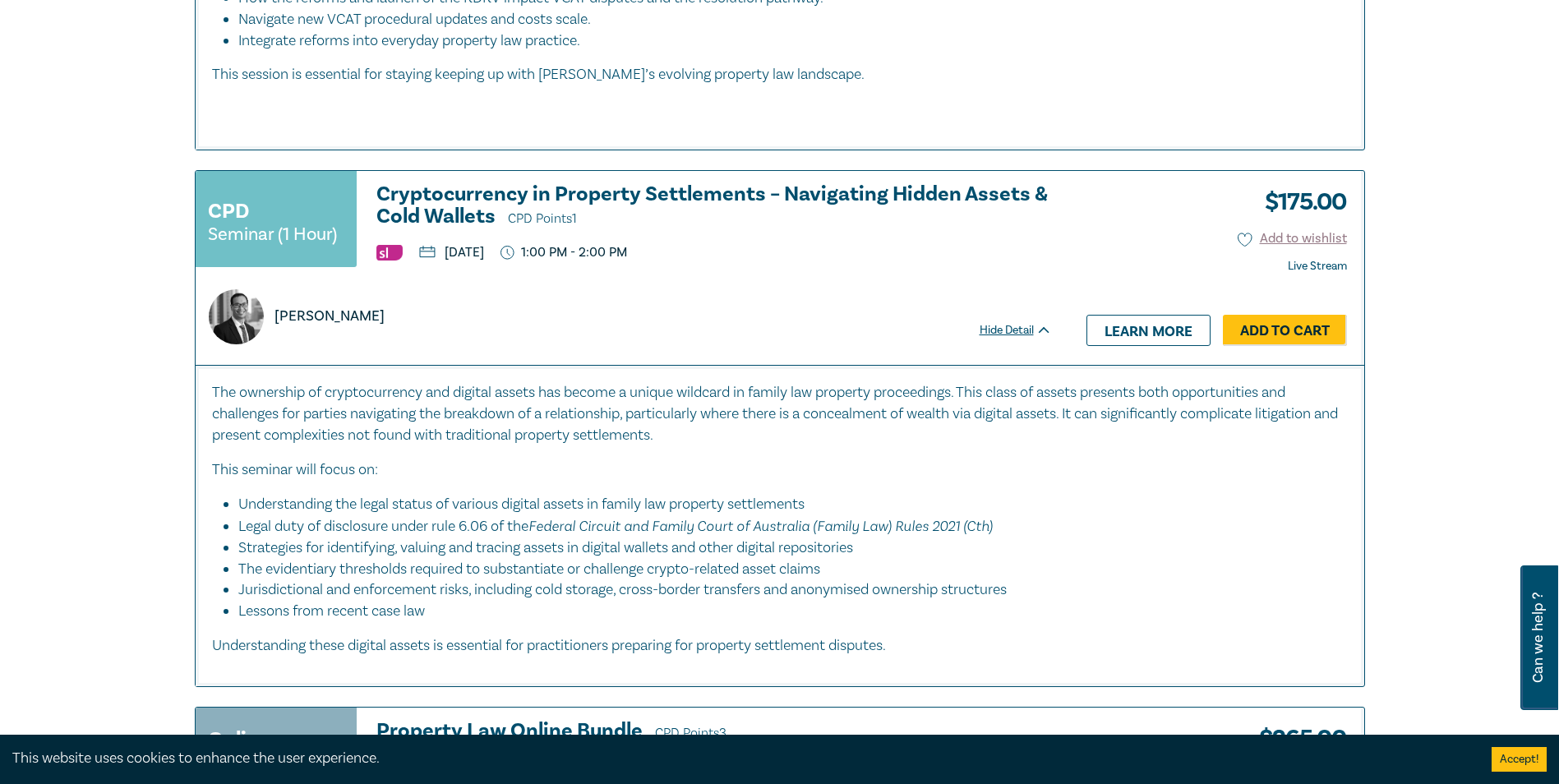
click at [714, 189] on h3 "Cryptocurrency in Property Settlements – Navigating Hidden Assets & Cold Wallet…" at bounding box center [714, 207] width 675 height 47
